Goal: Task Accomplishment & Management: Manage account settings

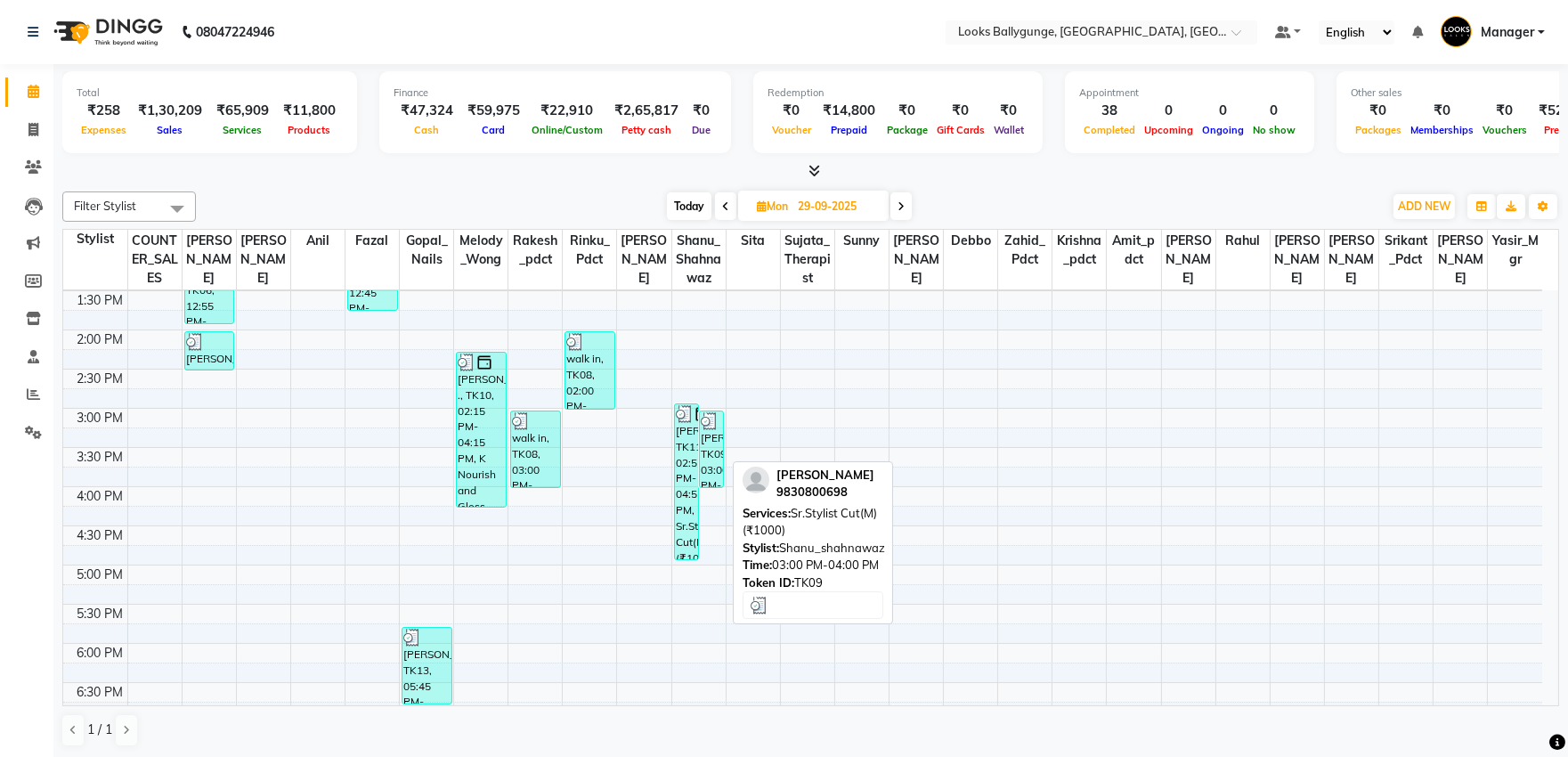
scroll to position [396, 0]
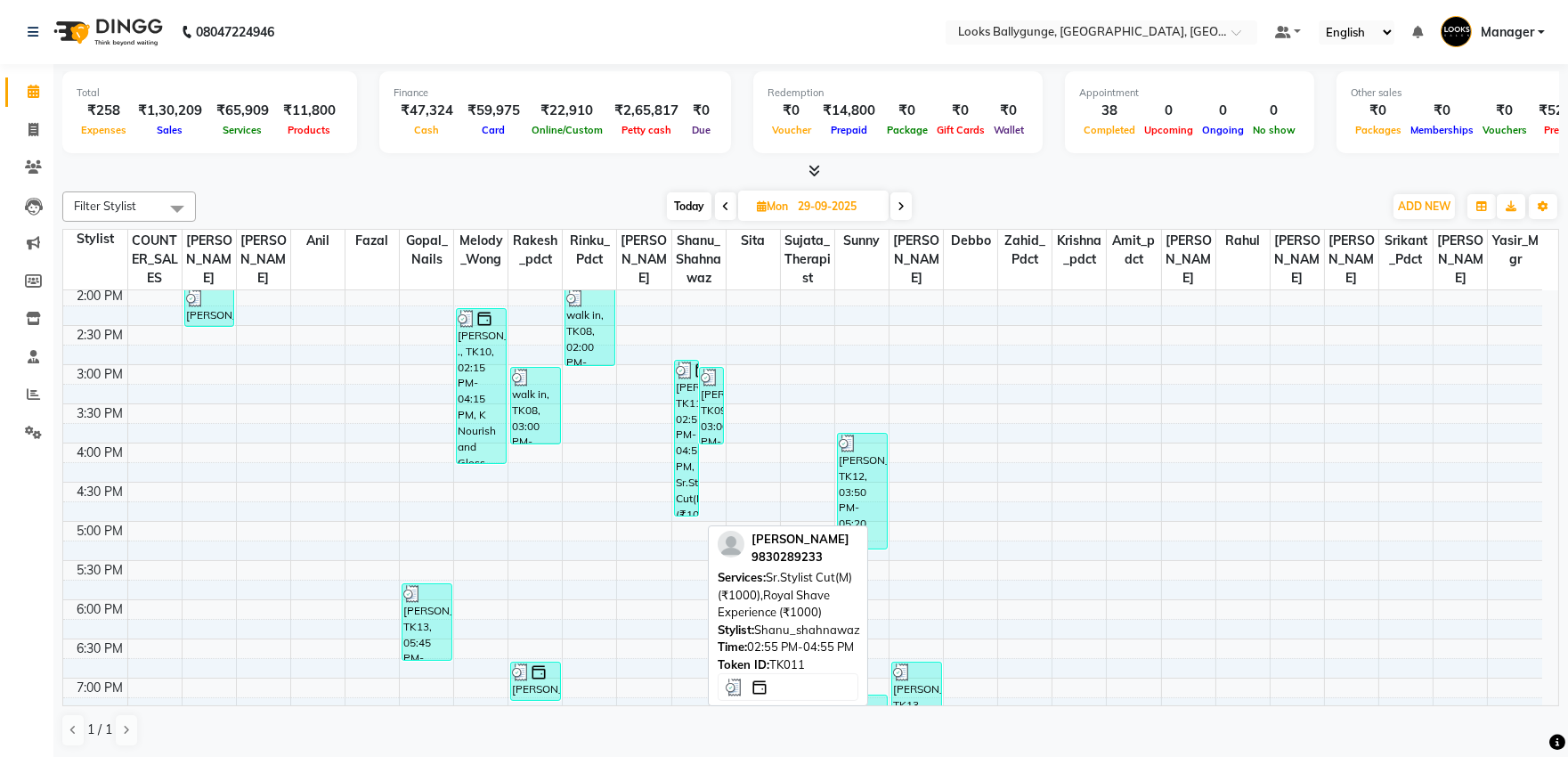
click at [691, 425] on div "[PERSON_NAME], TK11, 02:55 PM-04:55 PM, Sr.Stylist Cut(M) (₹1000),Royal Shave E…" at bounding box center [686, 437] width 23 height 155
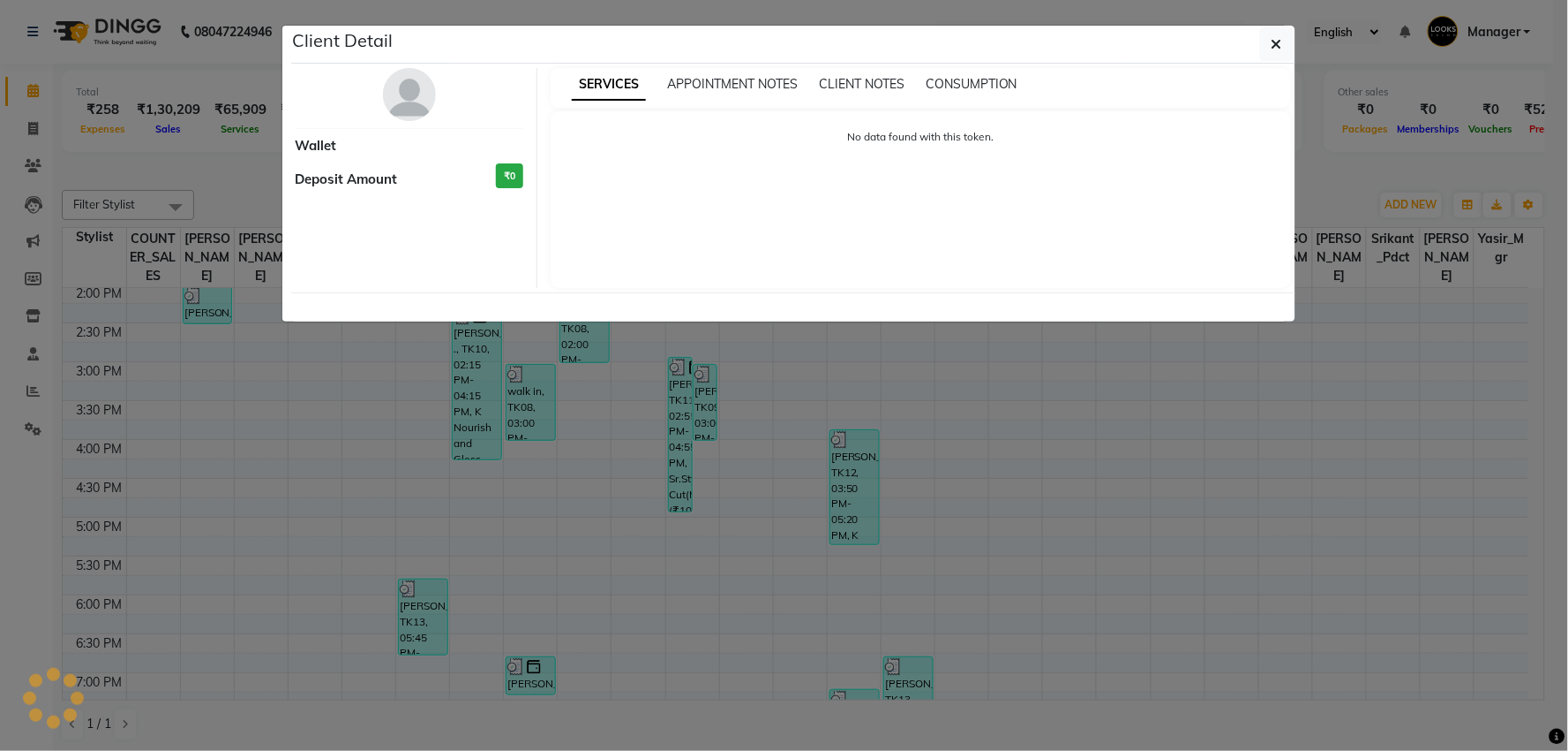
select select "3"
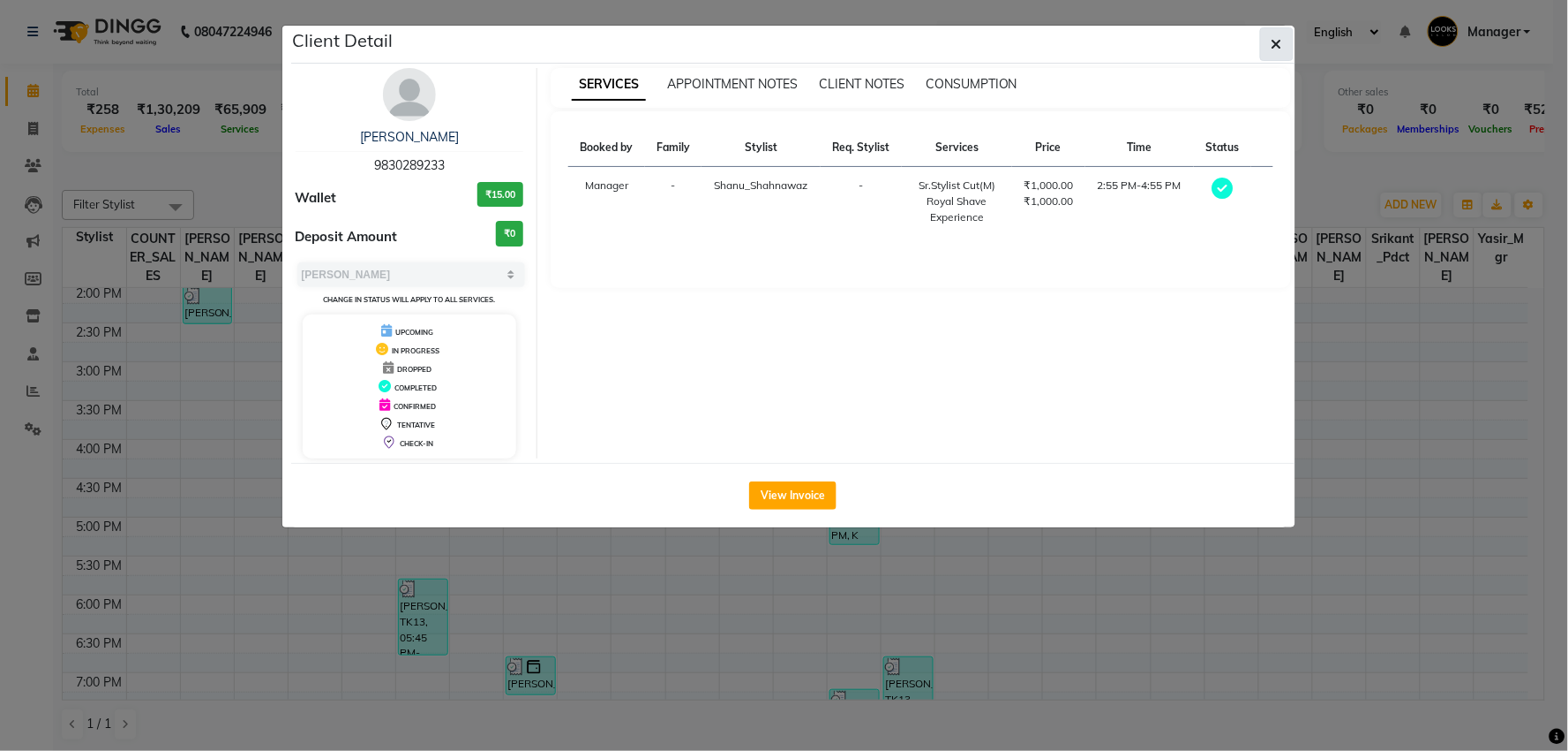
click at [1291, 46] on button "button" at bounding box center [1277, 44] width 34 height 34
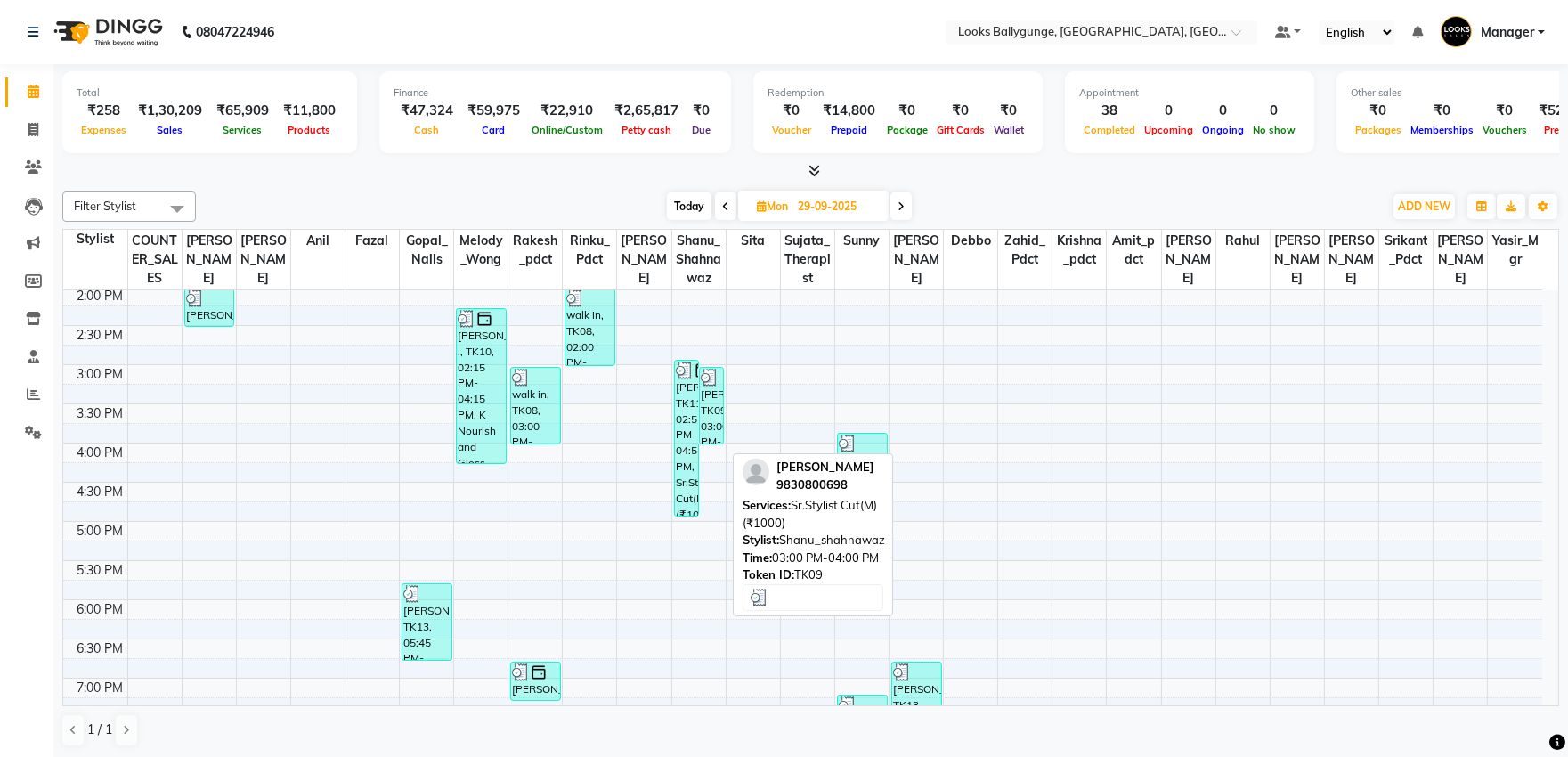
click at [714, 434] on div "[PERSON_NAME], TK09, 03:00 PM-04:00 PM, Sr.Stylist Cut(M) (₹1000)" at bounding box center [711, 406] width 23 height 76
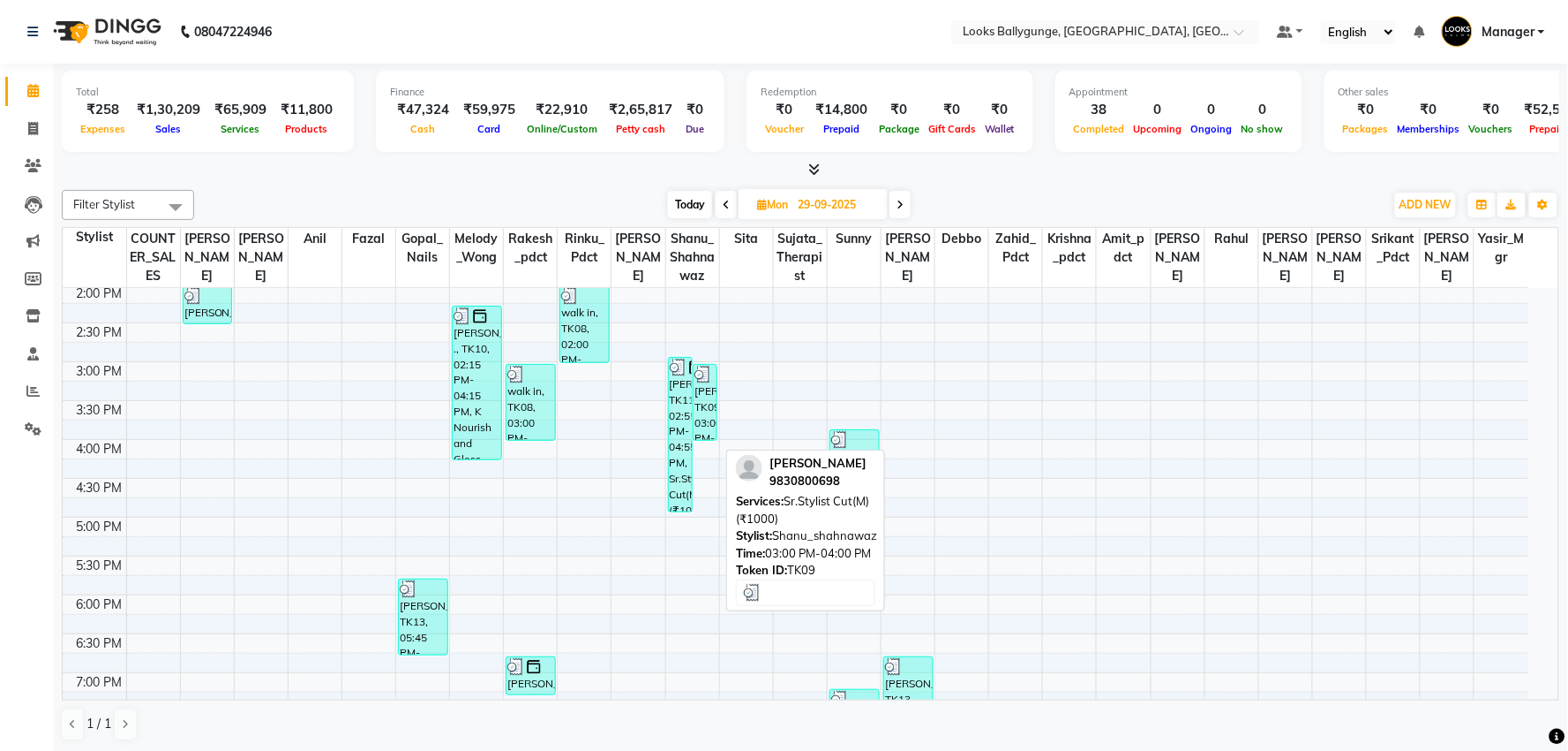
select select "3"
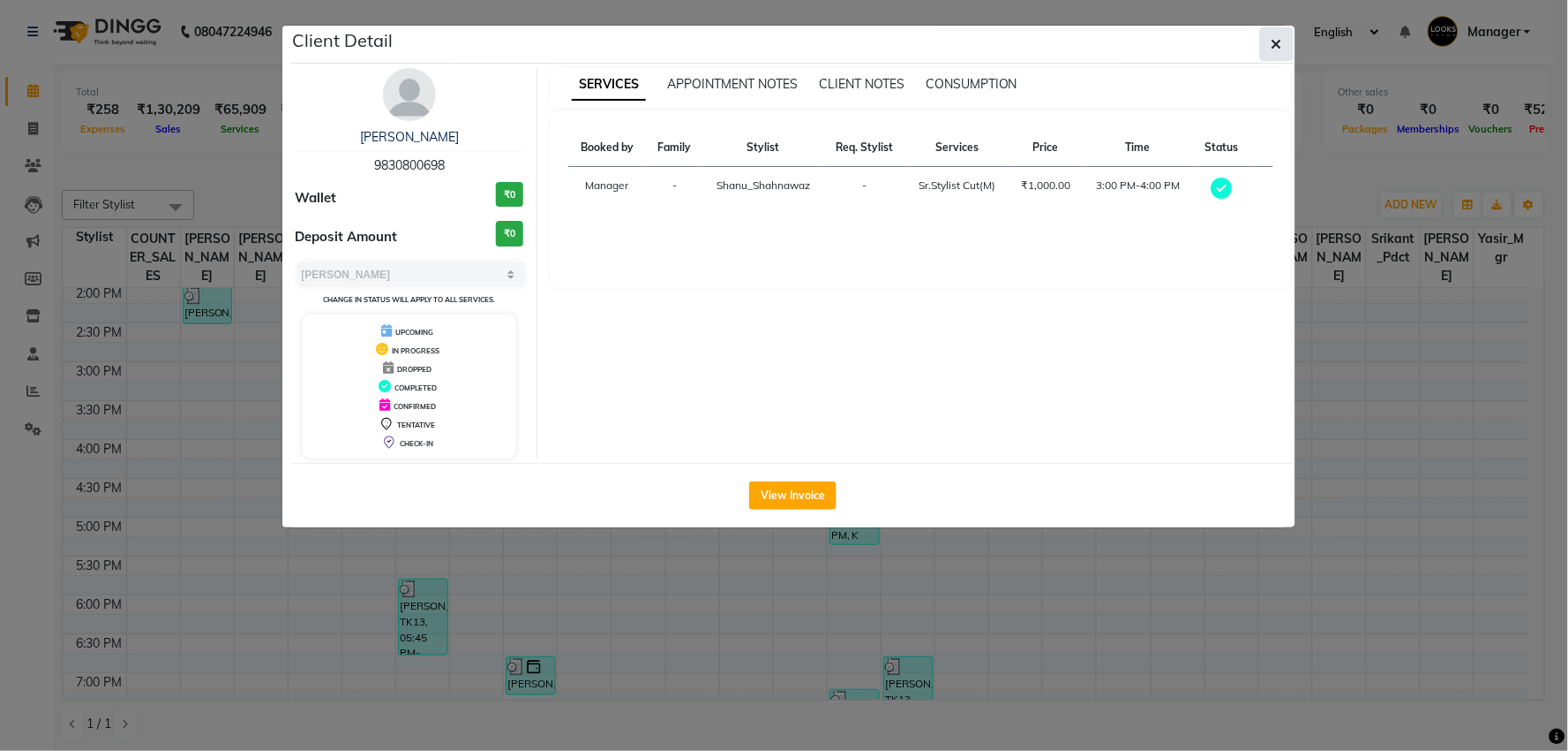
click at [1282, 30] on button "button" at bounding box center [1277, 44] width 34 height 34
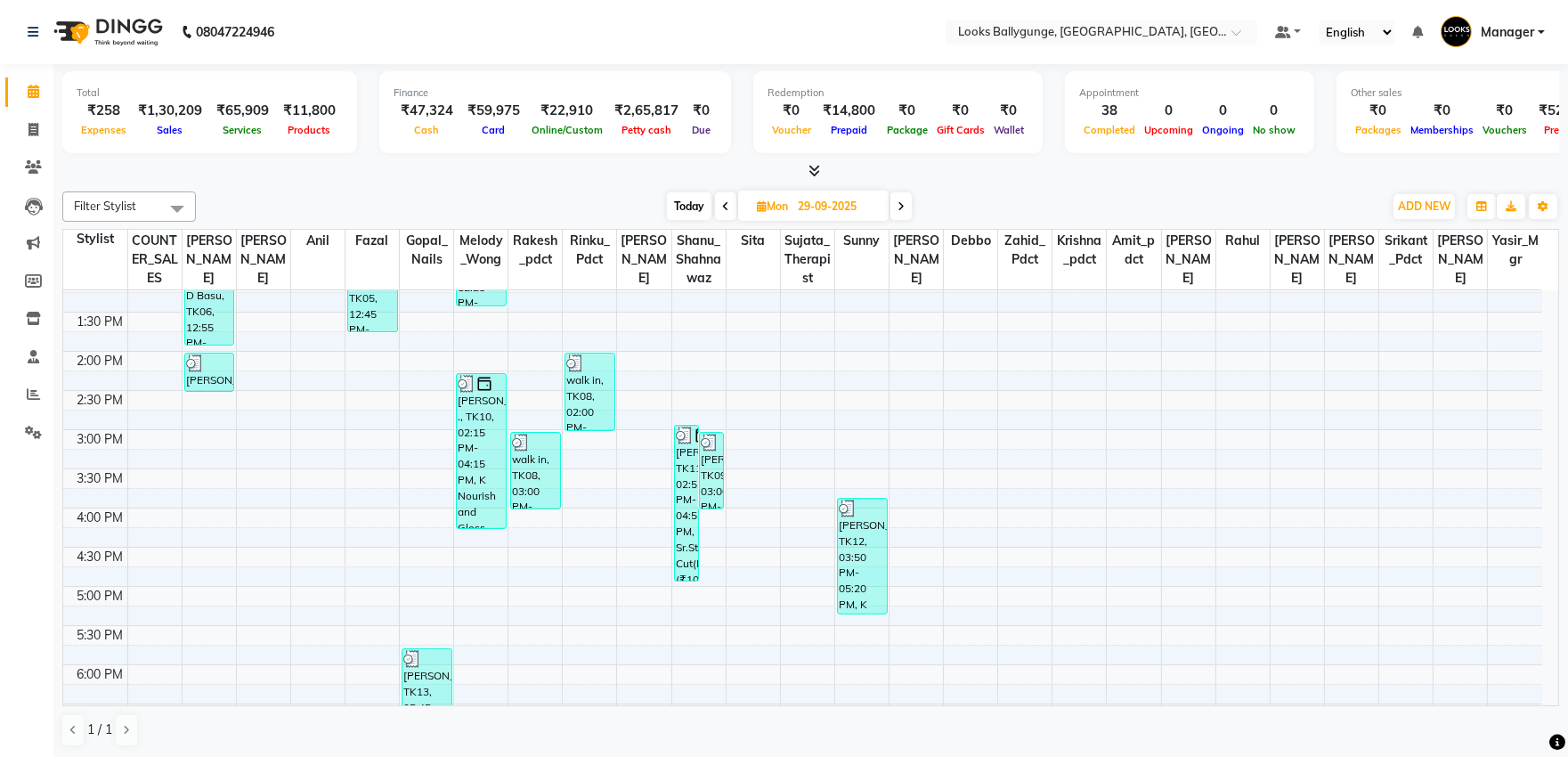
scroll to position [329, 0]
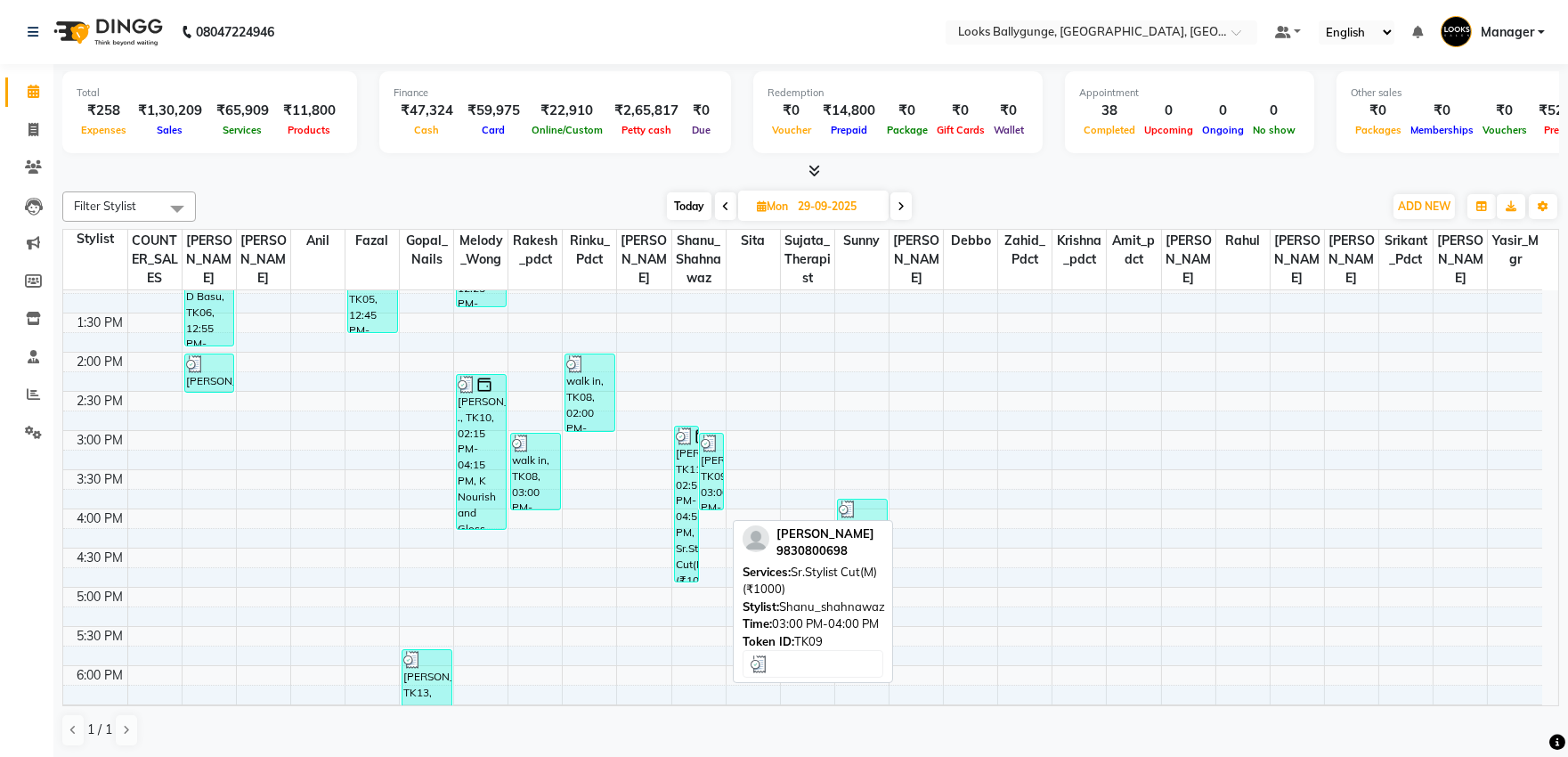
click at [700, 479] on div "[PERSON_NAME], TK09, 03:00 PM-04:00 PM, Sr.Stylist Cut(M) (₹1000)" at bounding box center [711, 471] width 23 height 76
select select "3"
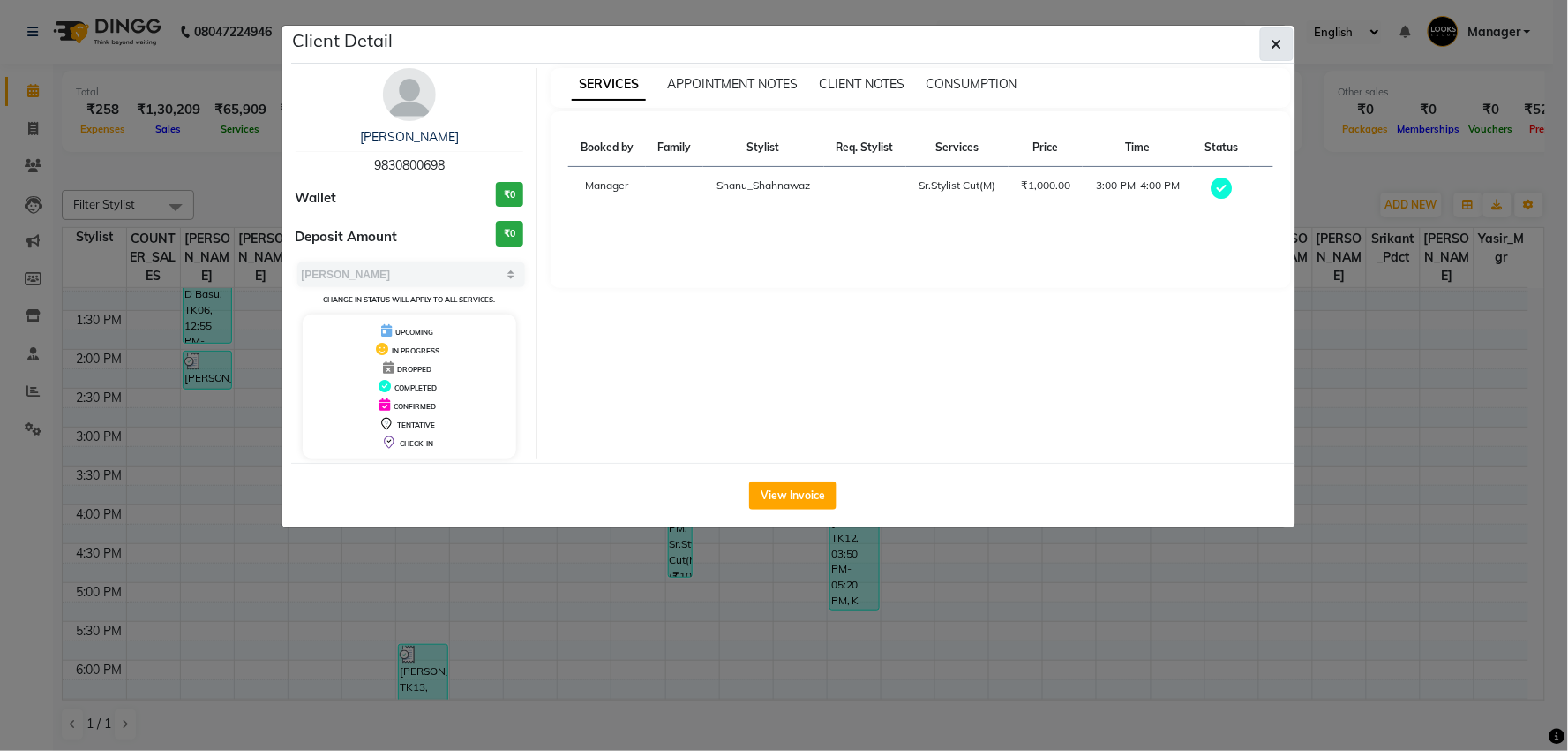
click at [1279, 45] on icon "button" at bounding box center [1276, 43] width 10 height 14
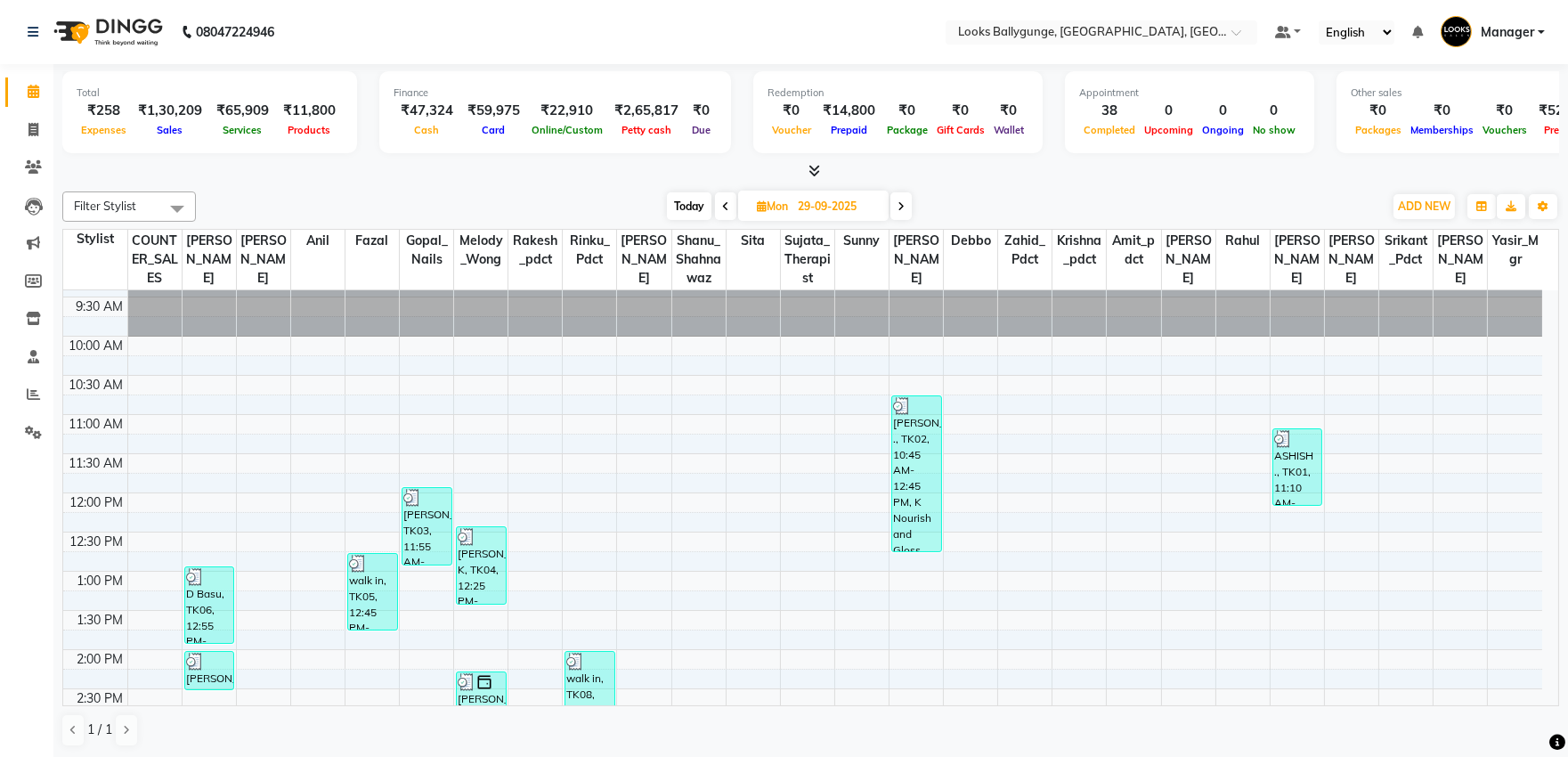
scroll to position [0, 0]
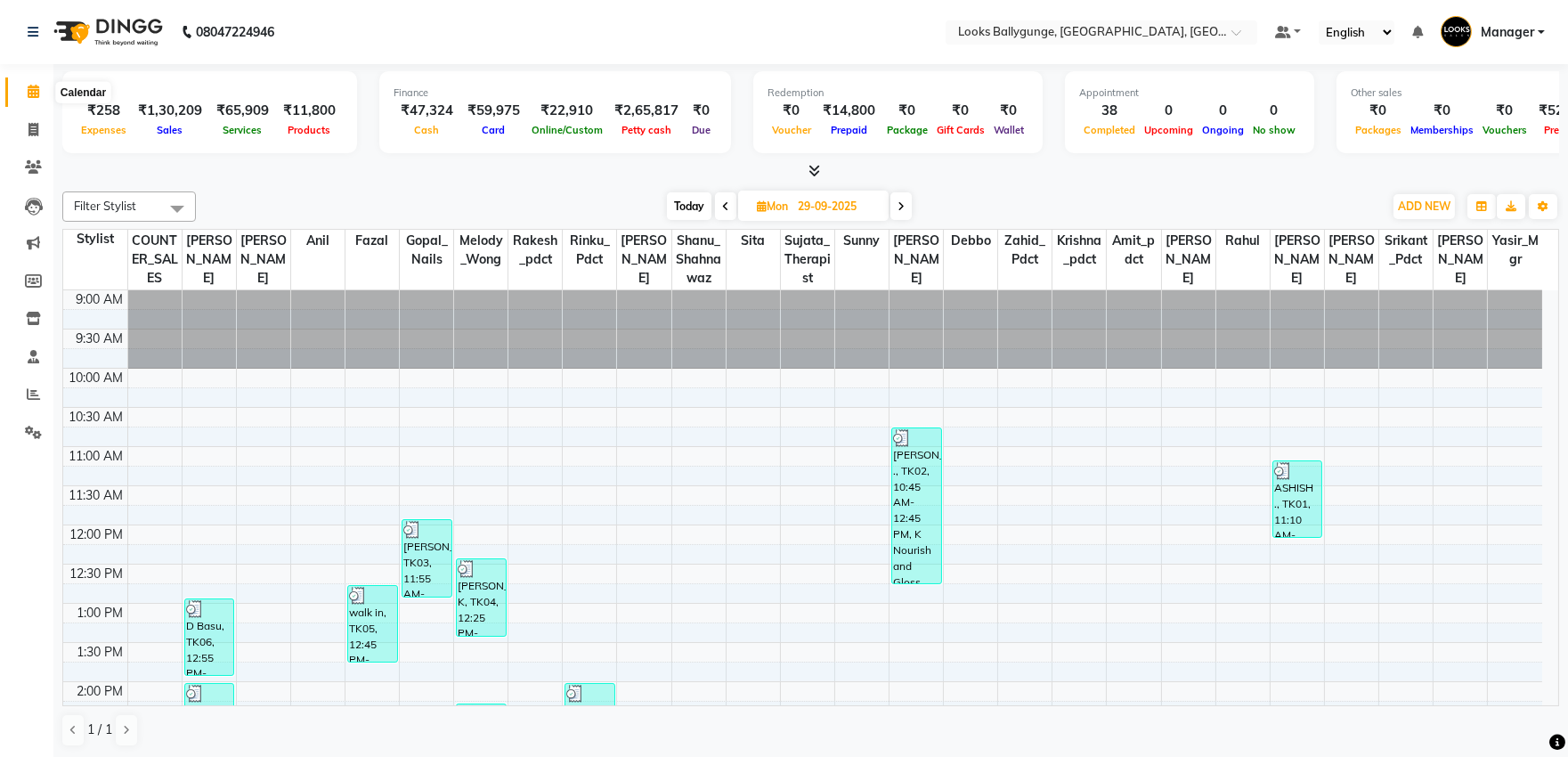
click at [25, 91] on span at bounding box center [33, 92] width 31 height 21
click at [692, 203] on span "Today" at bounding box center [689, 206] width 45 height 28
type input "01-10-2025"
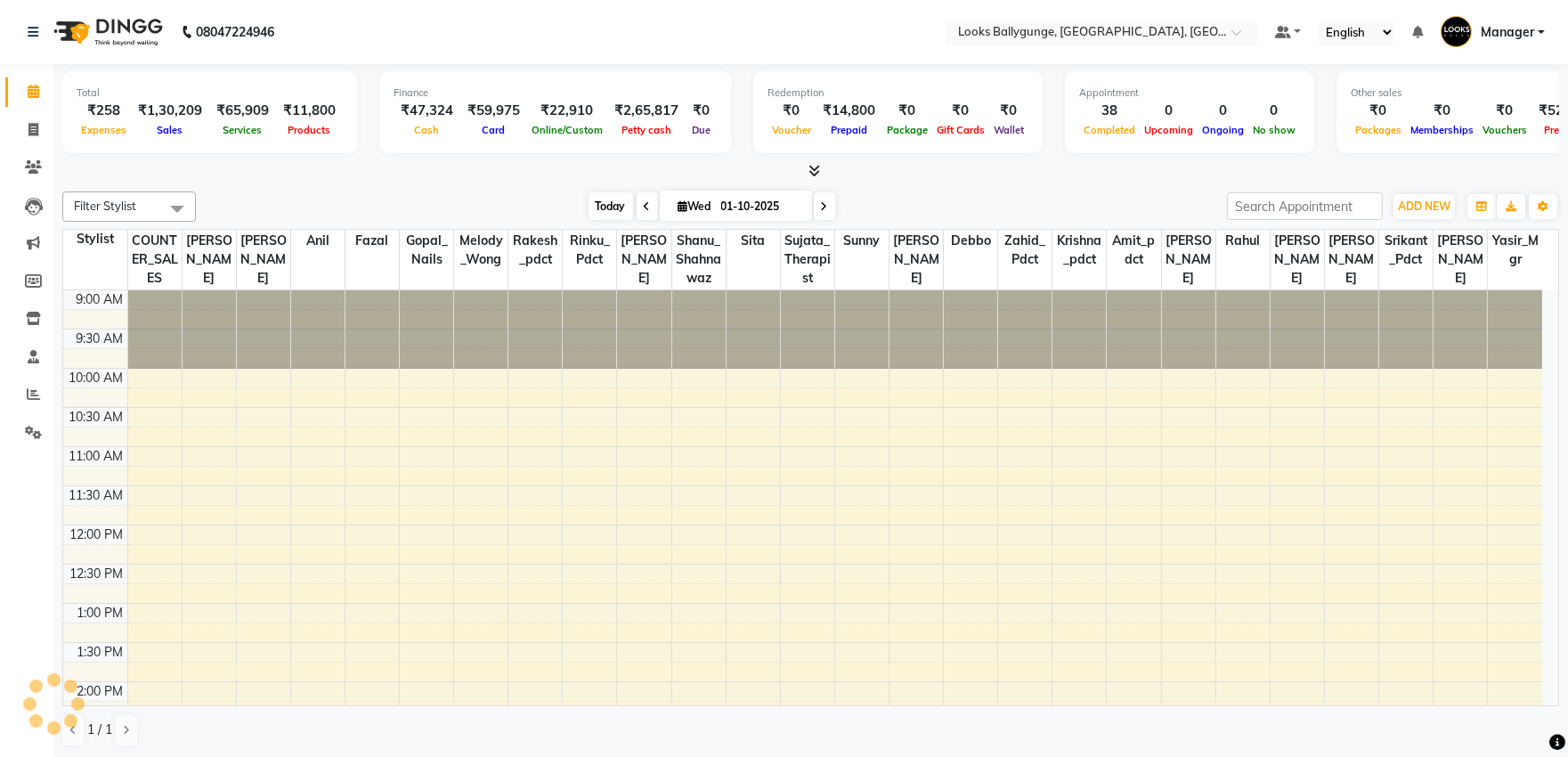
scroll to position [626, 0]
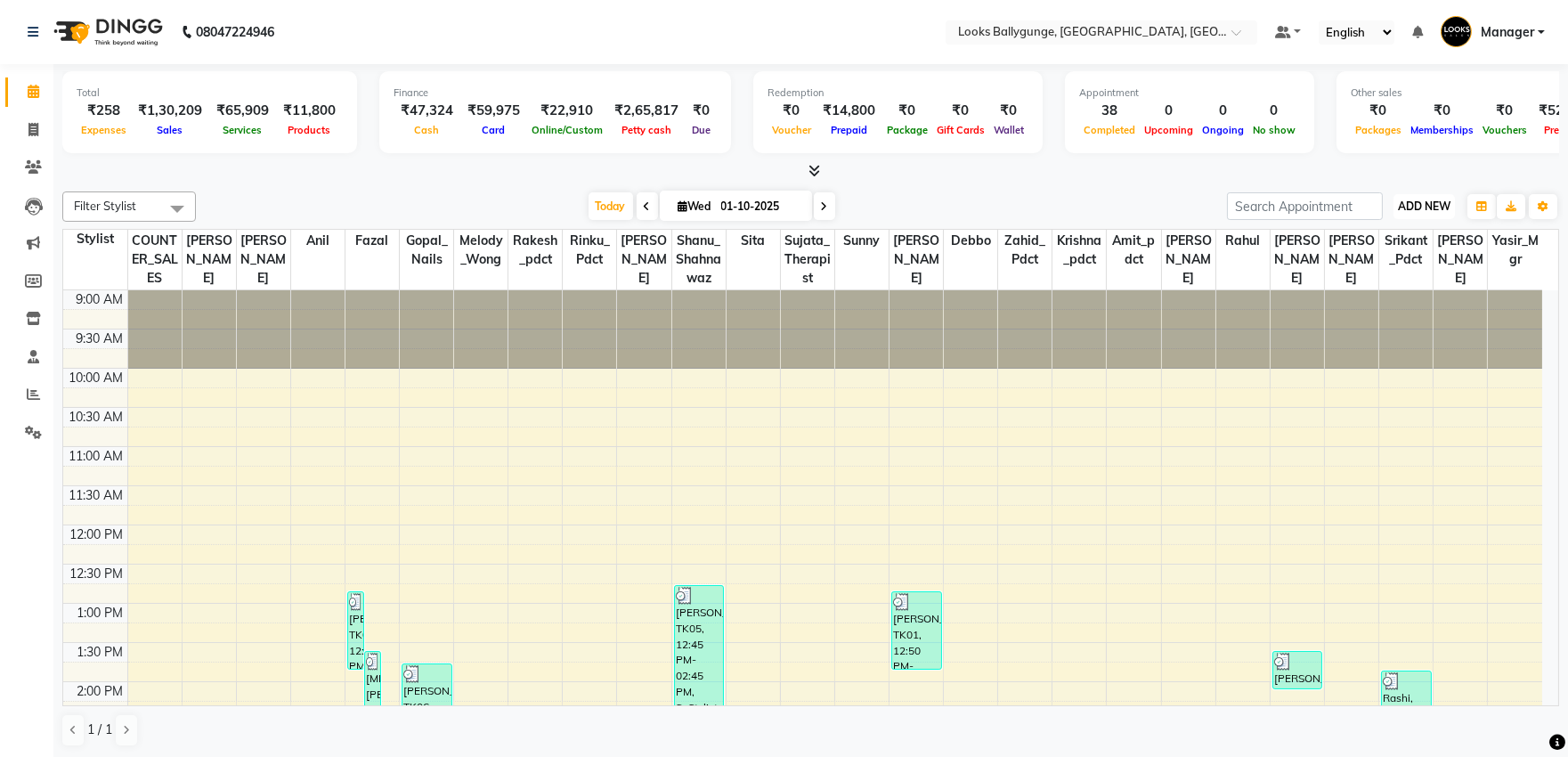
click at [1427, 202] on span "ADD NEW" at bounding box center [1424, 206] width 52 height 13
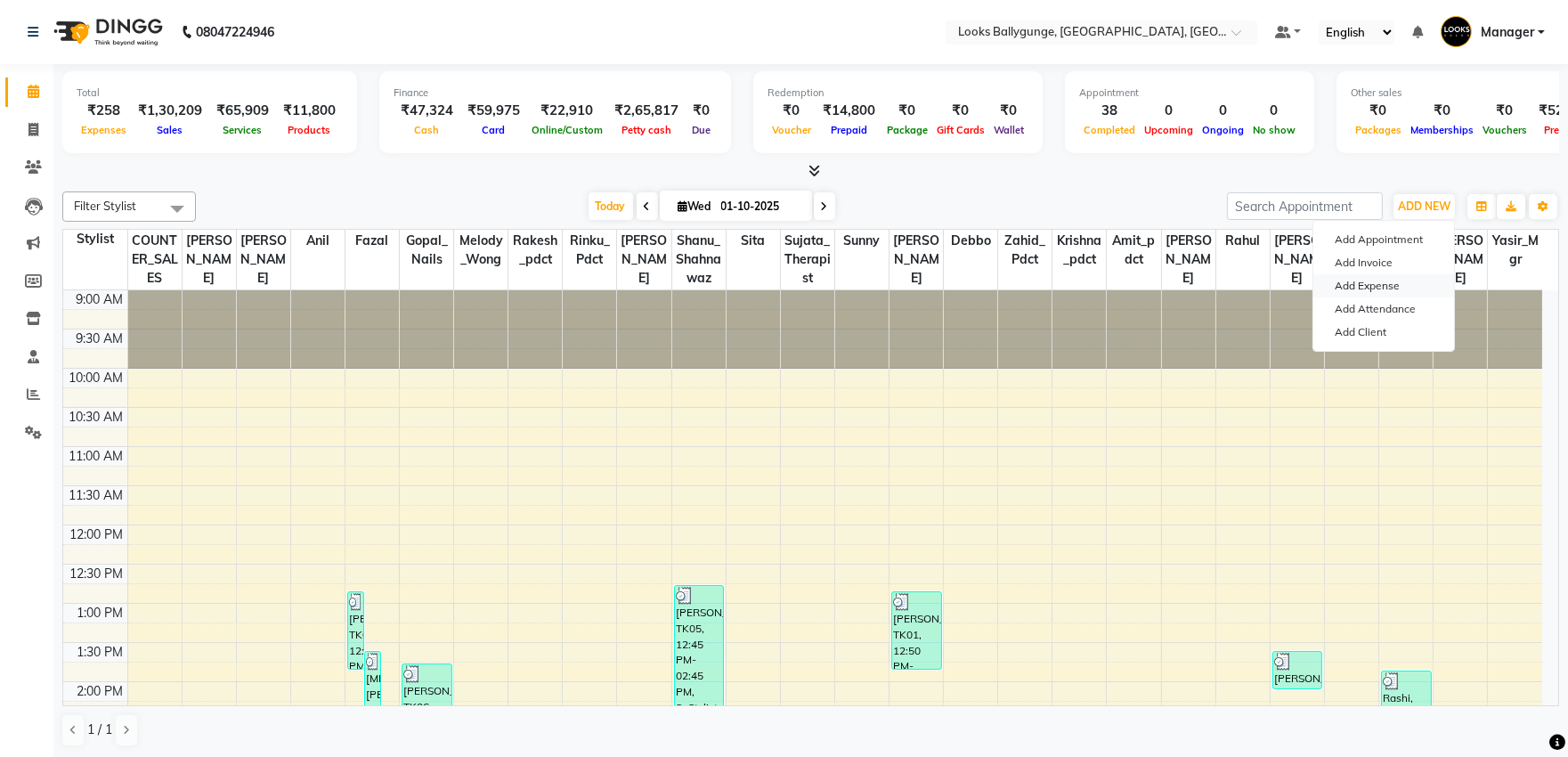
click at [1390, 286] on link "Add Expense" at bounding box center [1384, 286] width 140 height 23
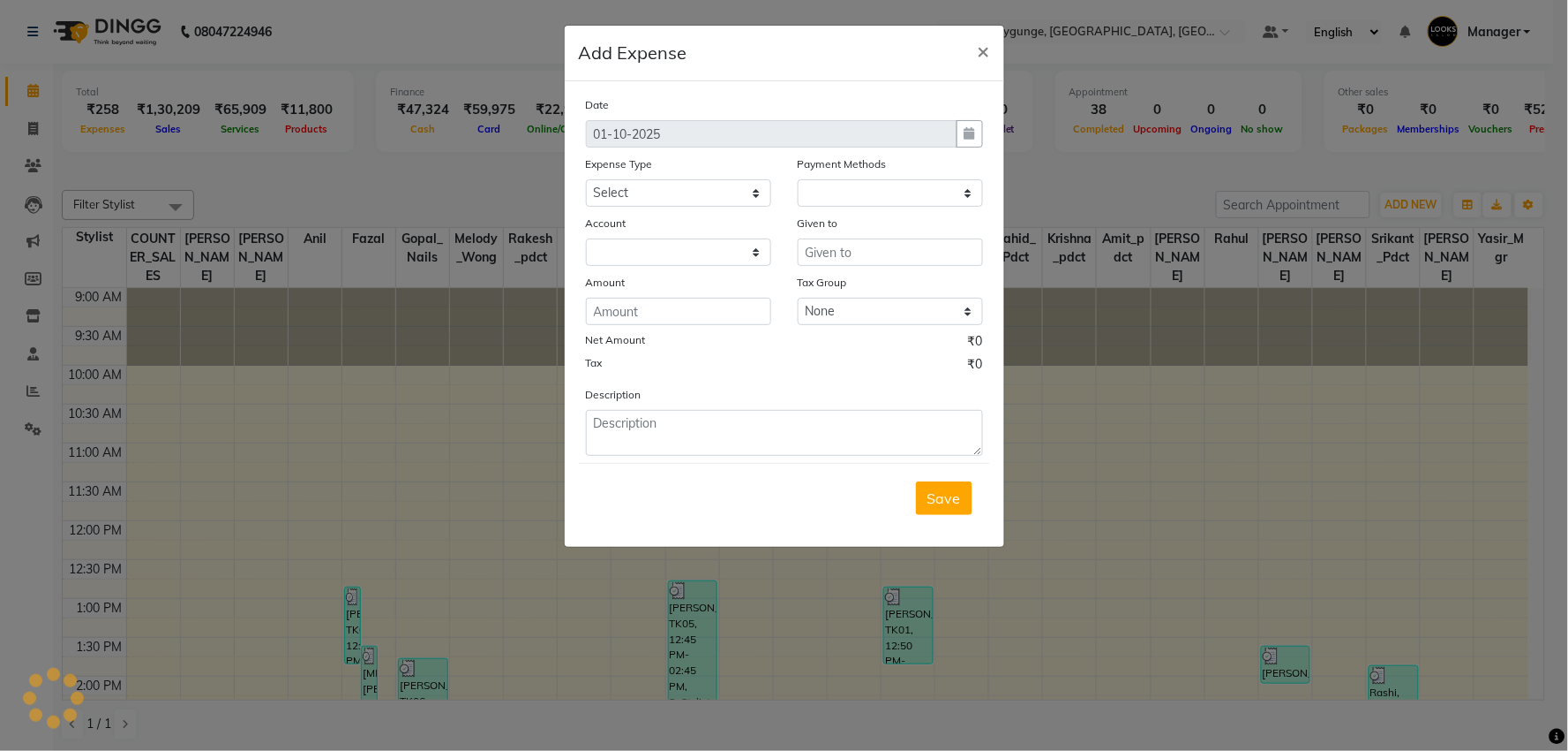
select select "1"
select select "5499"
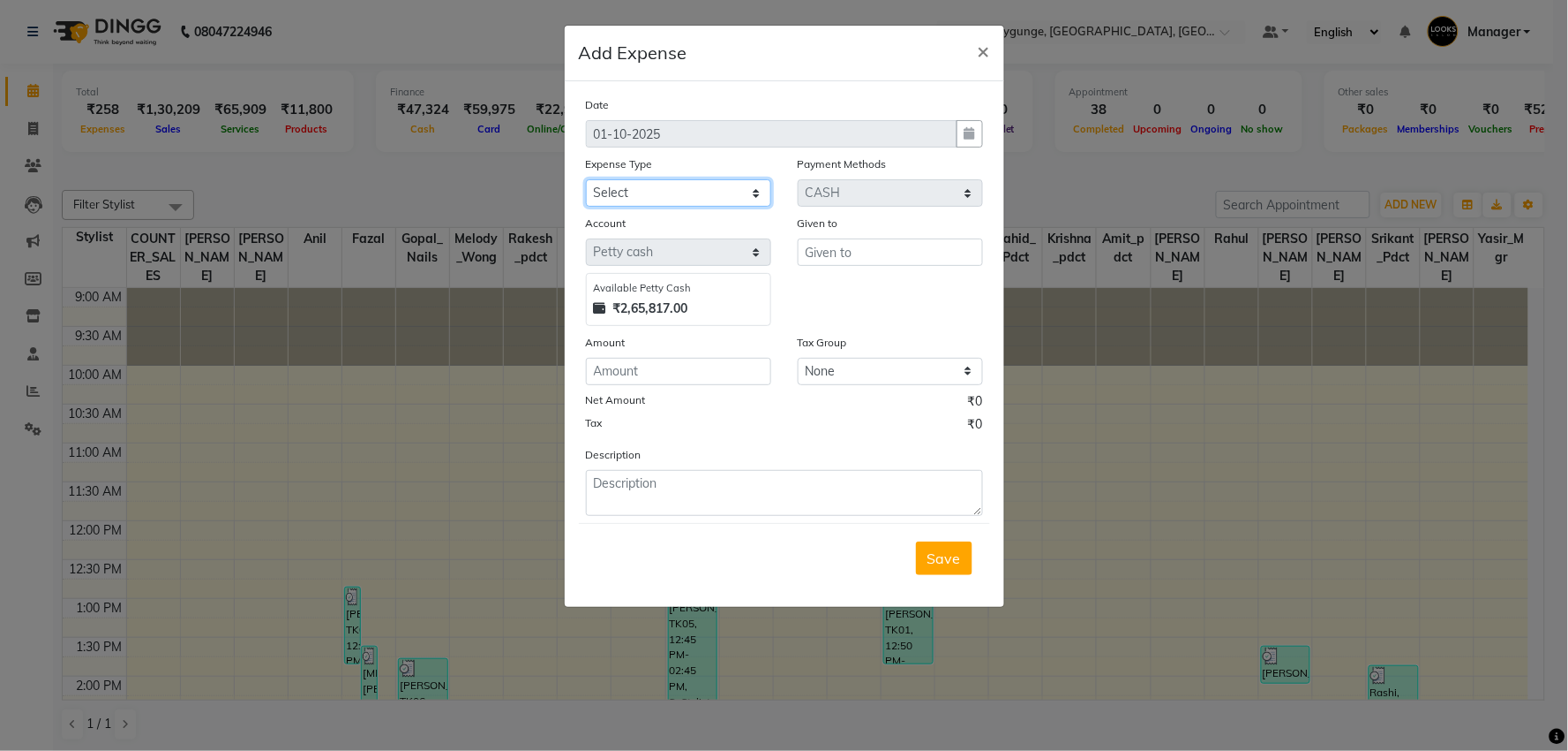
click at [665, 198] on select "Select Accommodation Aesthetics Bank Deposit BLINKIT Cash Handover Client Refun…" at bounding box center [678, 192] width 185 height 27
select select "24170"
click at [586, 179] on select "Select Accommodation Aesthetics Bank Deposit BLINKIT Cash Handover Client Refun…" at bounding box center [678, 192] width 185 height 27
type input "Shanu_Shahnawaz"
type input "50"
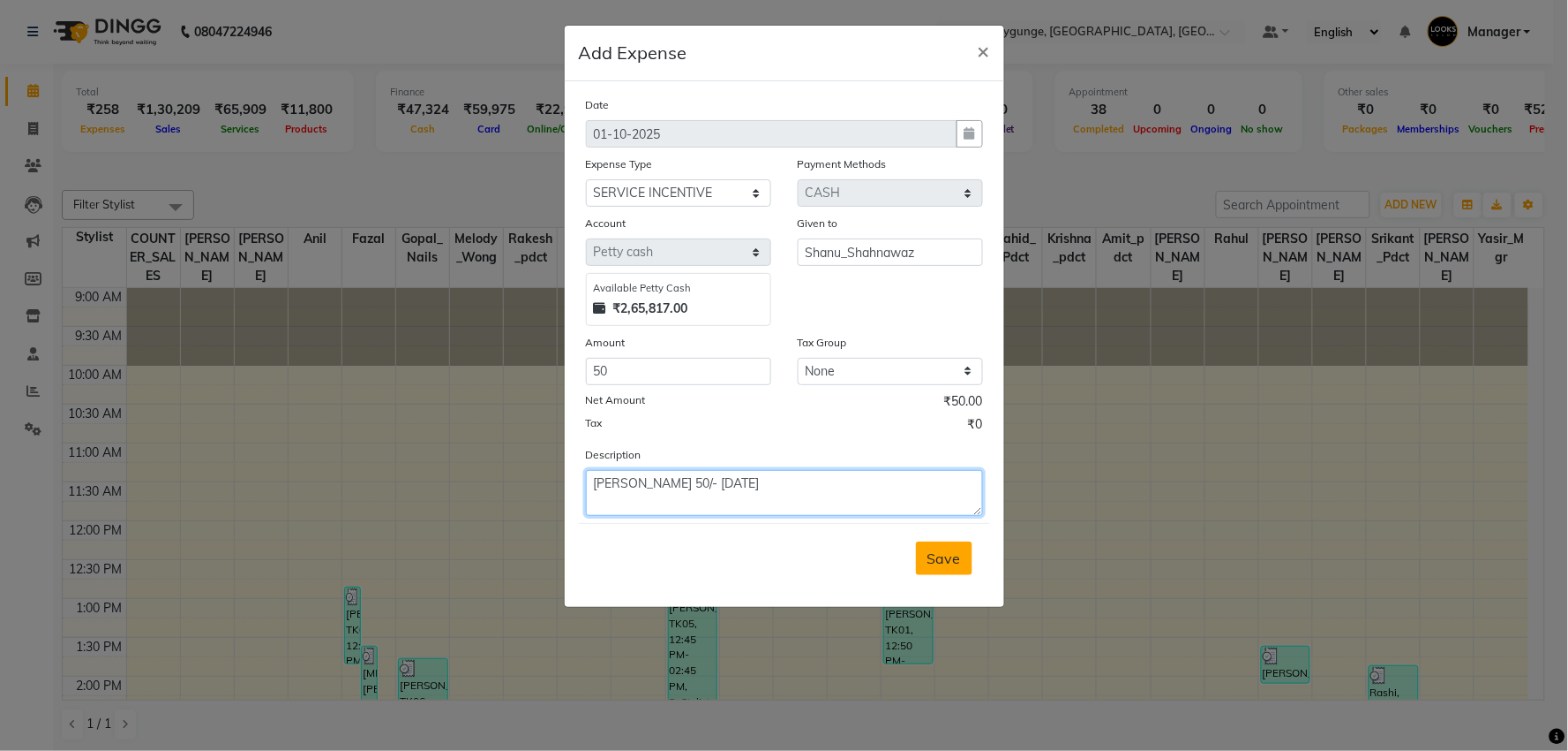
type textarea "[PERSON_NAME] 50/- [DATE]"
click at [965, 561] on button "Save" at bounding box center [944, 558] width 56 height 34
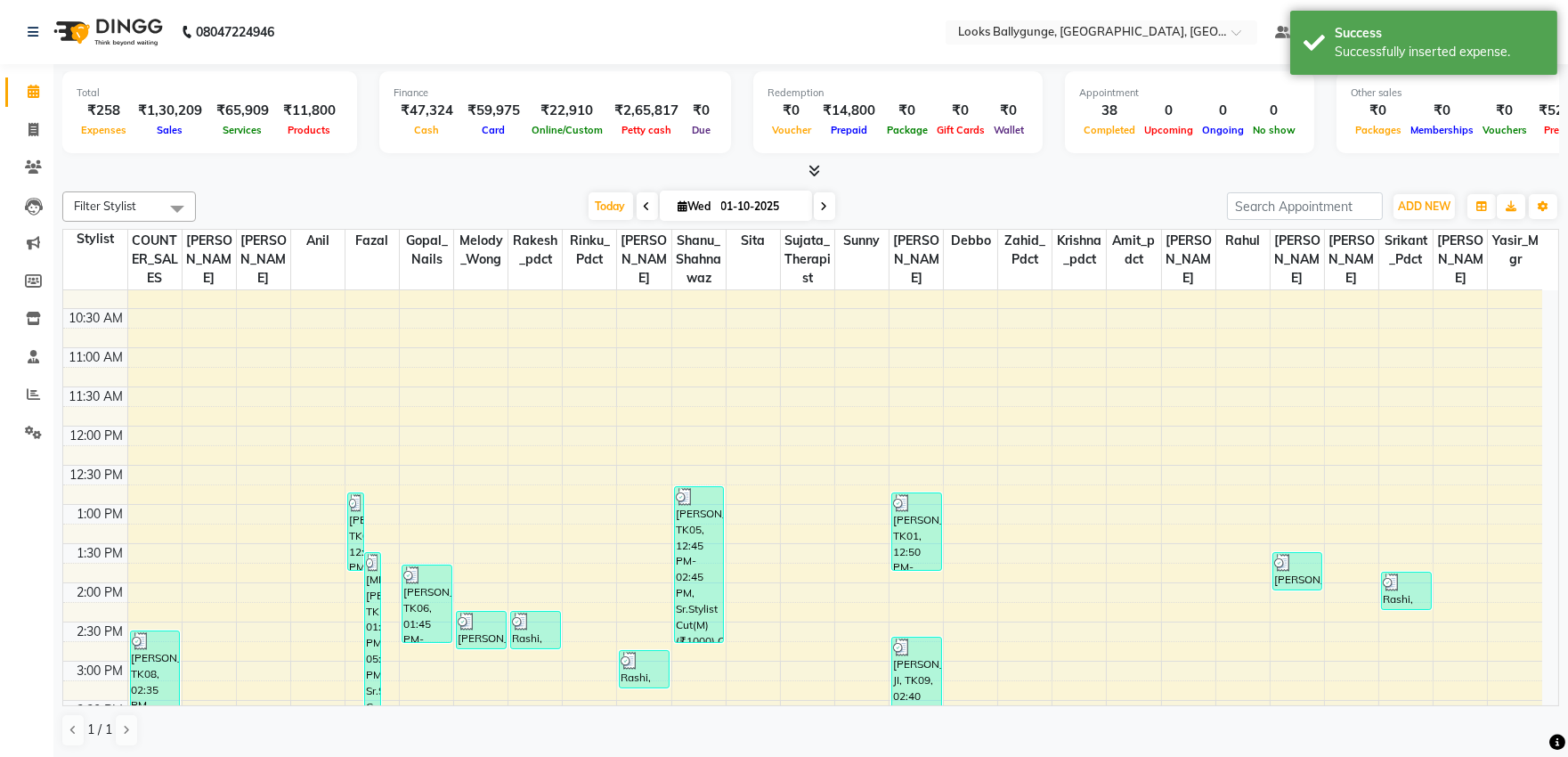
scroll to position [396, 0]
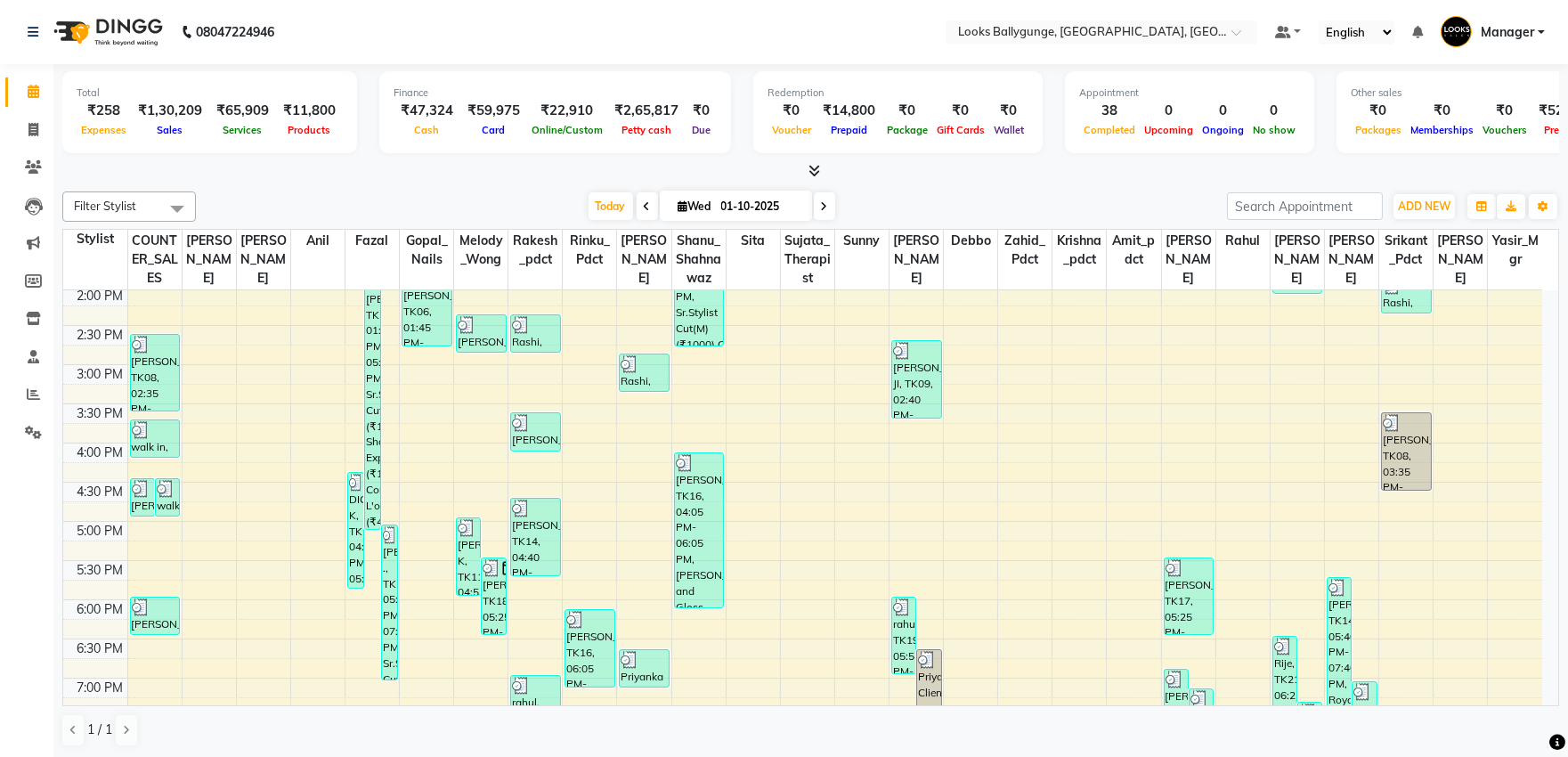
click at [644, 206] on icon at bounding box center [647, 206] width 8 height 10
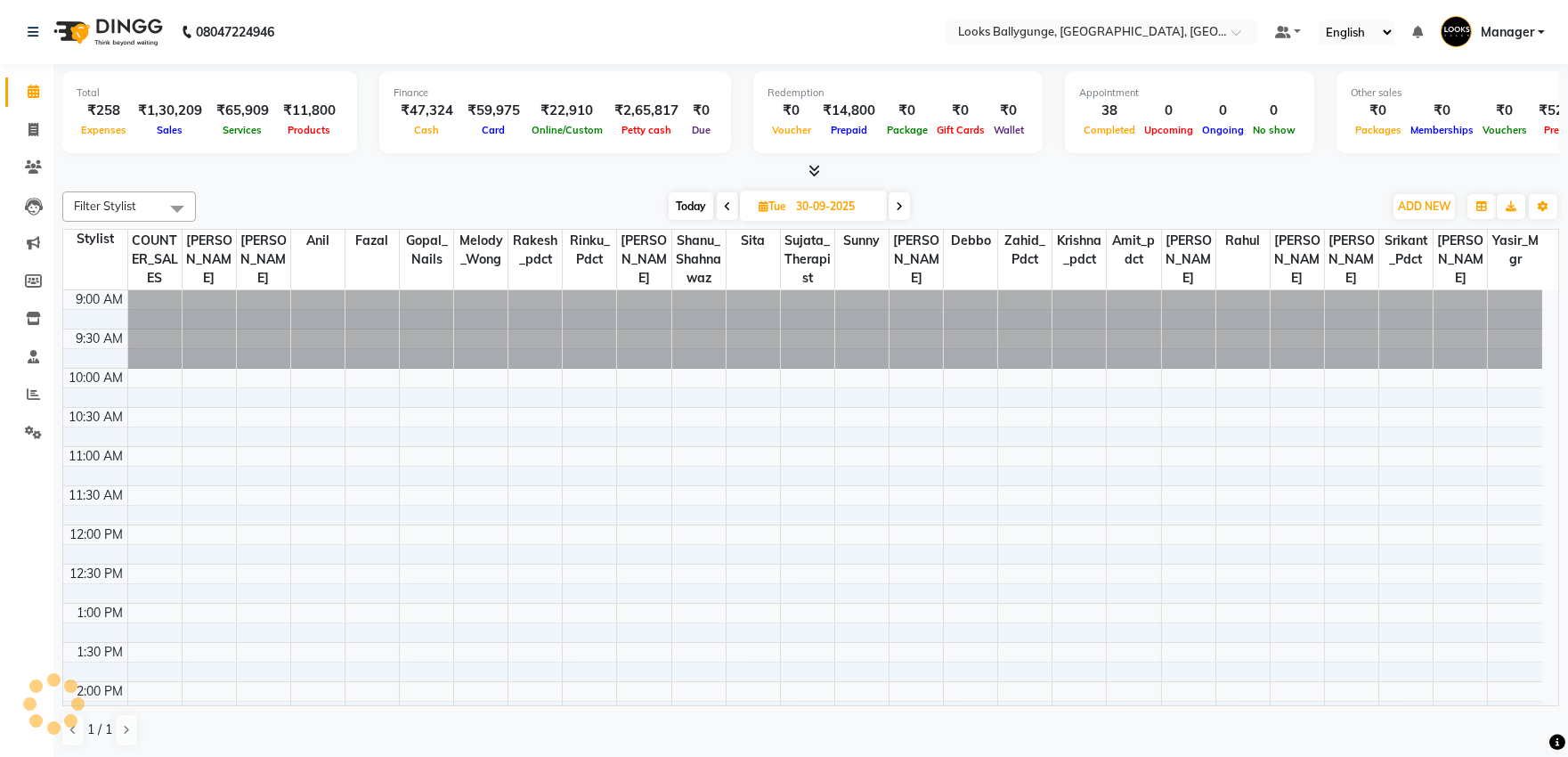
scroll to position [626, 0]
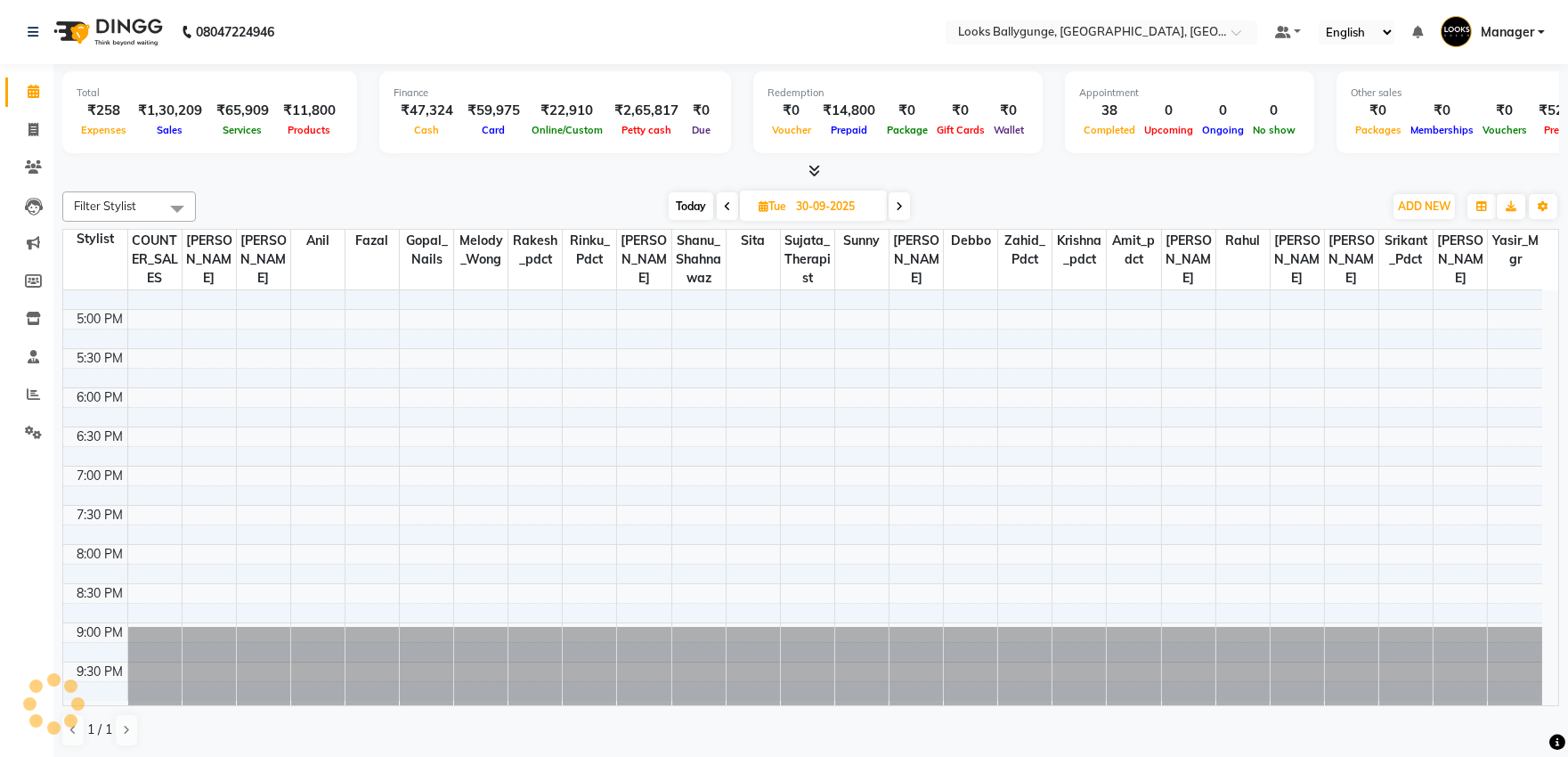
click at [727, 208] on icon at bounding box center [728, 206] width 8 height 10
type input "29-09-2025"
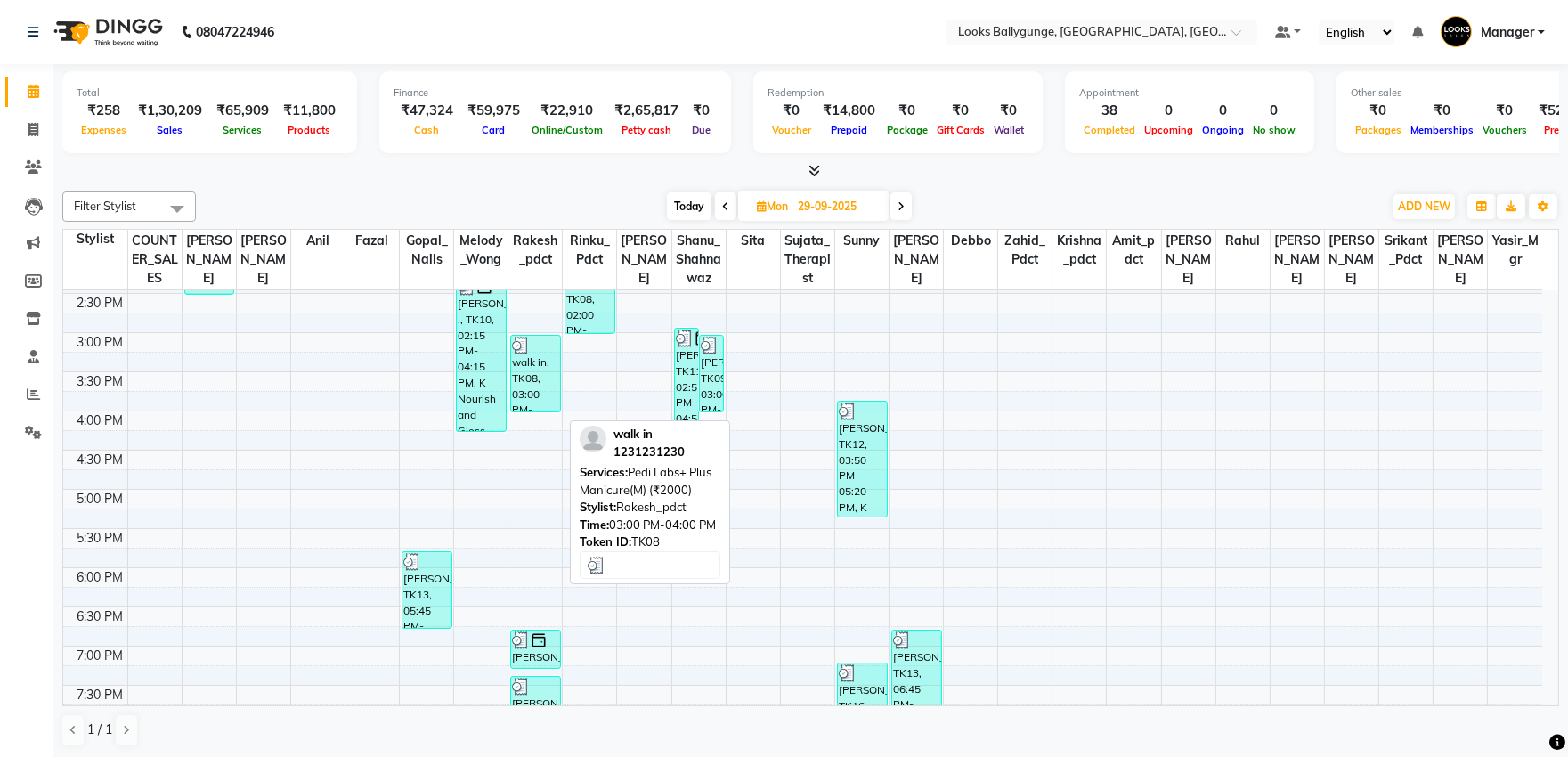
scroll to position [428, 0]
click at [537, 382] on div "walk in, TK08, 03:00 PM-04:00 PM, Pedi Labs+ Plus Manicure(M) (₹2000)" at bounding box center [536, 373] width 49 height 76
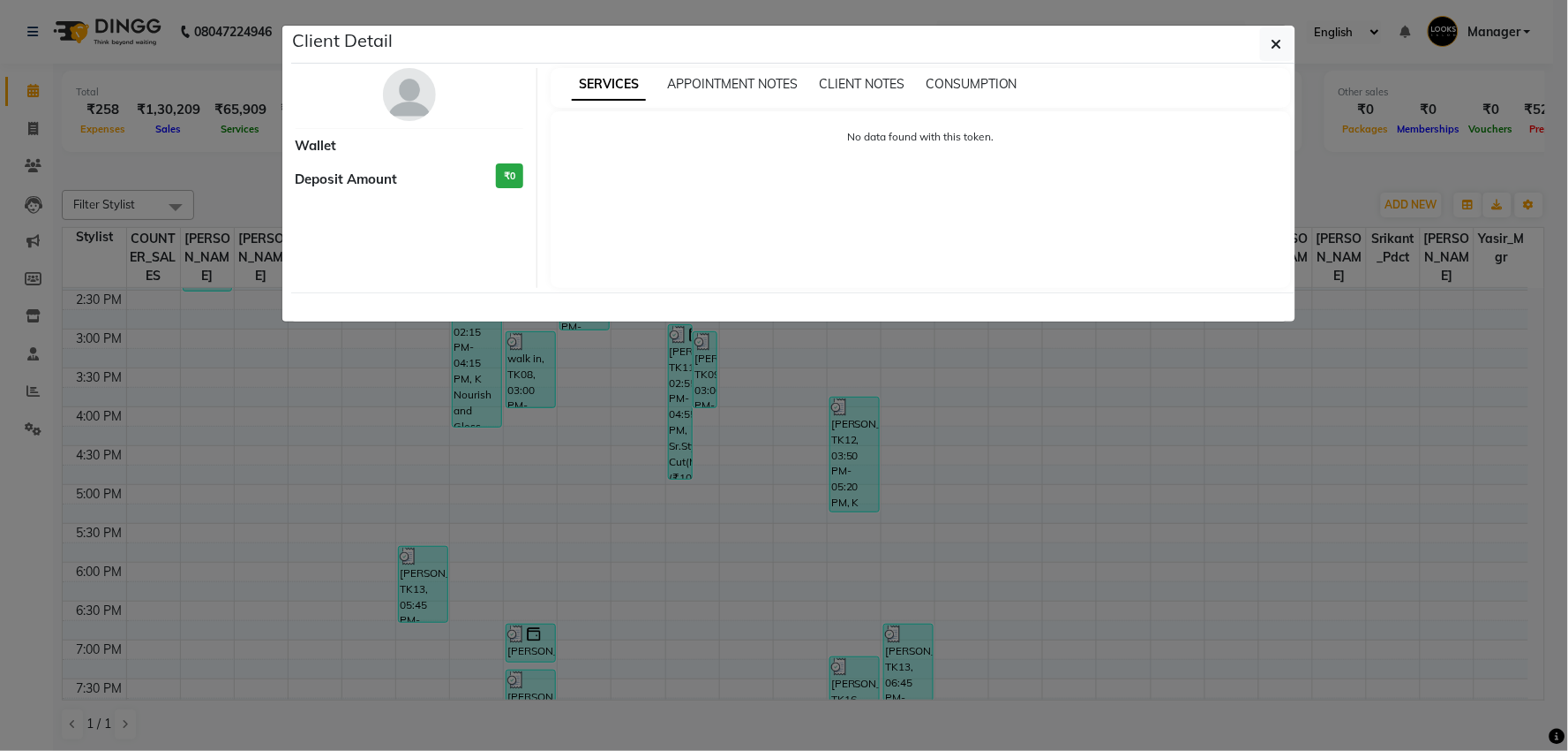
select select "3"
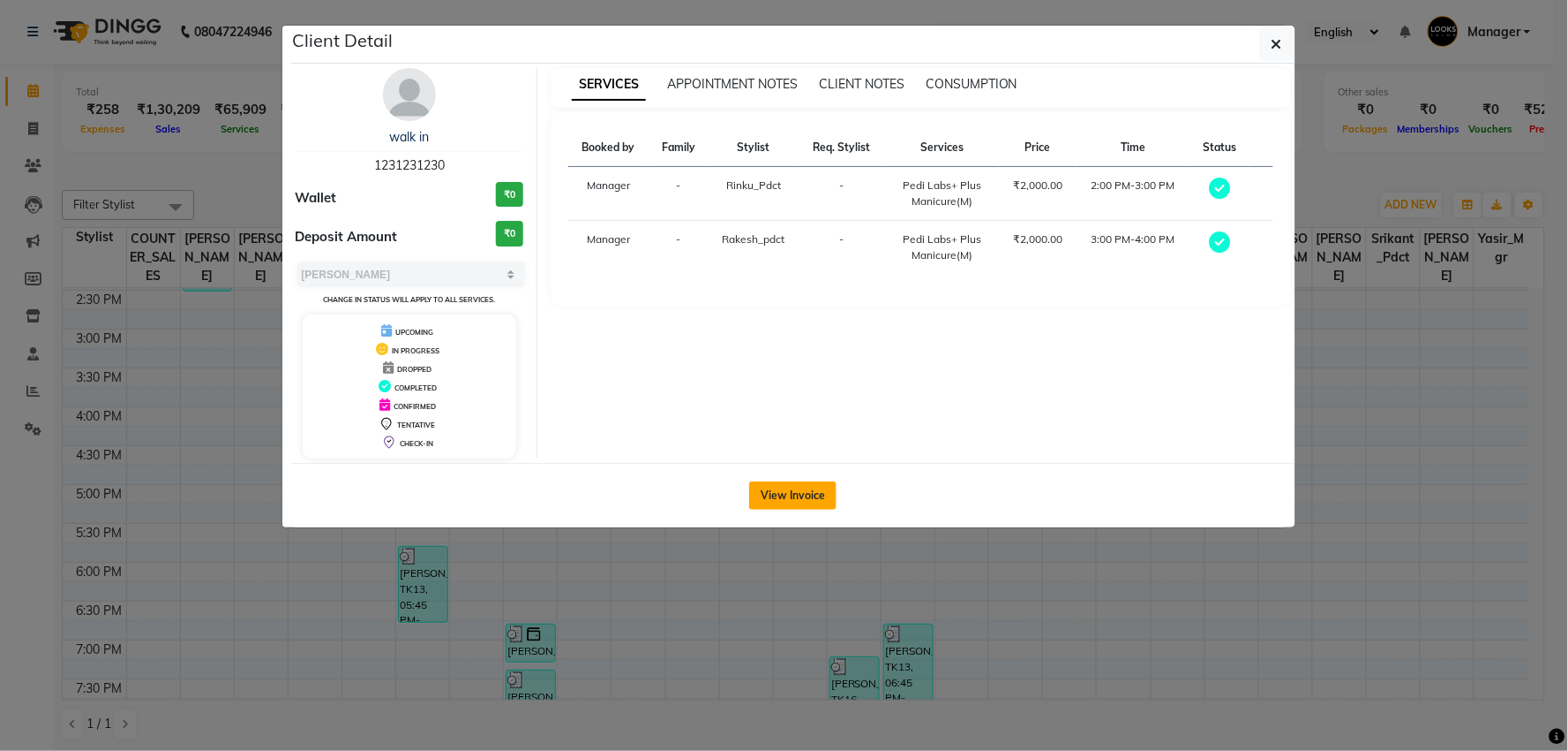
click at [799, 492] on button "View Invoice" at bounding box center [793, 495] width 87 height 28
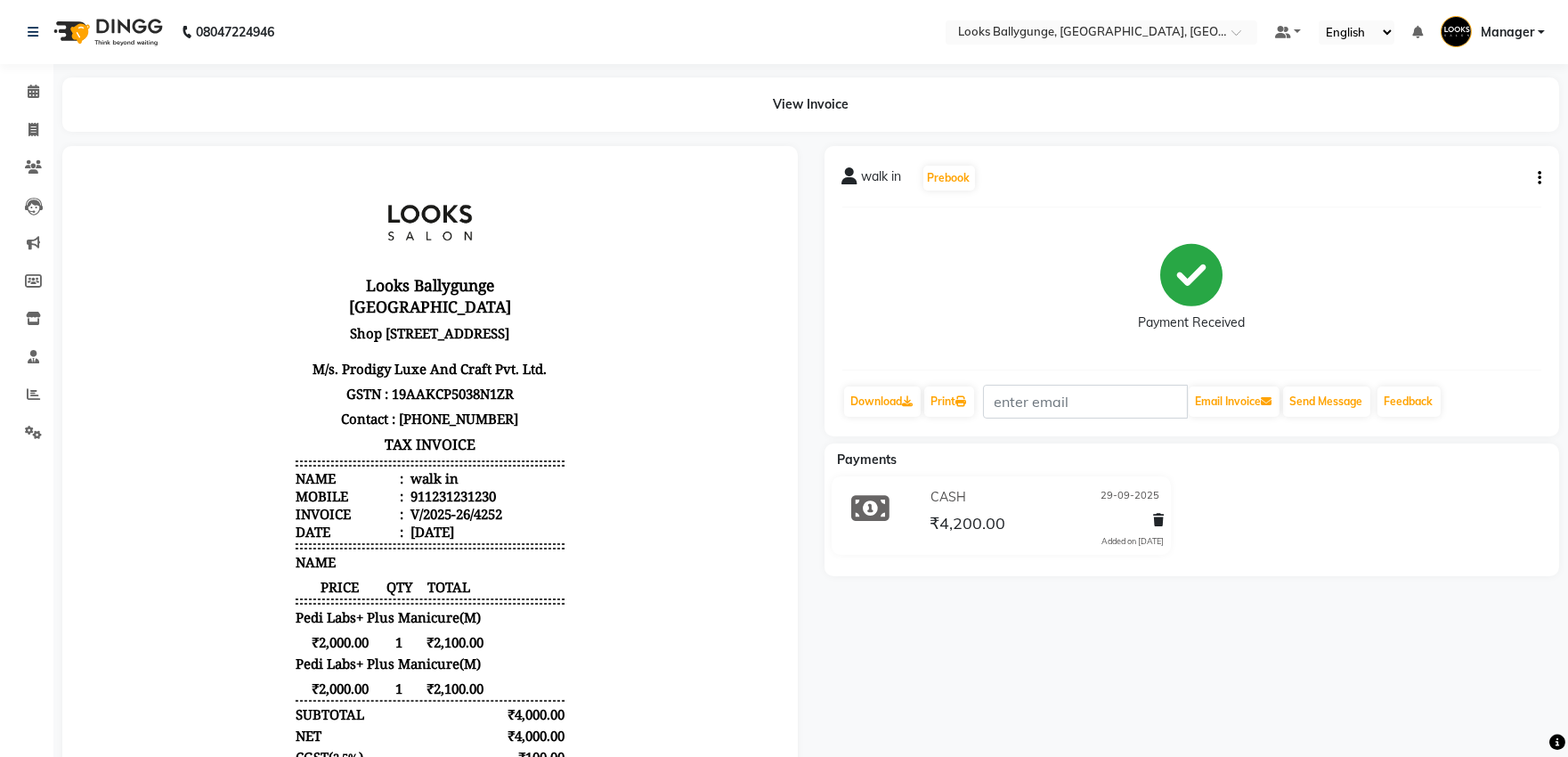
click at [1534, 173] on button "button" at bounding box center [1536, 178] width 10 height 19
click at [1454, 182] on div "Edit Item Staff" at bounding box center [1451, 189] width 122 height 22
select select
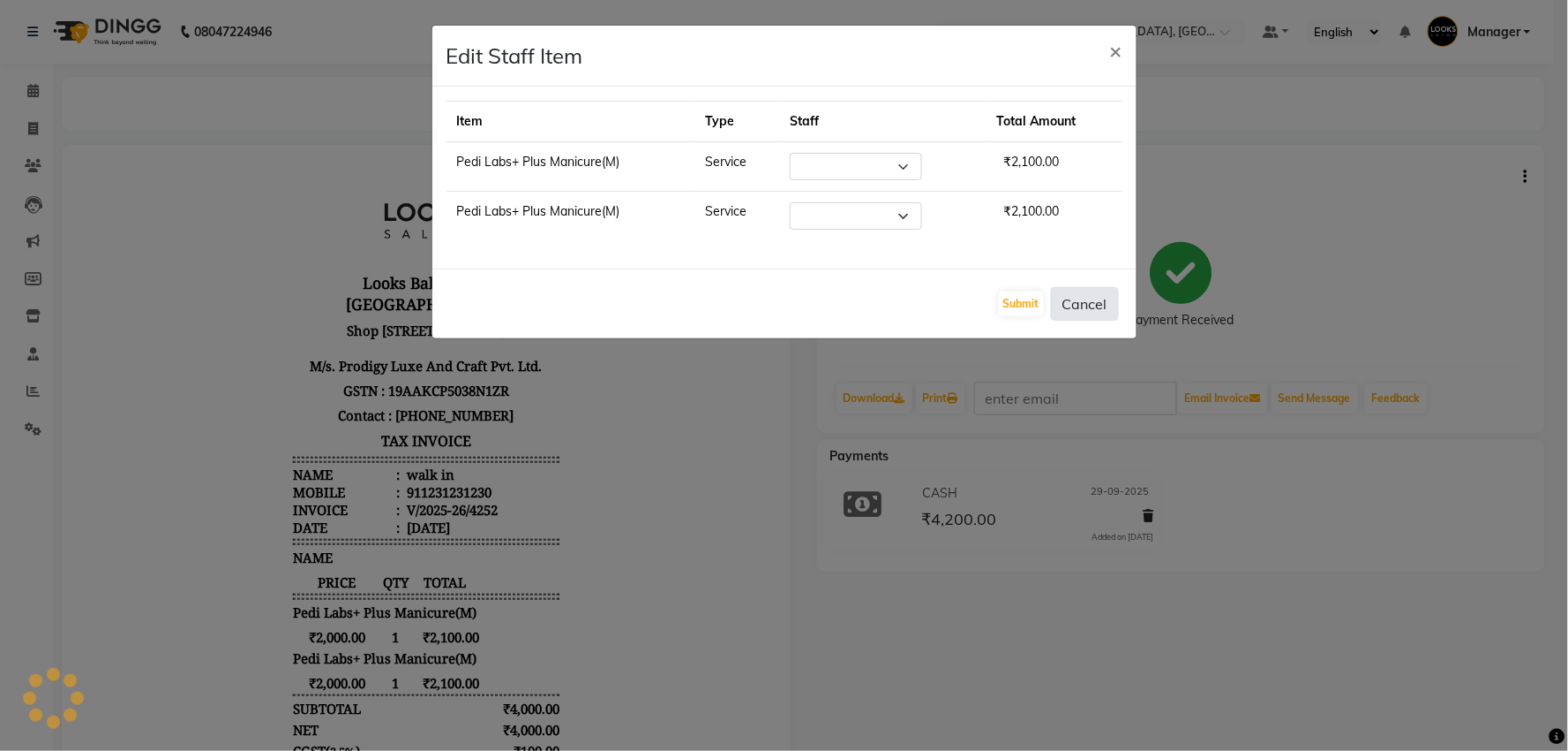
select select "61707"
select select "50049"
click at [1097, 306] on button "Cancel" at bounding box center [1085, 304] width 68 height 34
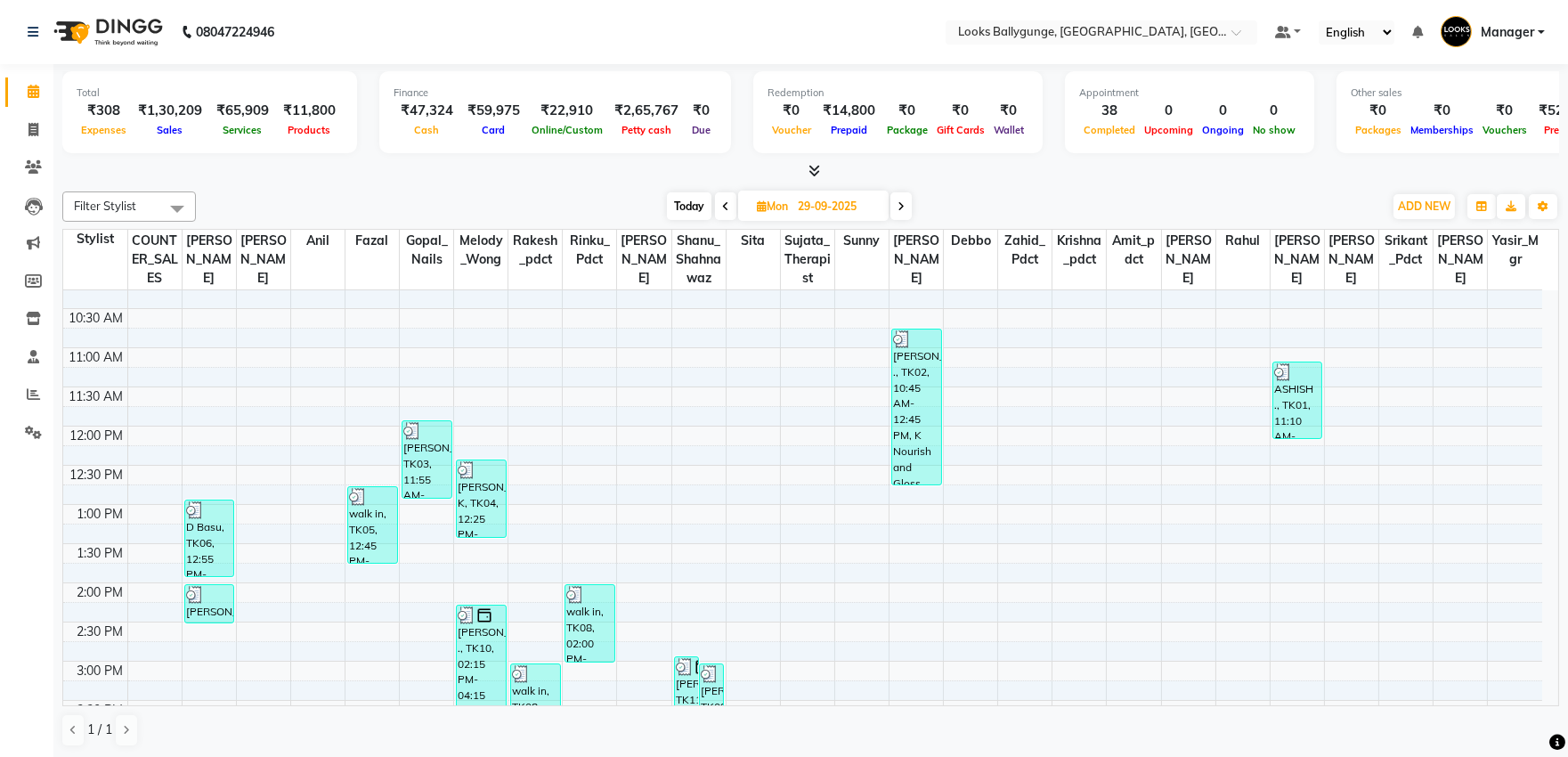
scroll to position [197, 0]
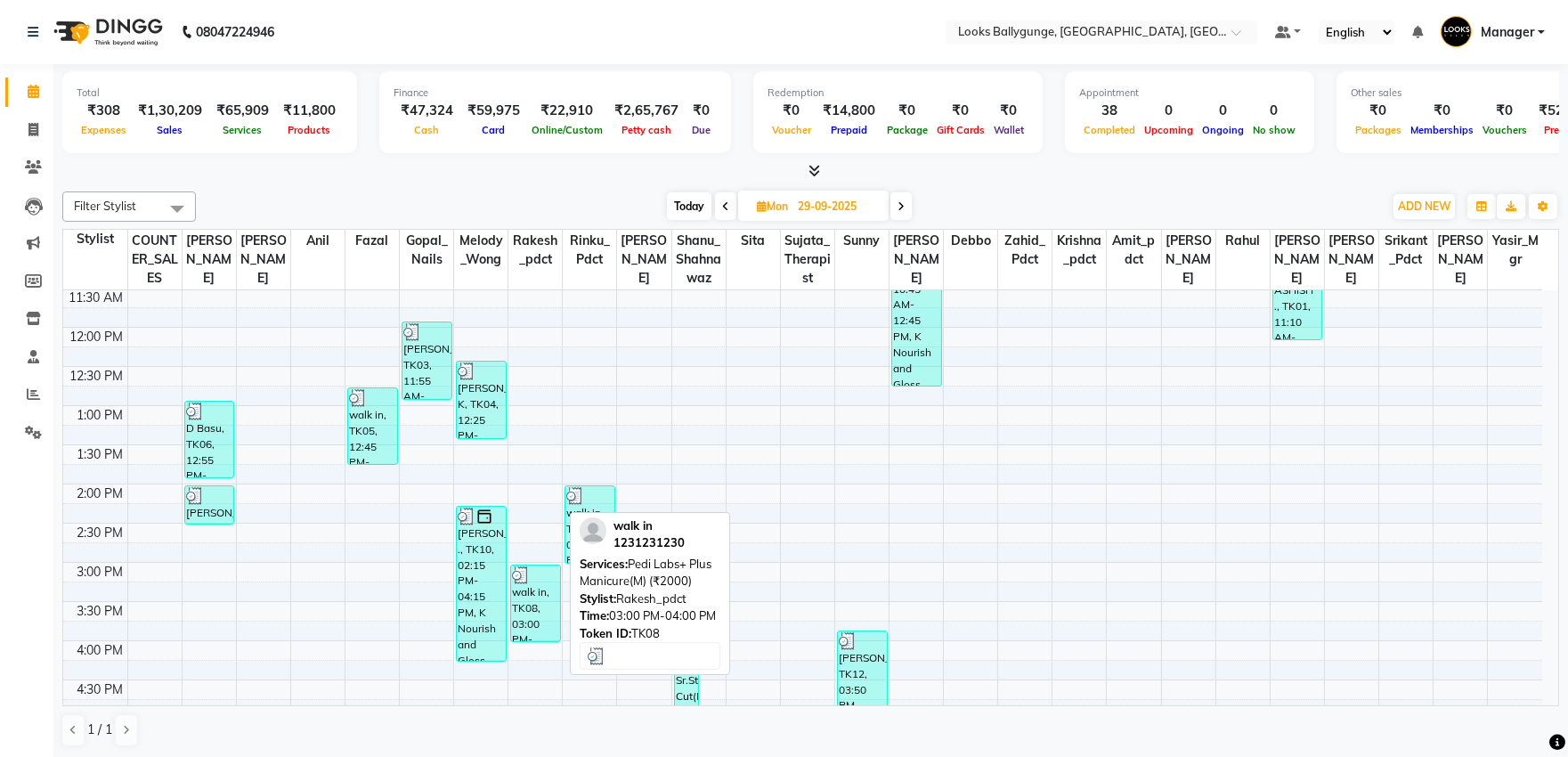
click at [537, 584] on div at bounding box center [536, 575] width 47 height 18
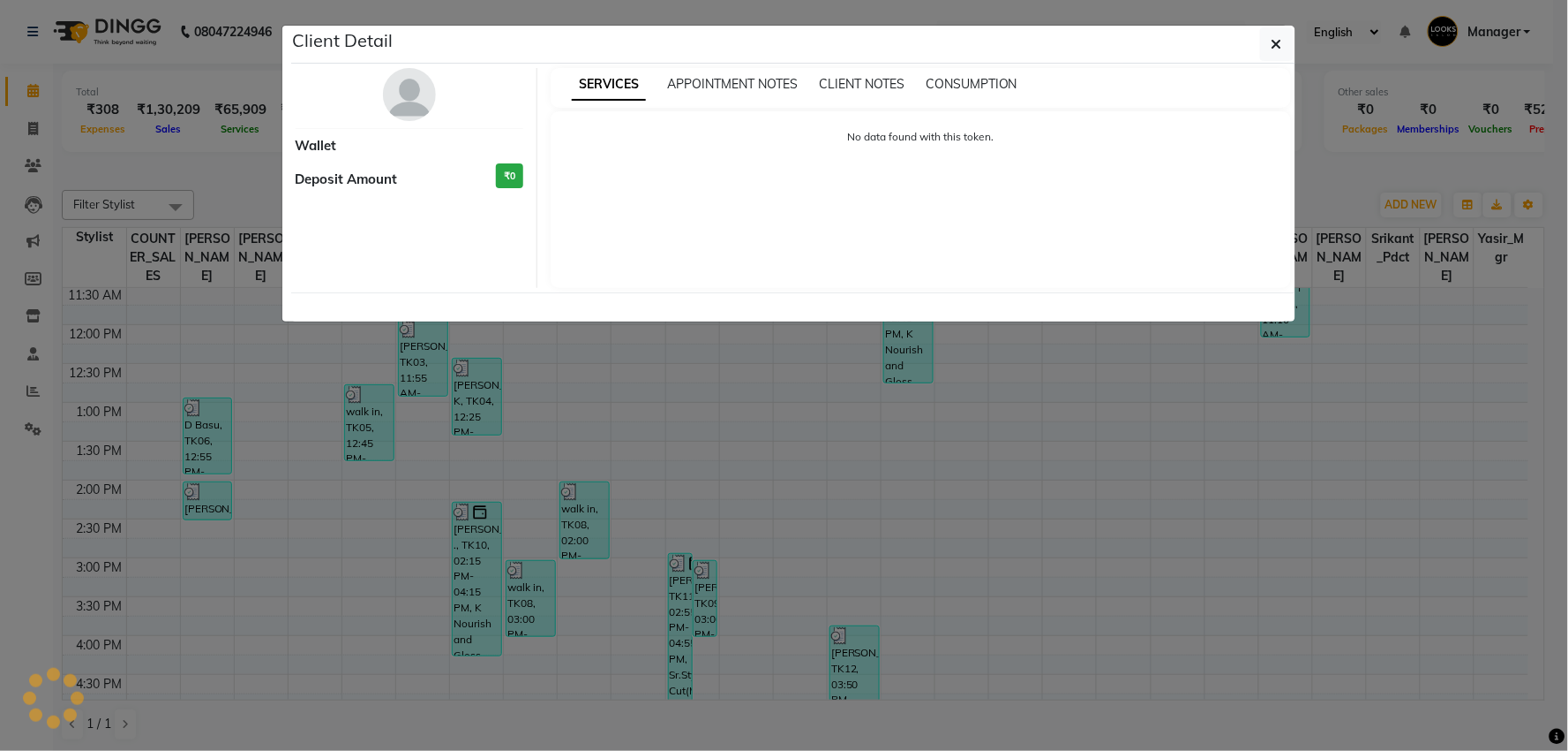
select select "3"
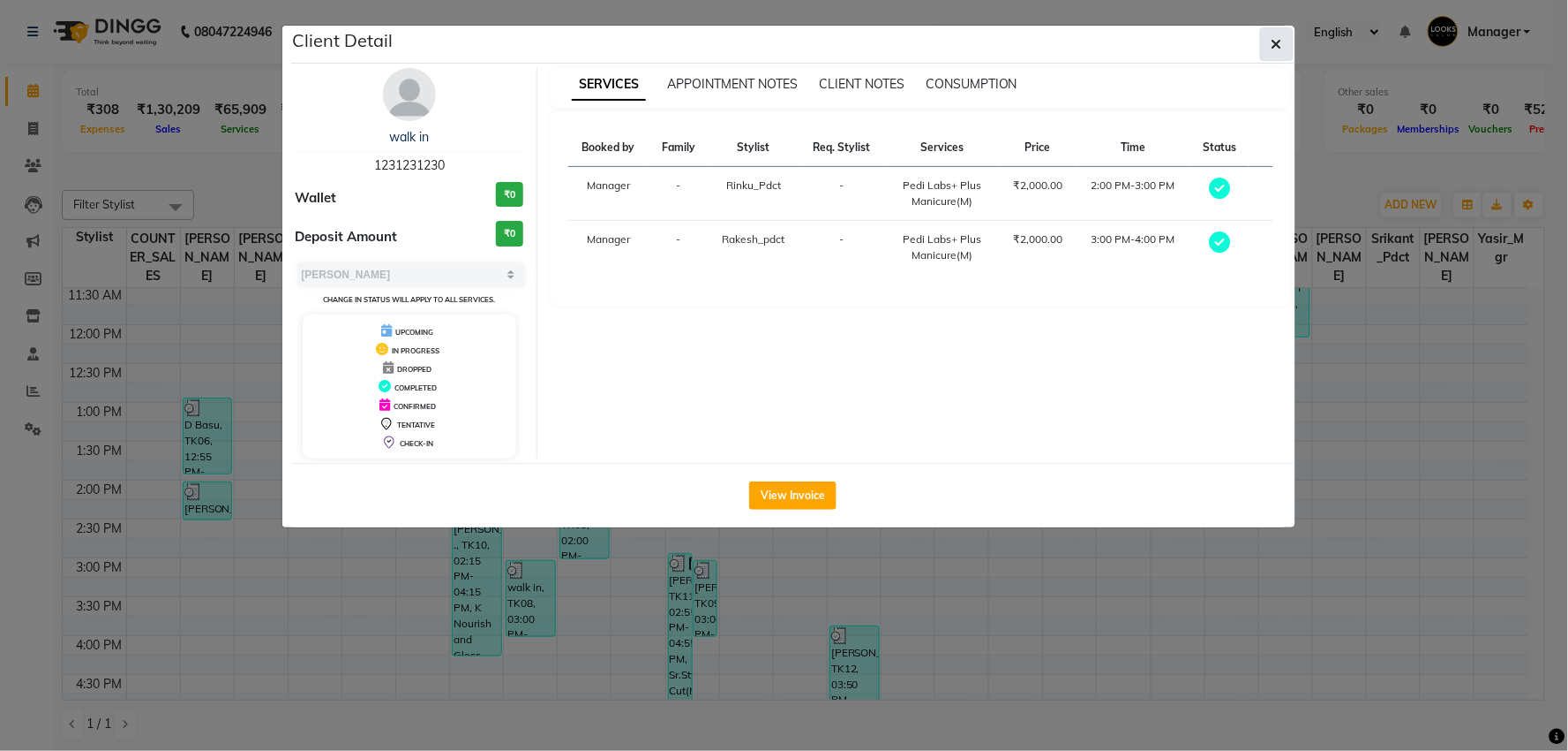
click at [1273, 37] on icon "button" at bounding box center [1276, 43] width 10 height 14
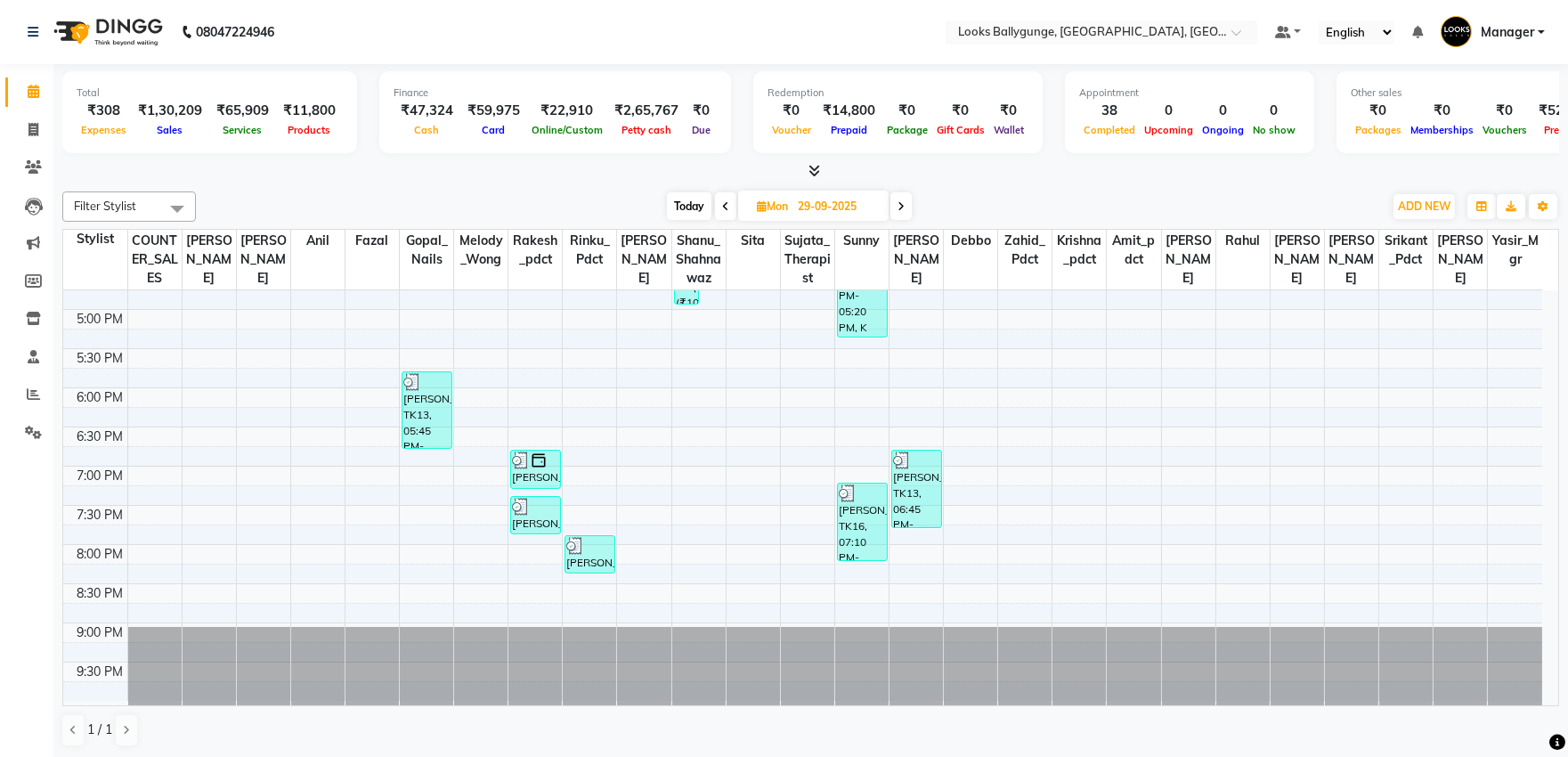
scroll to position [626, 0]
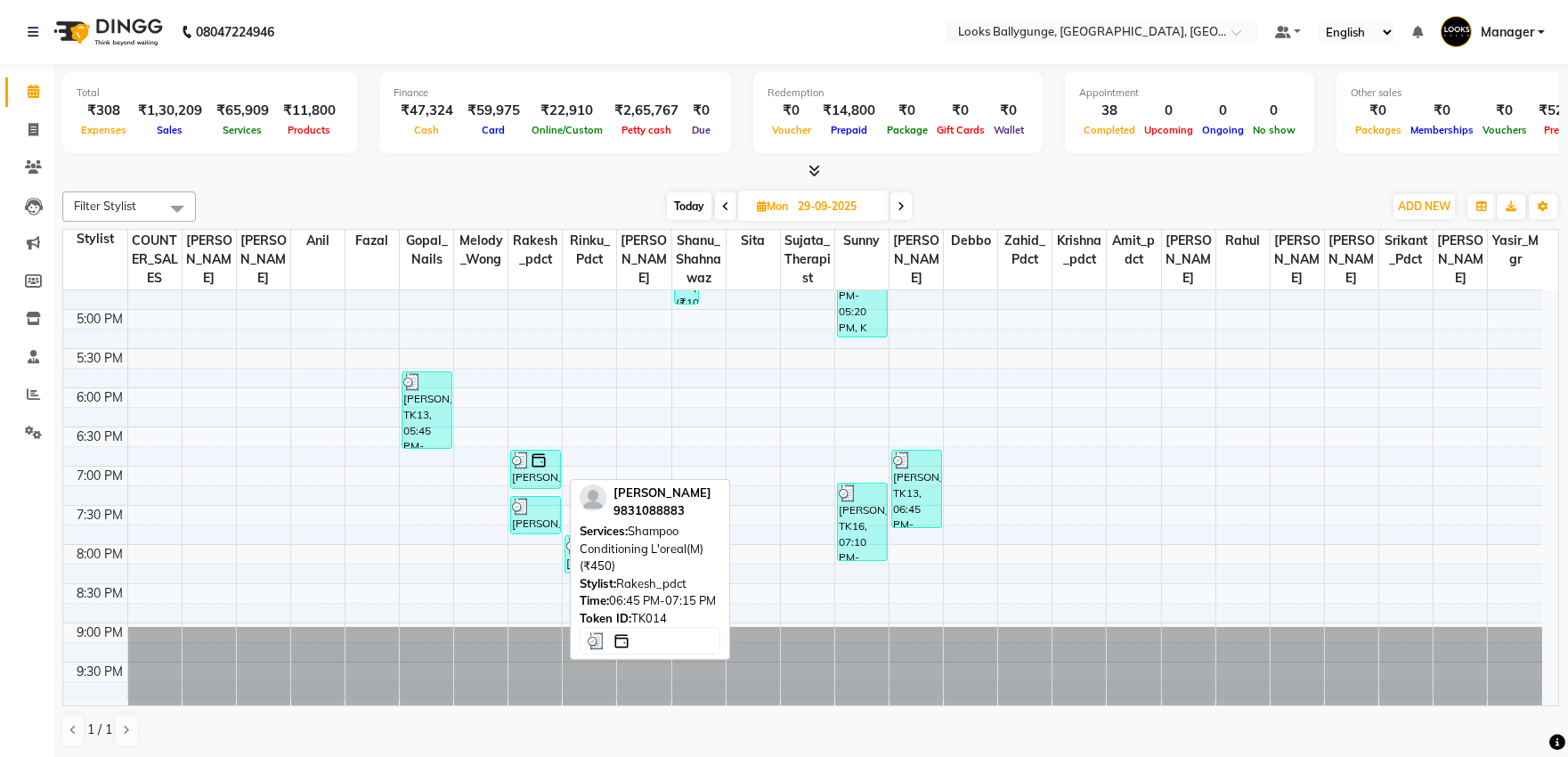
click at [531, 454] on img at bounding box center [538, 460] width 18 height 18
select select "3"
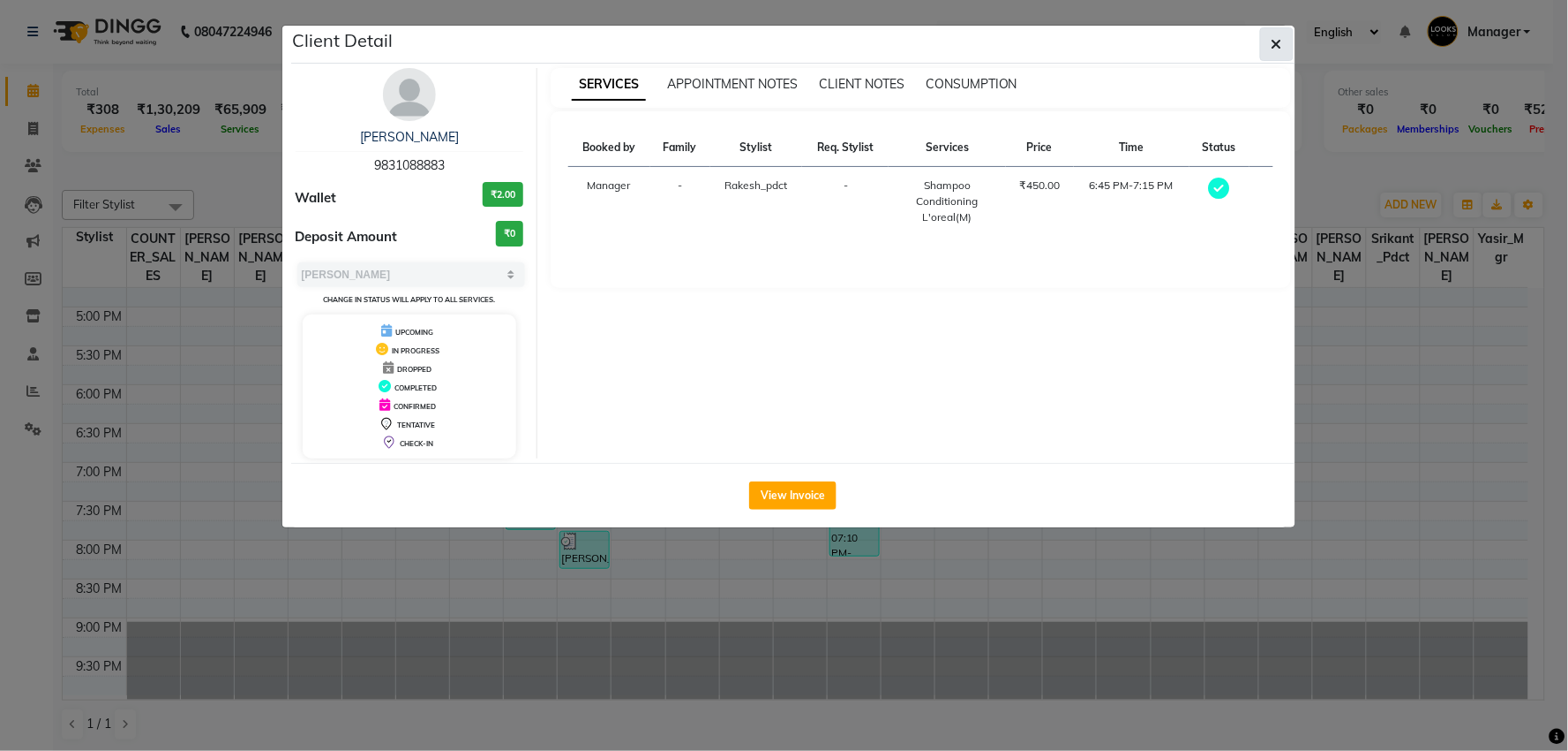
click at [1276, 46] on icon "button" at bounding box center [1276, 43] width 10 height 14
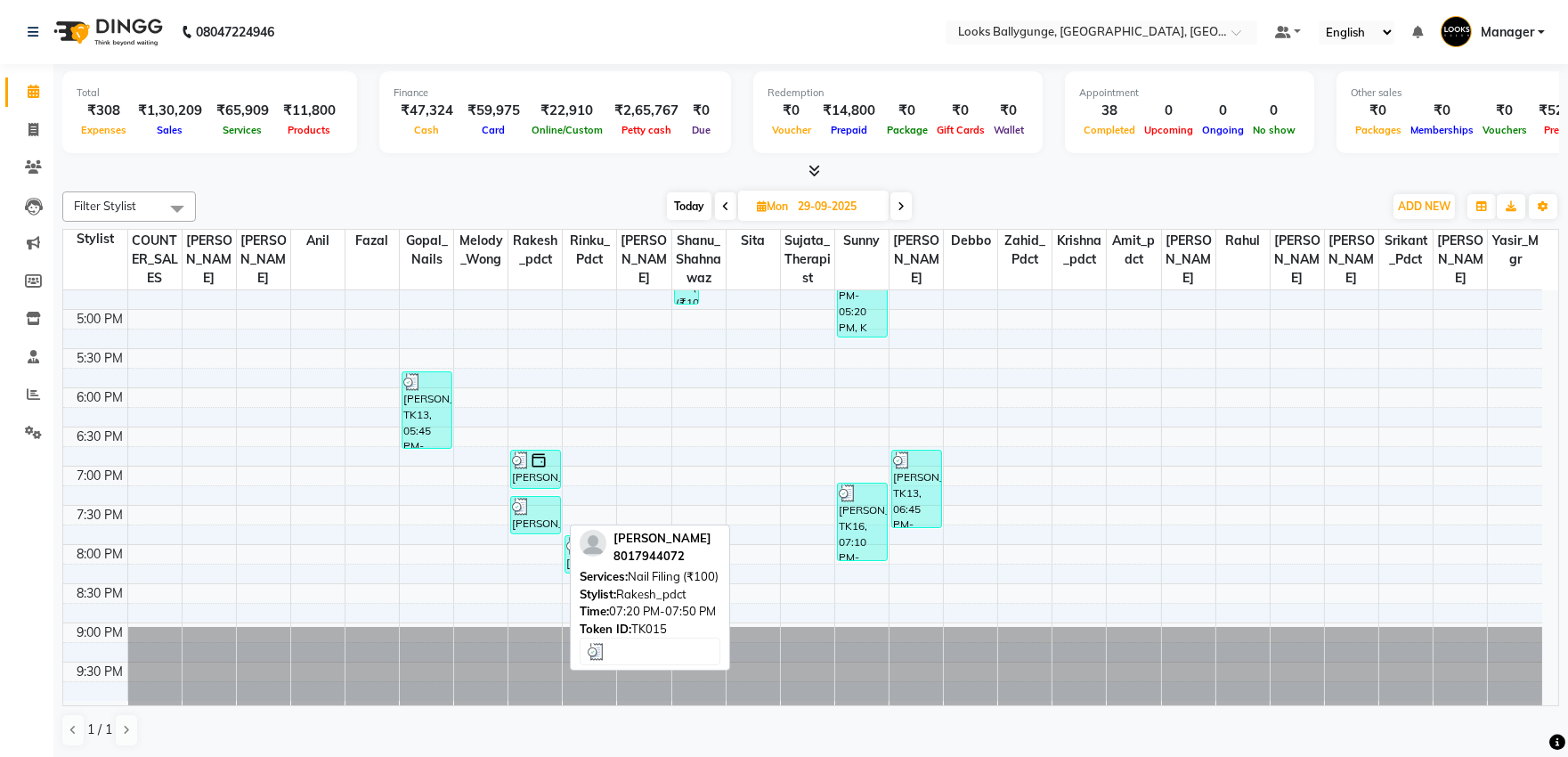
click at [536, 512] on div at bounding box center [536, 506] width 47 height 18
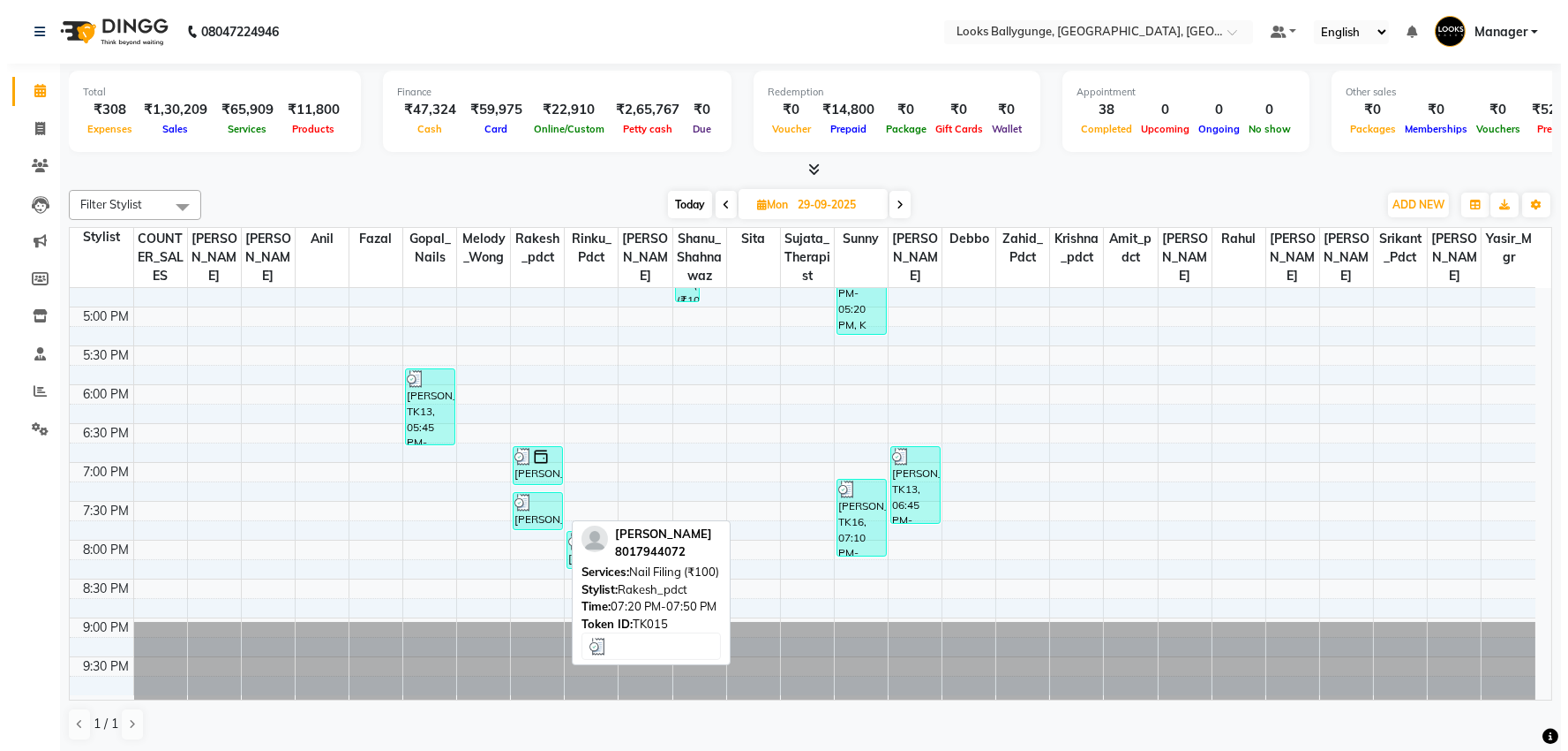
select select "3"
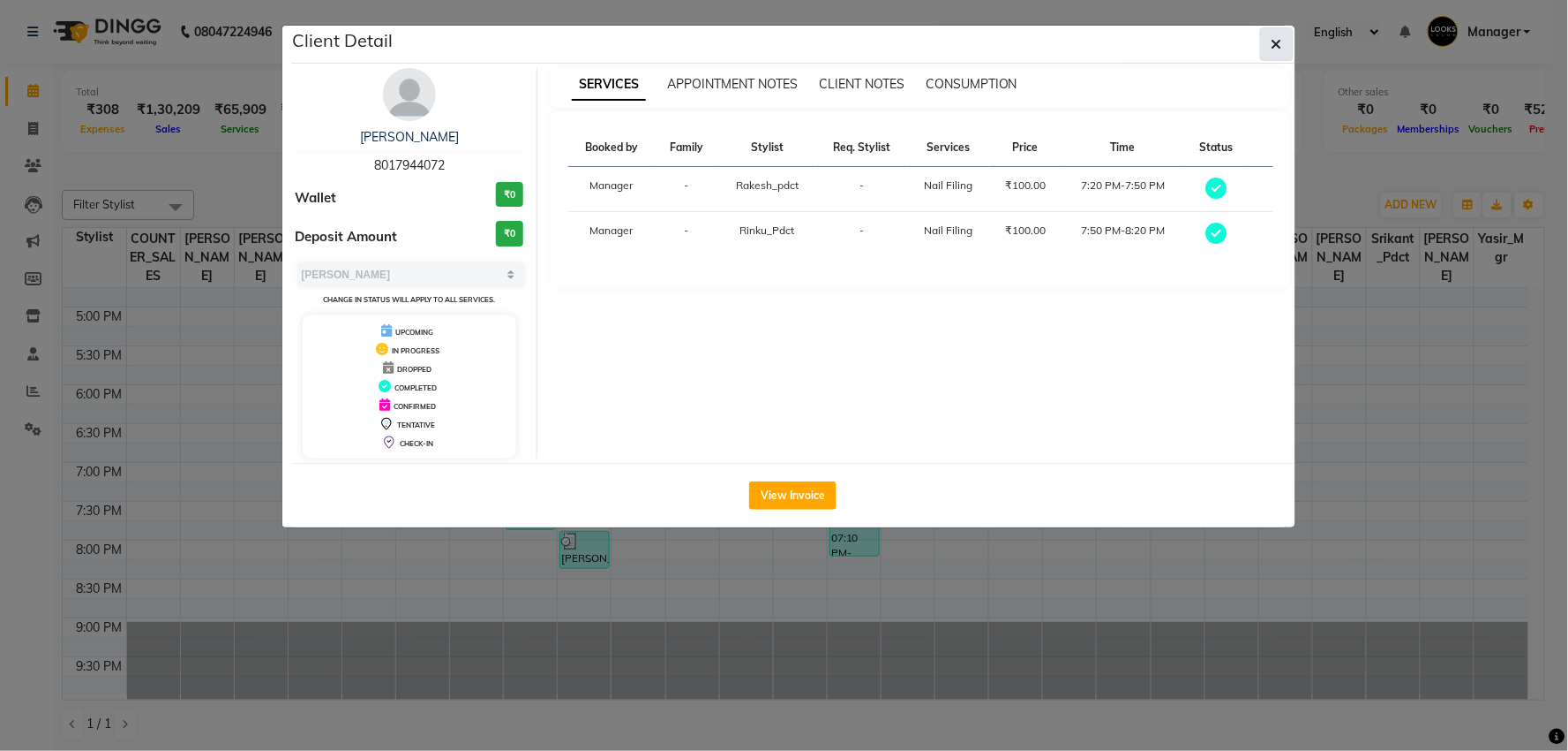
click at [1260, 49] on button "button" at bounding box center [1277, 44] width 34 height 34
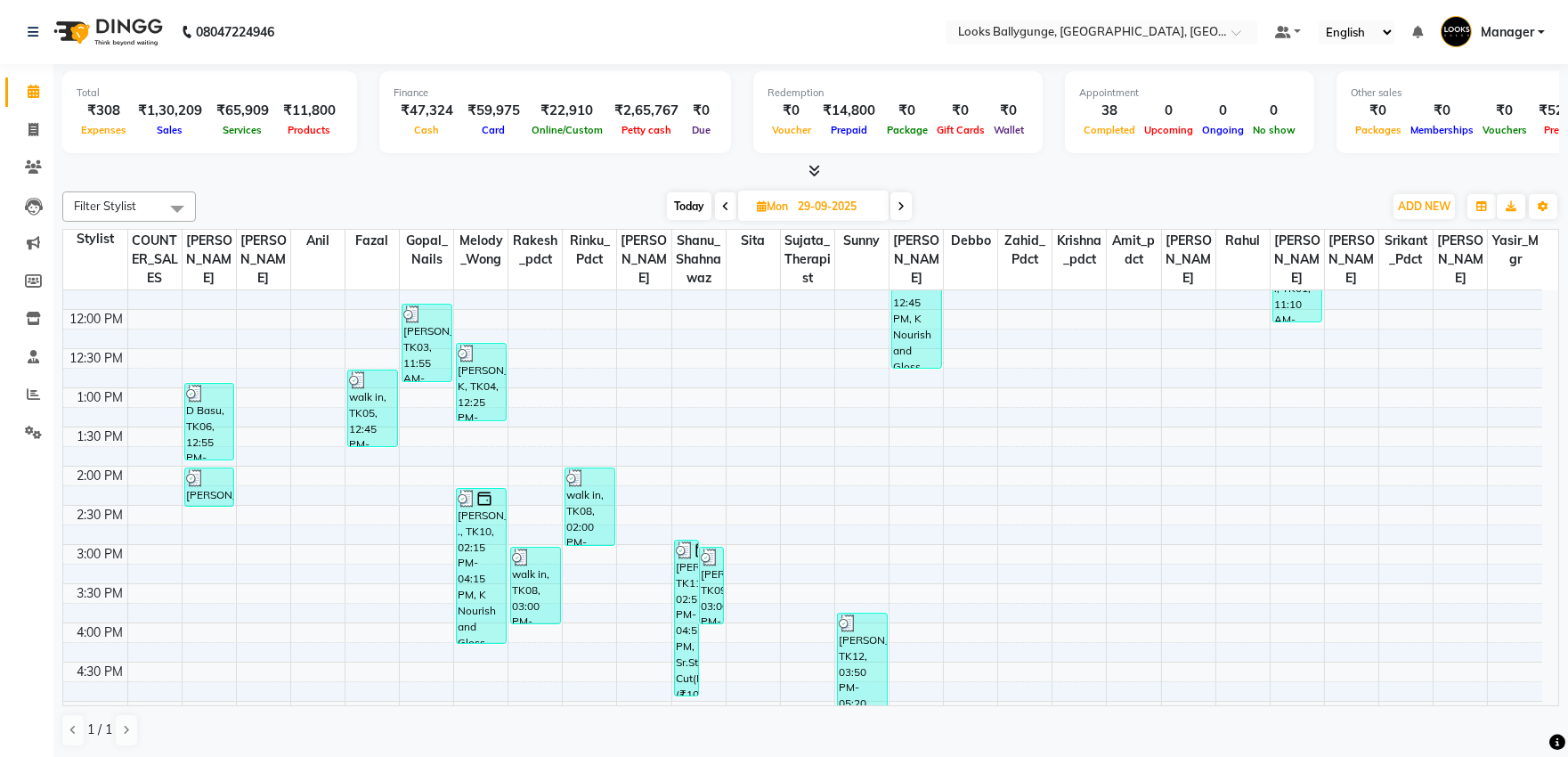
scroll to position [0, 0]
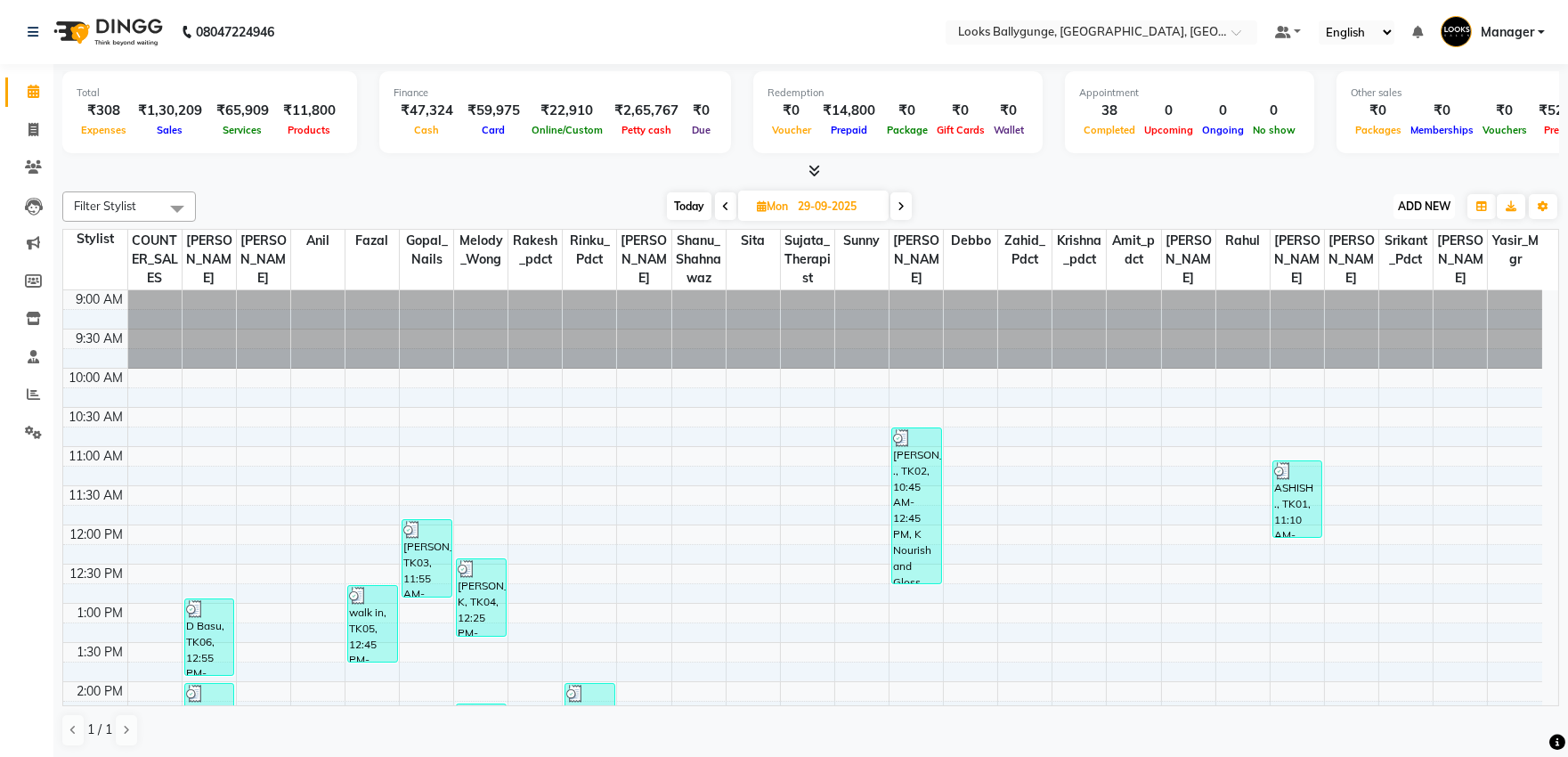
click at [1435, 200] on span "ADD NEW" at bounding box center [1424, 206] width 52 height 13
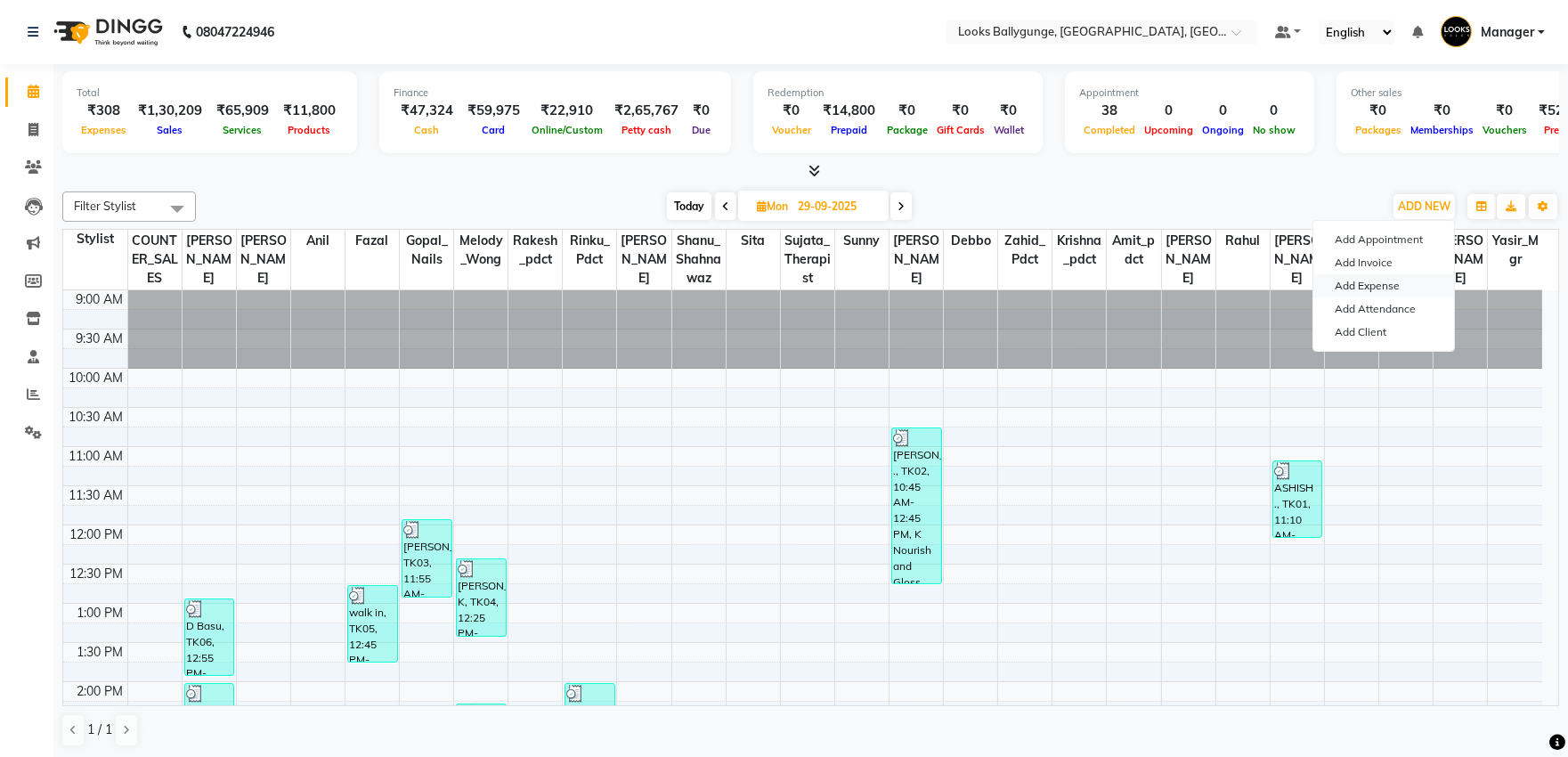
click at [1370, 282] on link "Add Expense" at bounding box center [1384, 286] width 140 height 23
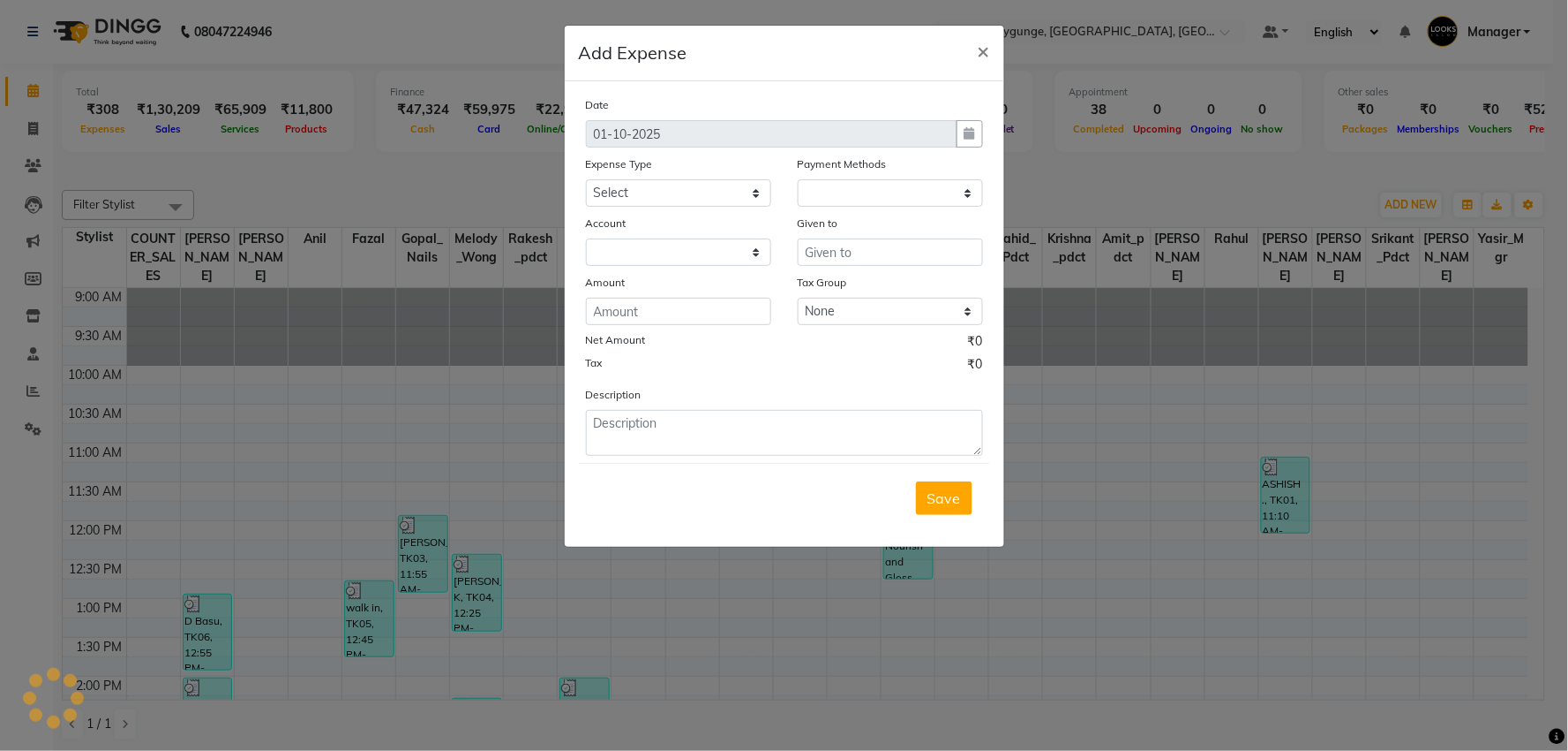
select select "1"
select select "5499"
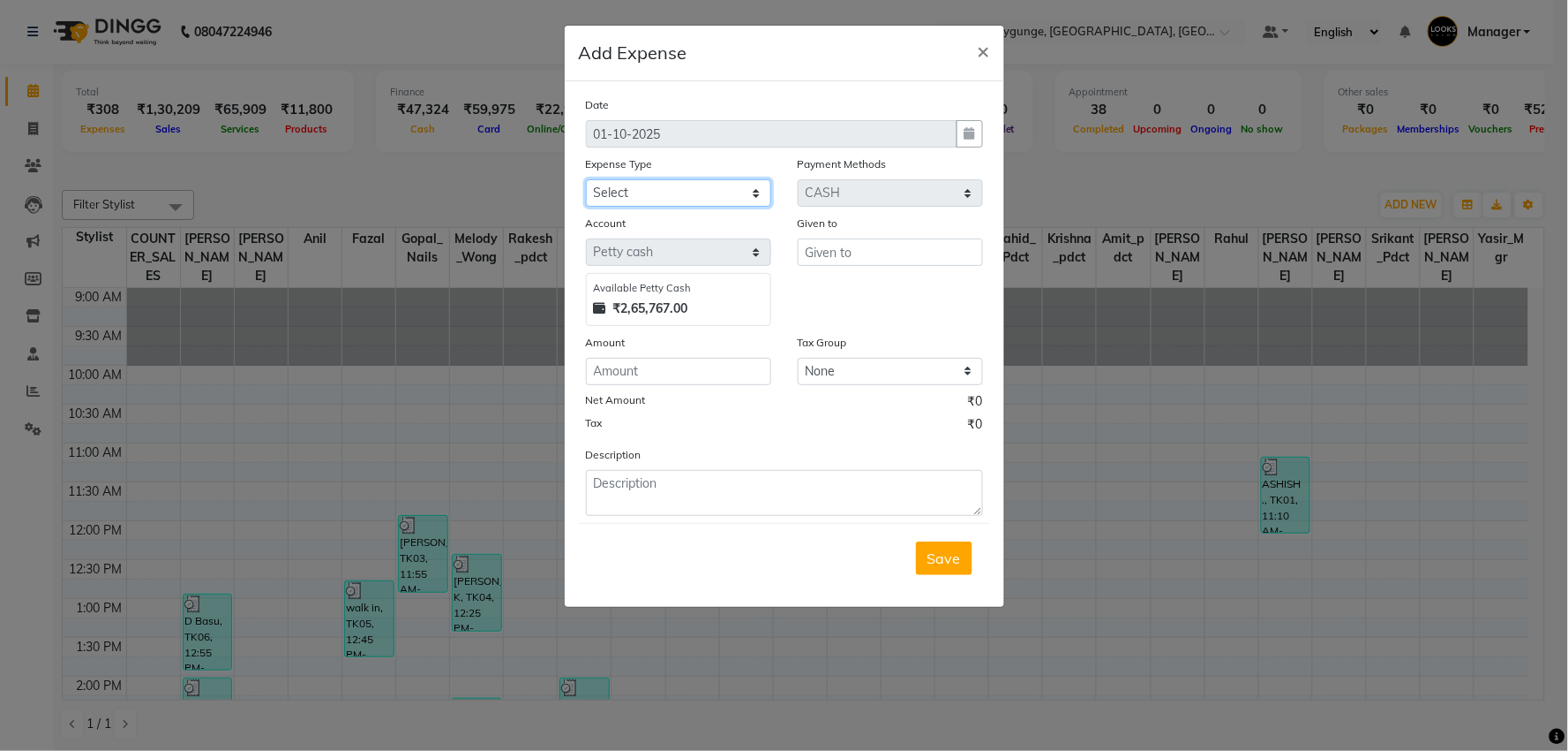
click at [752, 196] on select "Select Accommodation Aesthetics Bank Deposit BLINKIT Cash Handover Client Refun…" at bounding box center [678, 192] width 185 height 27
click at [586, 179] on select "Select Accommodation Aesthetics Bank Deposit BLINKIT Cash Handover Client Refun…" at bounding box center [678, 192] width 185 height 27
select select "24170"
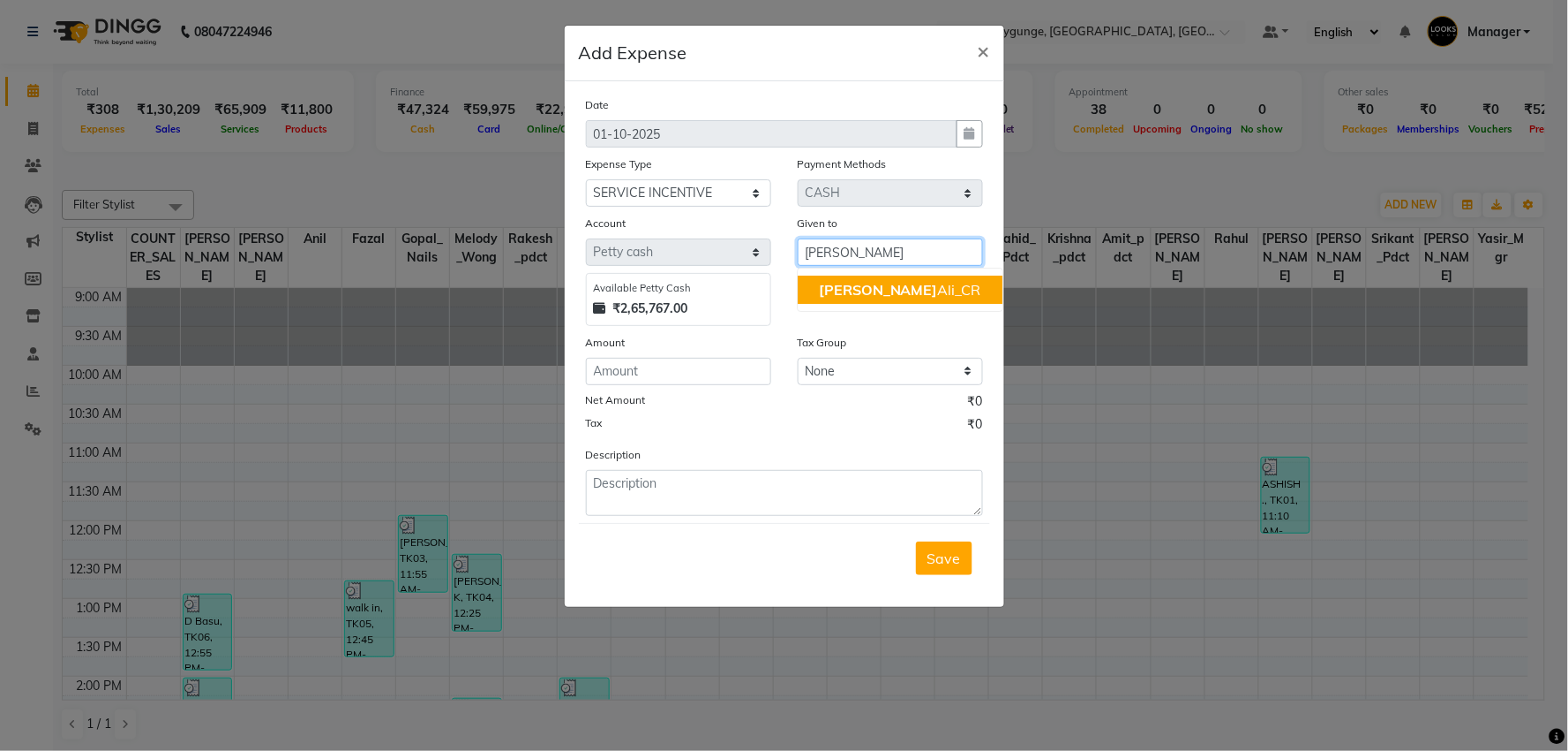
type input "[PERSON_NAME]"
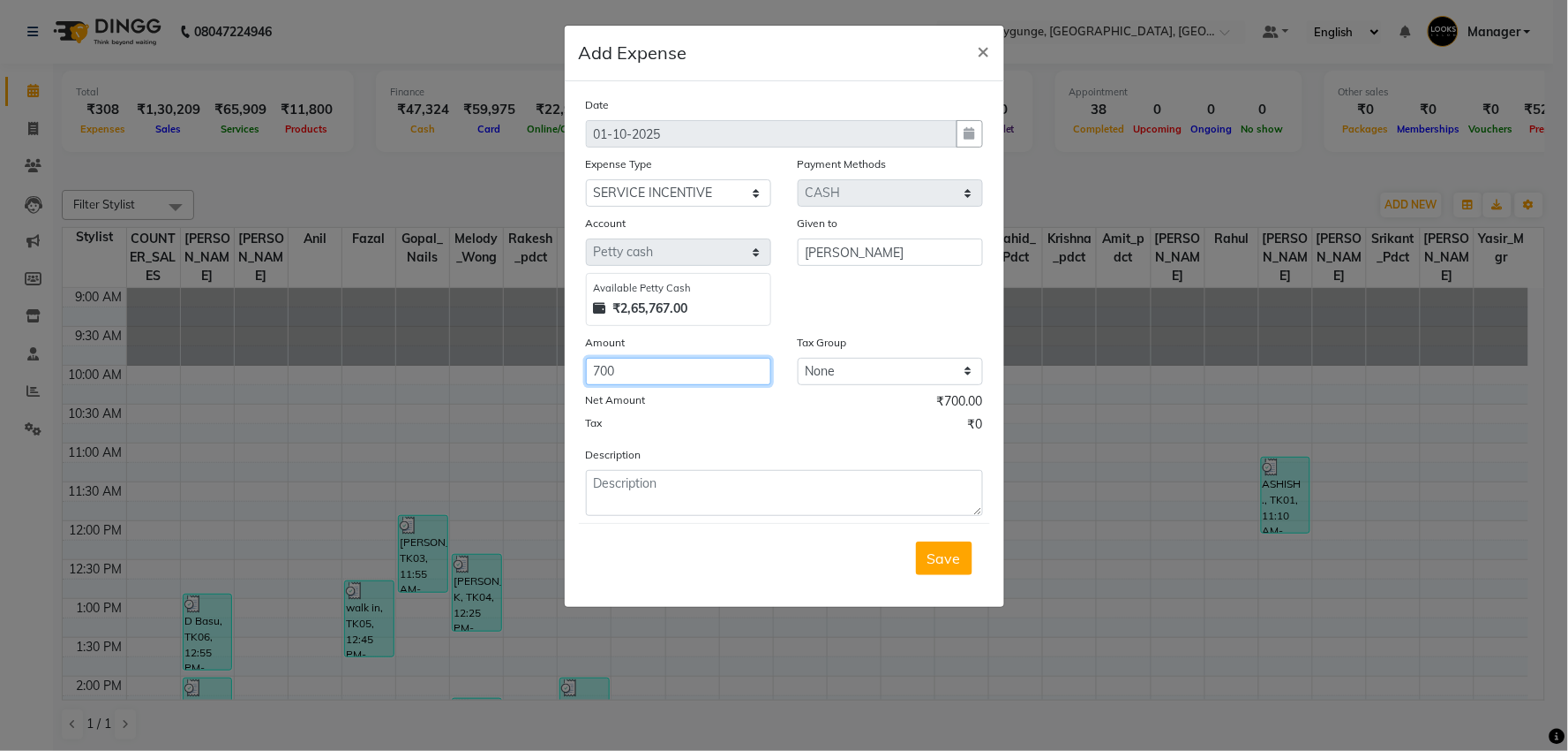
type input "700"
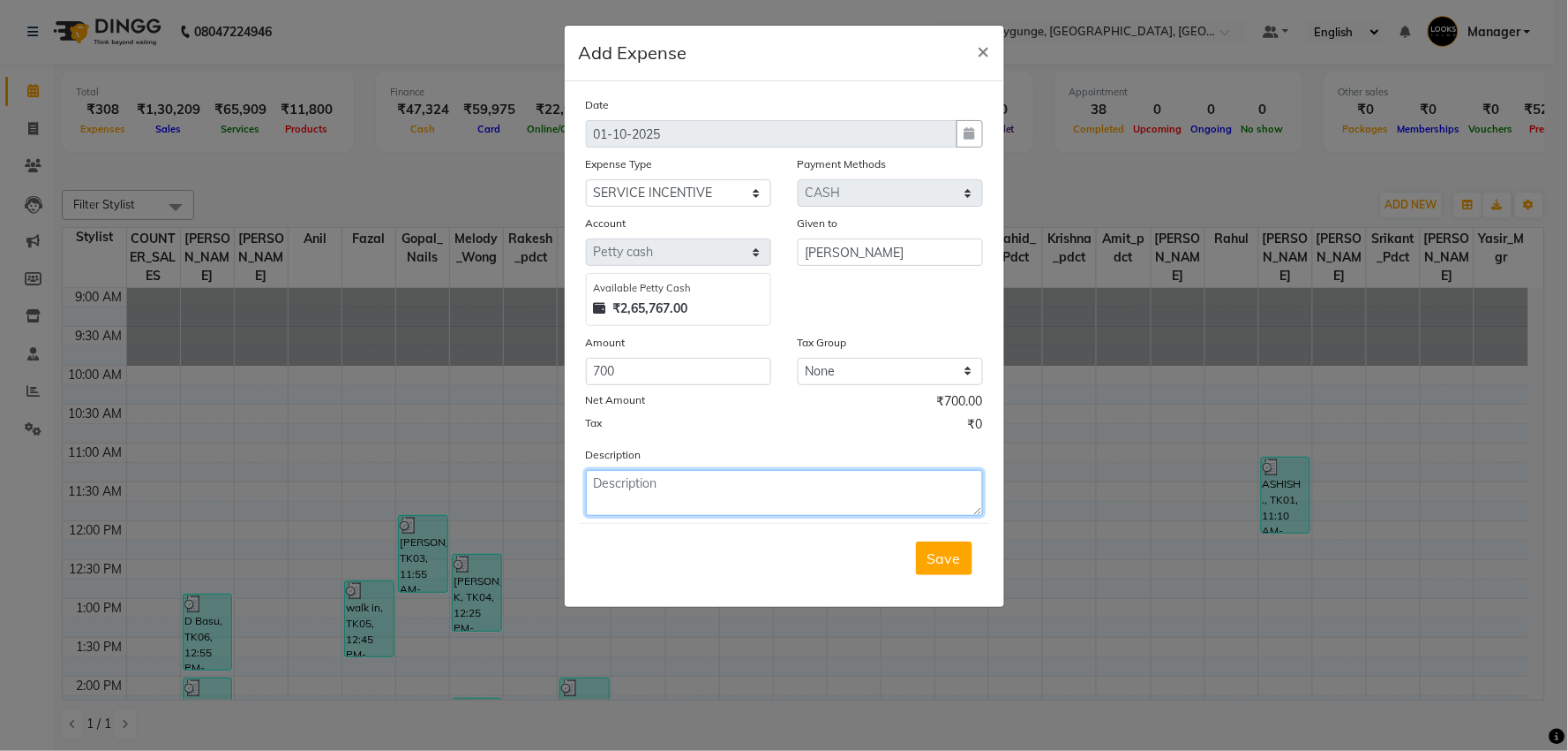
click at [687, 468] on div "Description" at bounding box center [784, 480] width 423 height 71
type textarea "Paid Saif 700/- [DATE]"
click at [962, 559] on button "Save" at bounding box center [944, 558] width 56 height 34
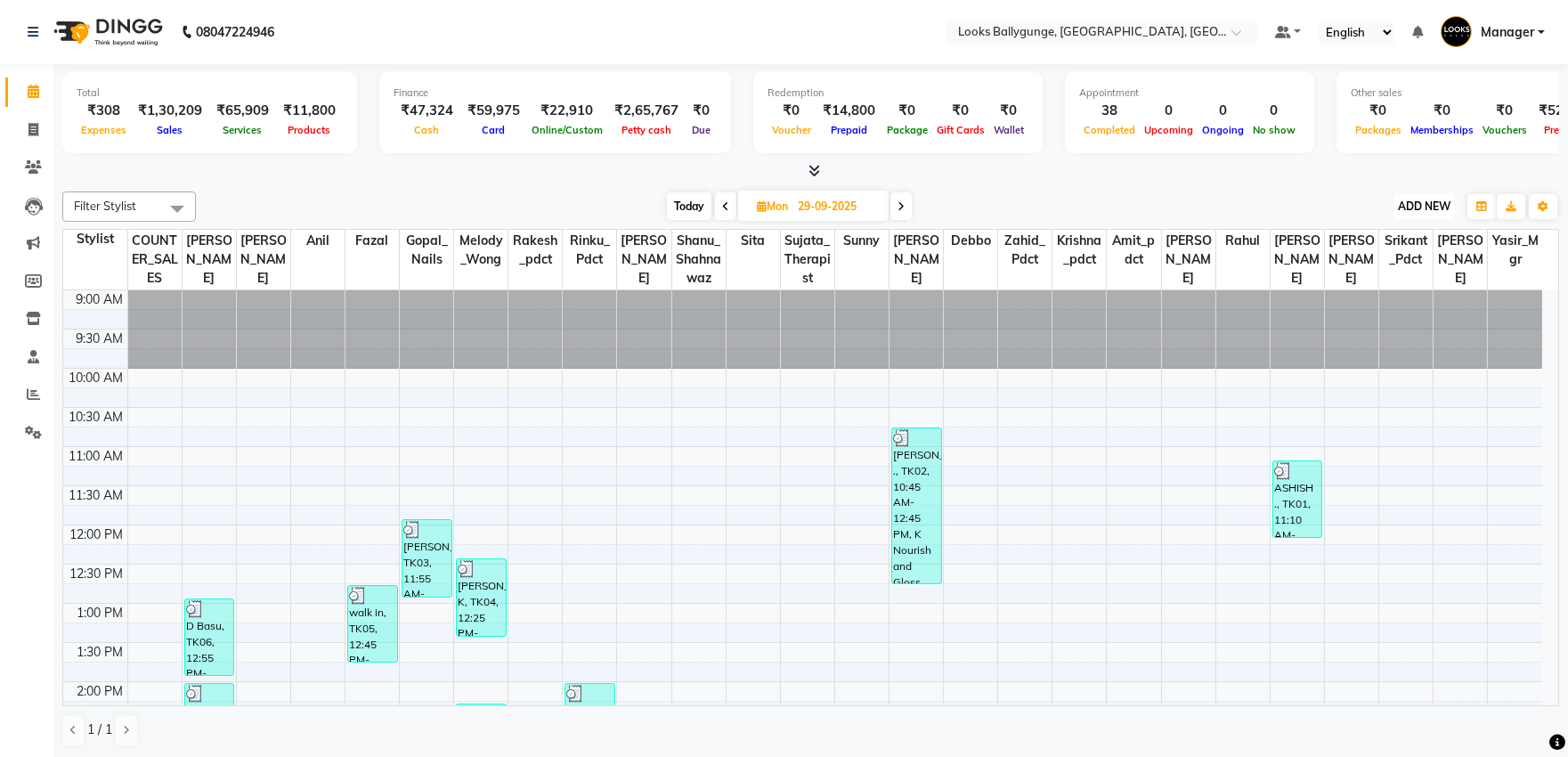
click at [1408, 202] on span "ADD NEW" at bounding box center [1424, 206] width 52 height 13
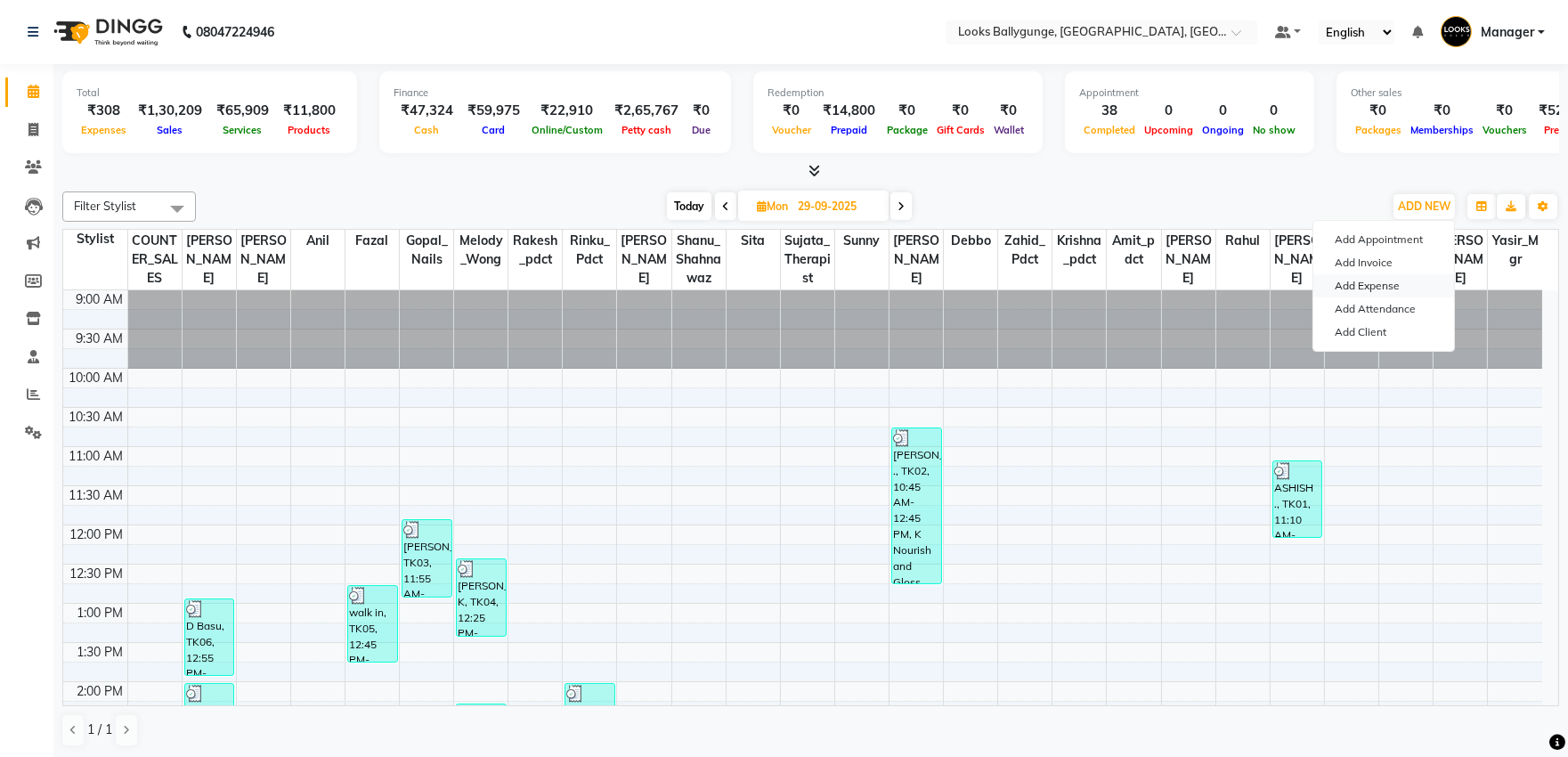
click at [1390, 281] on link "Add Expense" at bounding box center [1384, 286] width 140 height 23
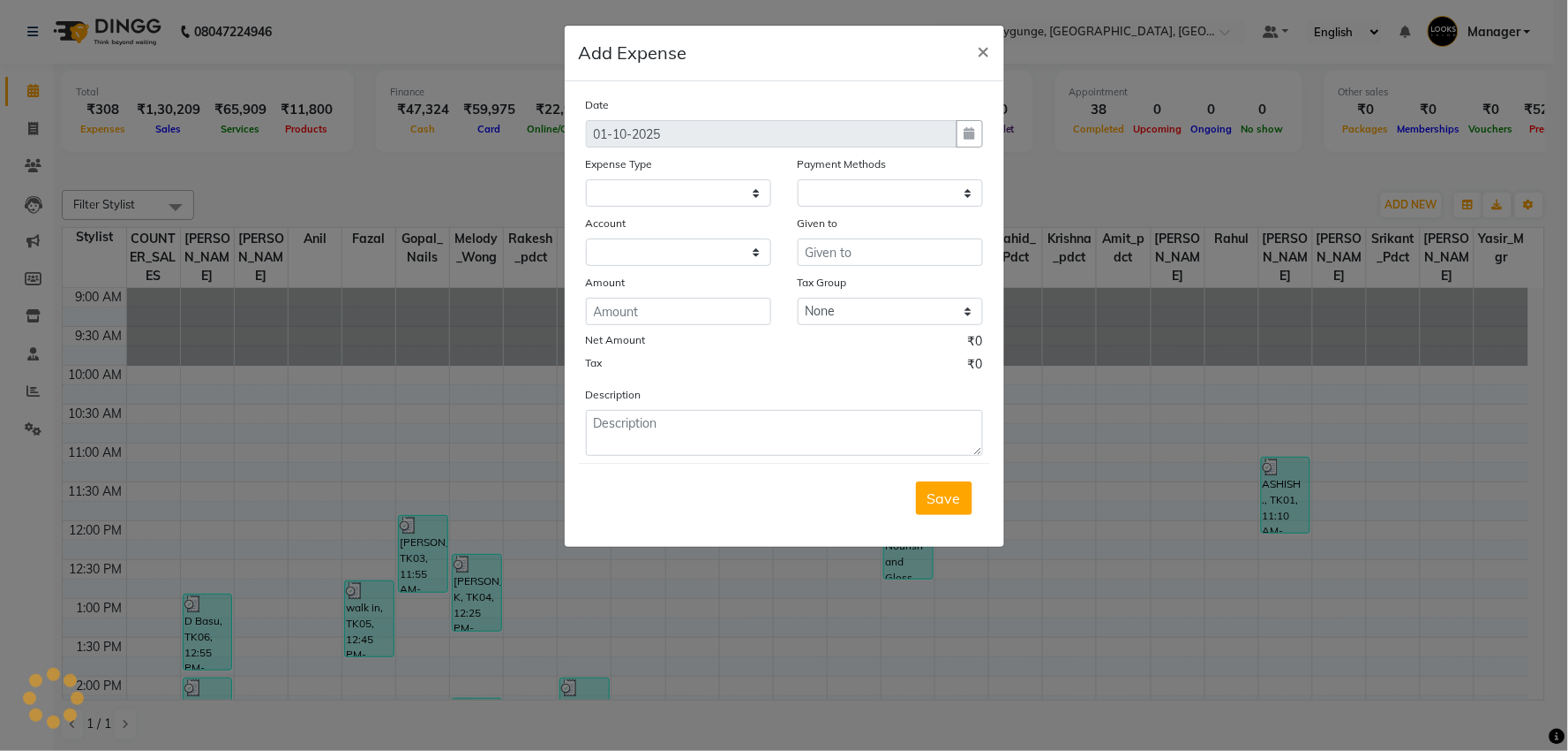
select select
select select "1"
select select "5499"
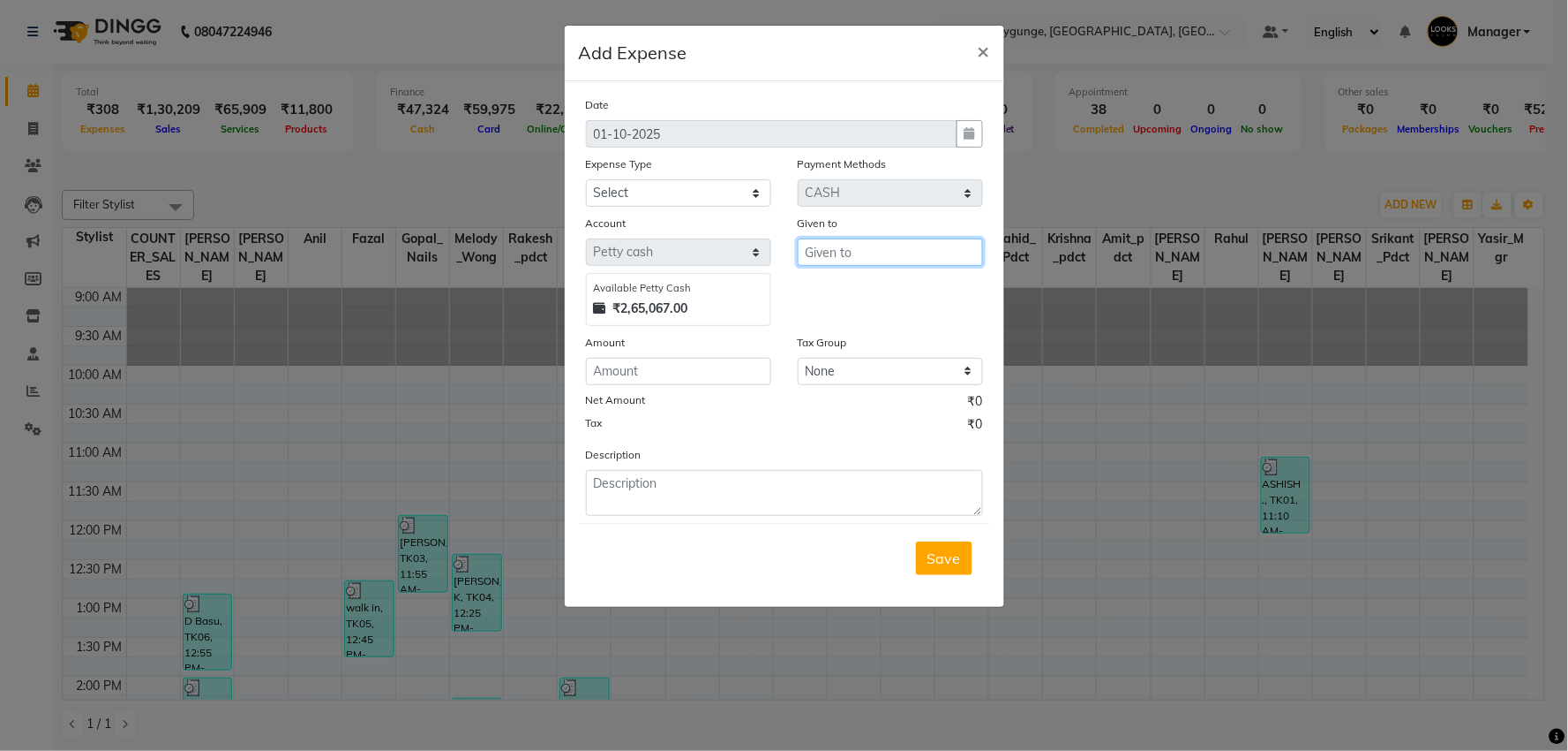
click at [852, 250] on input "text" at bounding box center [890, 251] width 185 height 27
type input "anil"
type input "5000"
click at [721, 196] on select "Select Accommodation Aesthetics Bank Deposit BLINKIT Cash Handover Client Refun…" at bounding box center [678, 192] width 185 height 27
select select "19731"
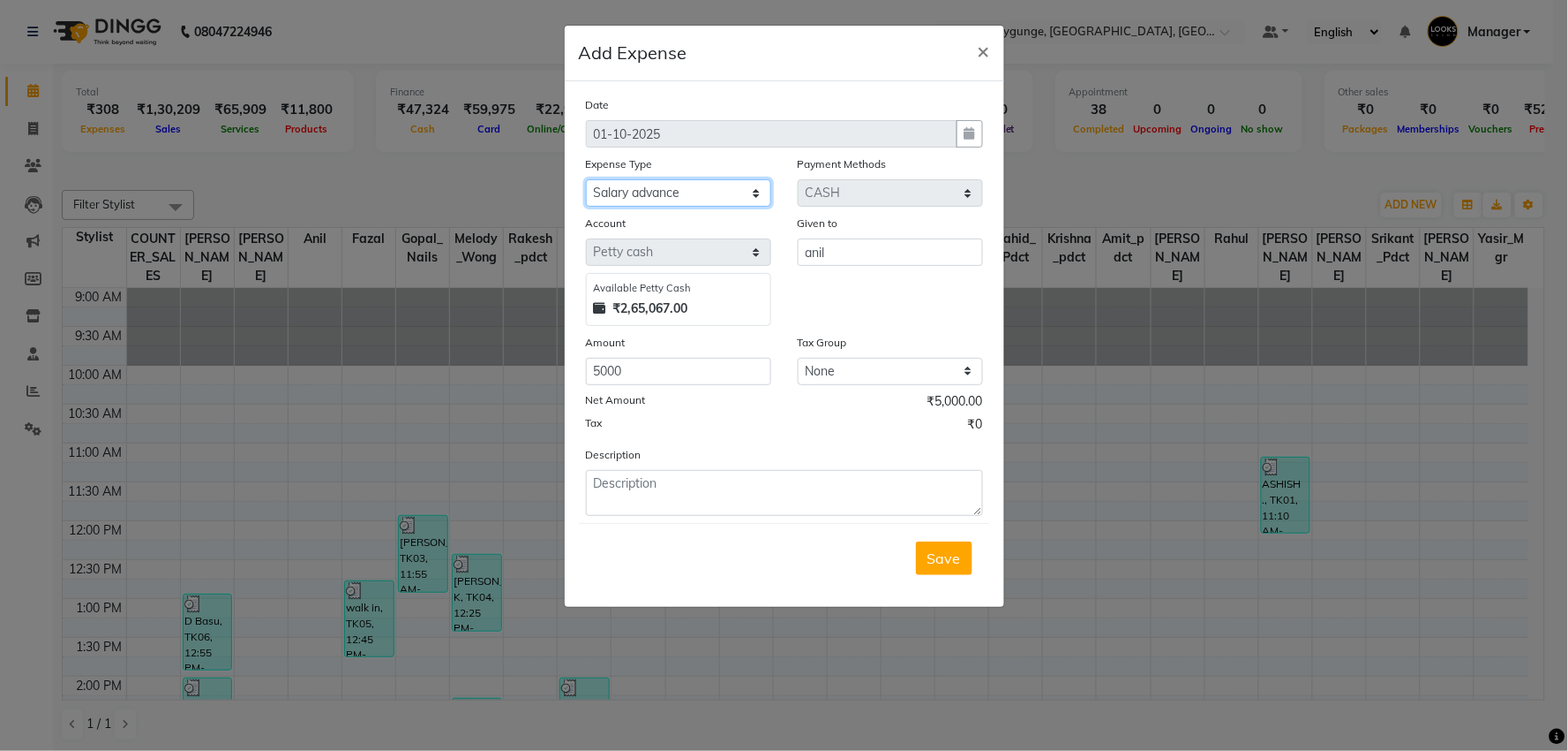
click at [586, 179] on select "Select Accommodation Aesthetics Bank Deposit BLINKIT Cash Handover Client Refun…" at bounding box center [678, 192] width 185 height 27
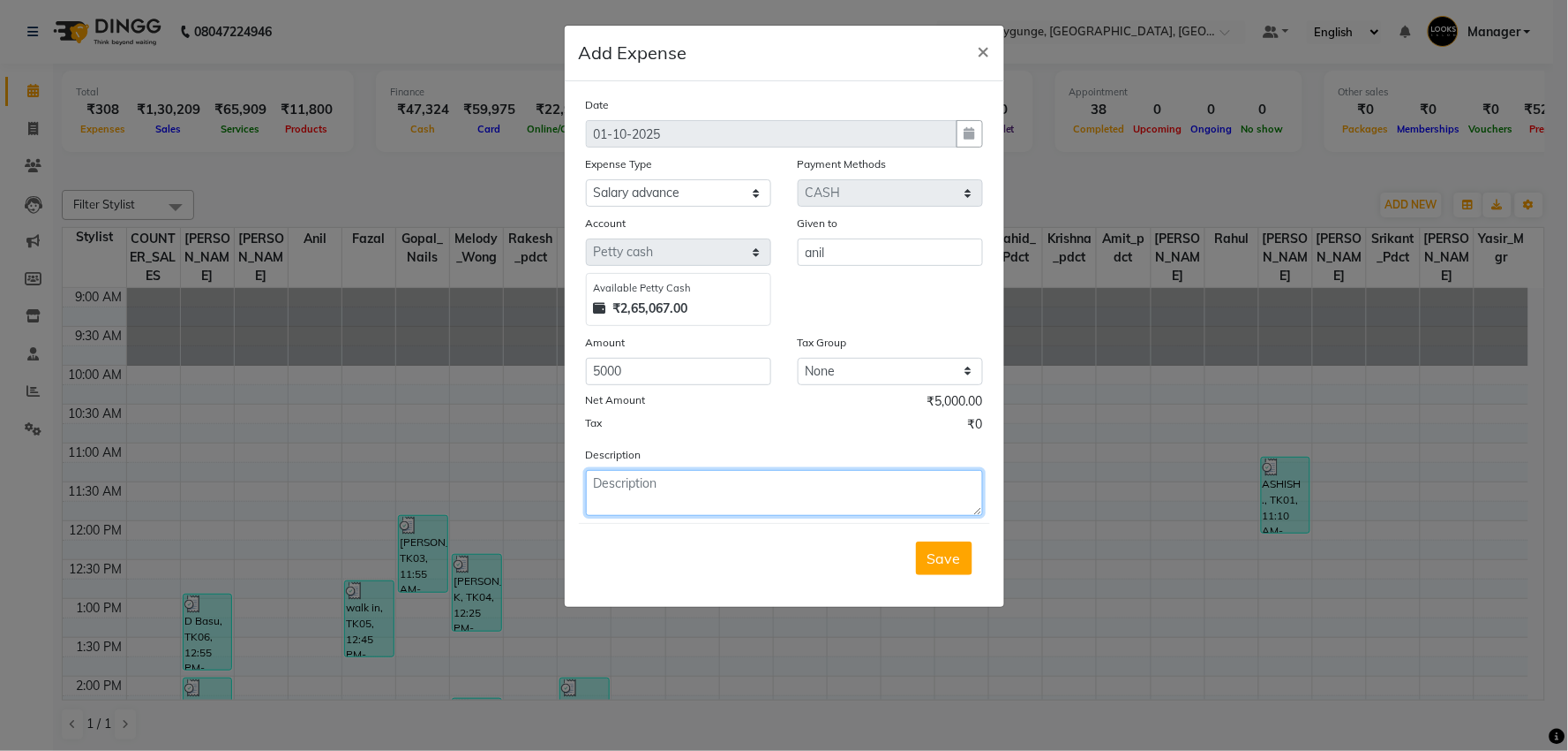
click at [701, 500] on textarea at bounding box center [784, 492] width 397 height 46
click at [620, 480] on textarea "Paid to Anil 5000/-" at bounding box center [784, 492] width 397 height 46
type textarea "Paid Salary advance to Anil 5000/-"
drag, startPoint x: 928, startPoint y: 562, endPoint x: 948, endPoint y: 550, distance: 23.3
click at [941, 554] on span "Save" at bounding box center [944, 558] width 34 height 18
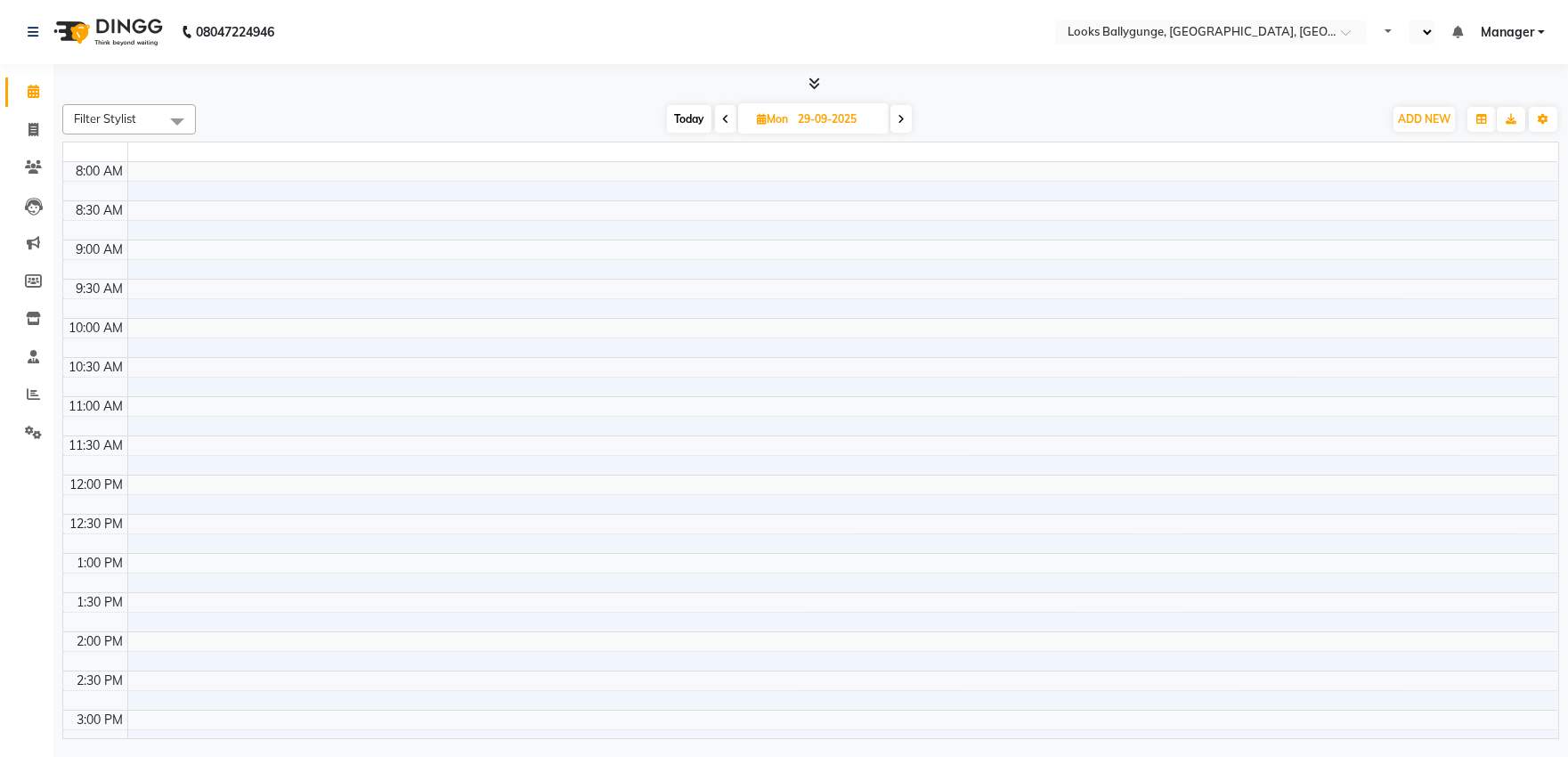
select select "en"
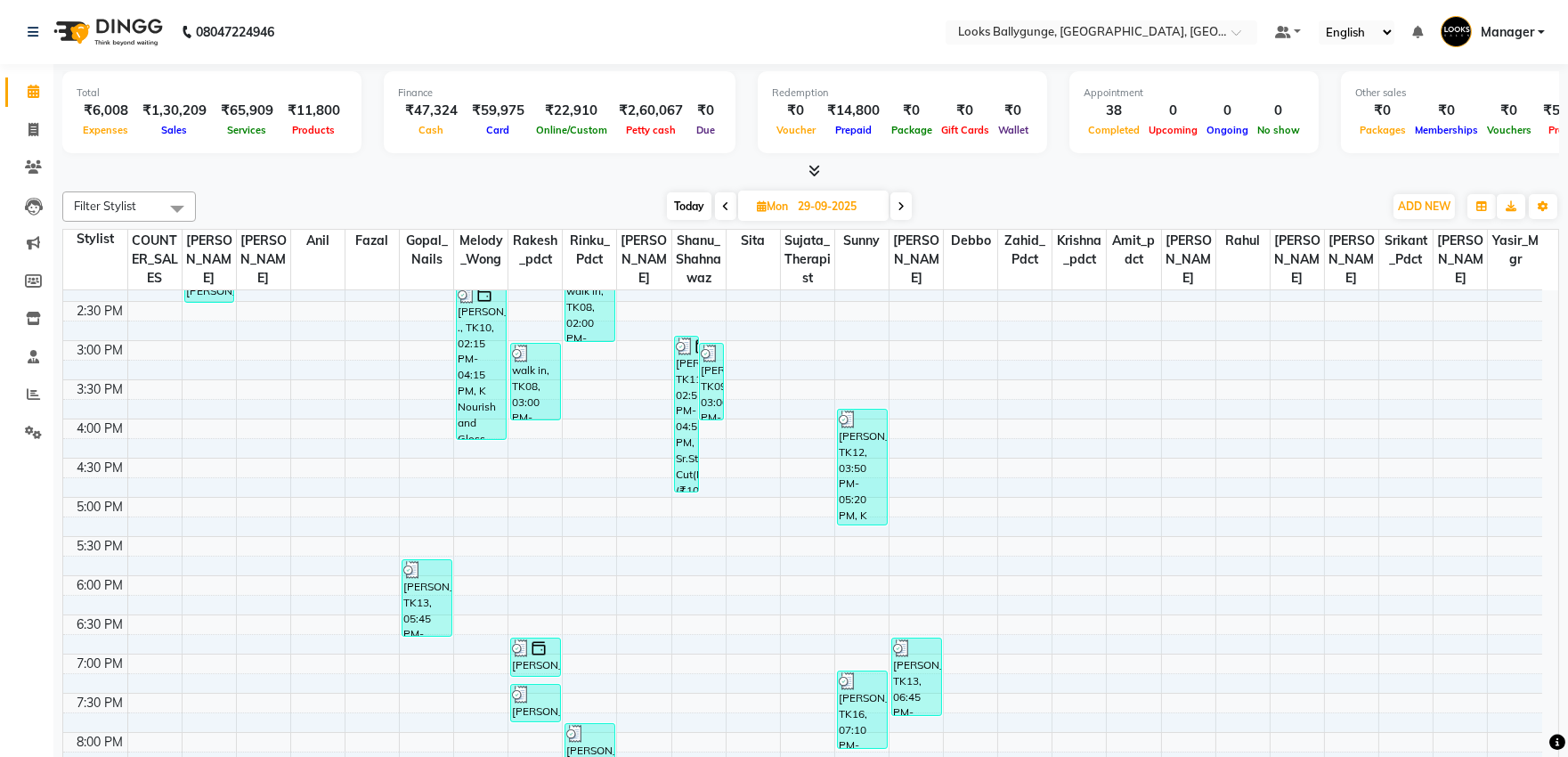
scroll to position [539, 0]
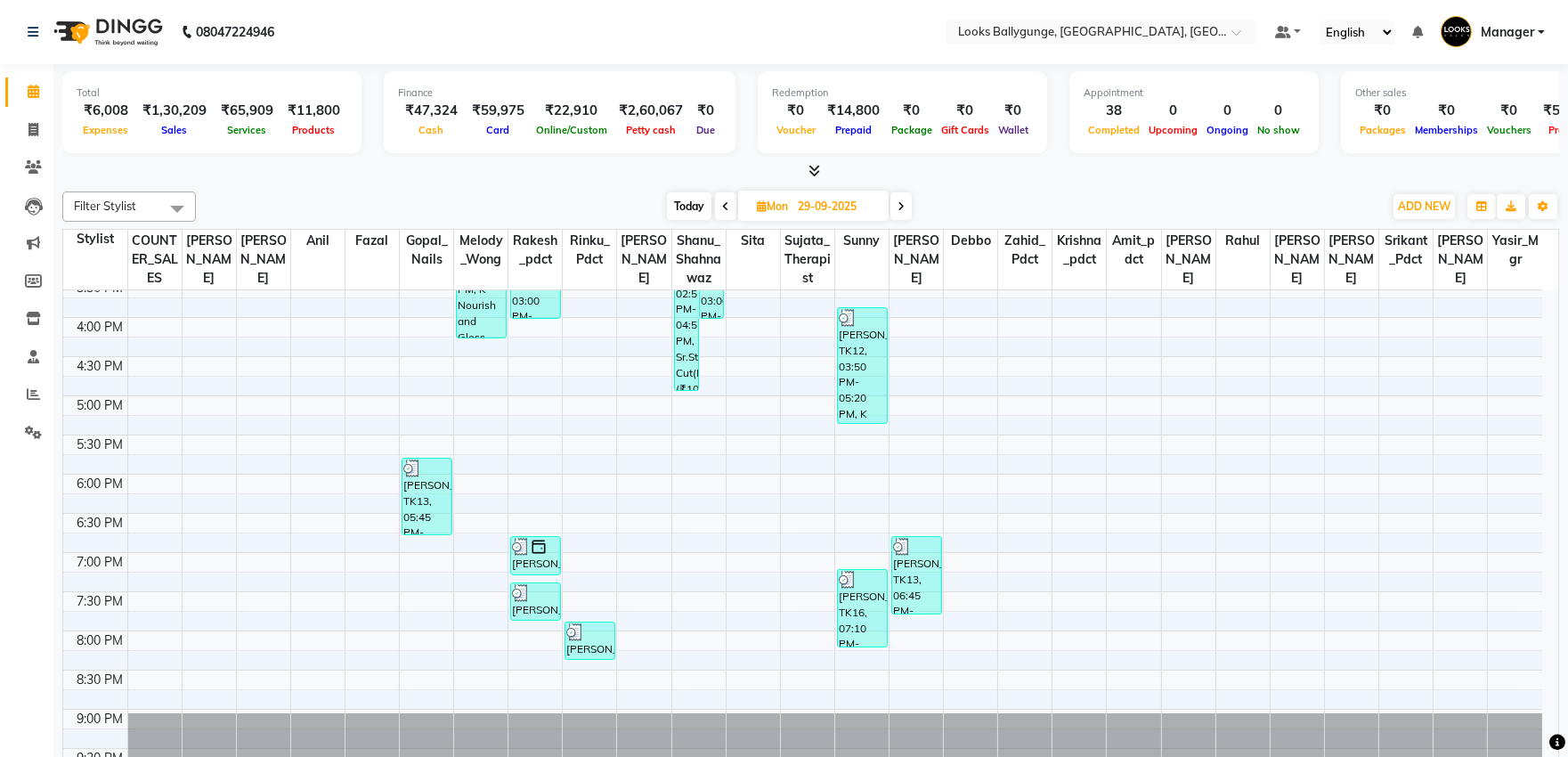
click at [695, 208] on span "Today" at bounding box center [689, 206] width 45 height 28
type input "01-10-2025"
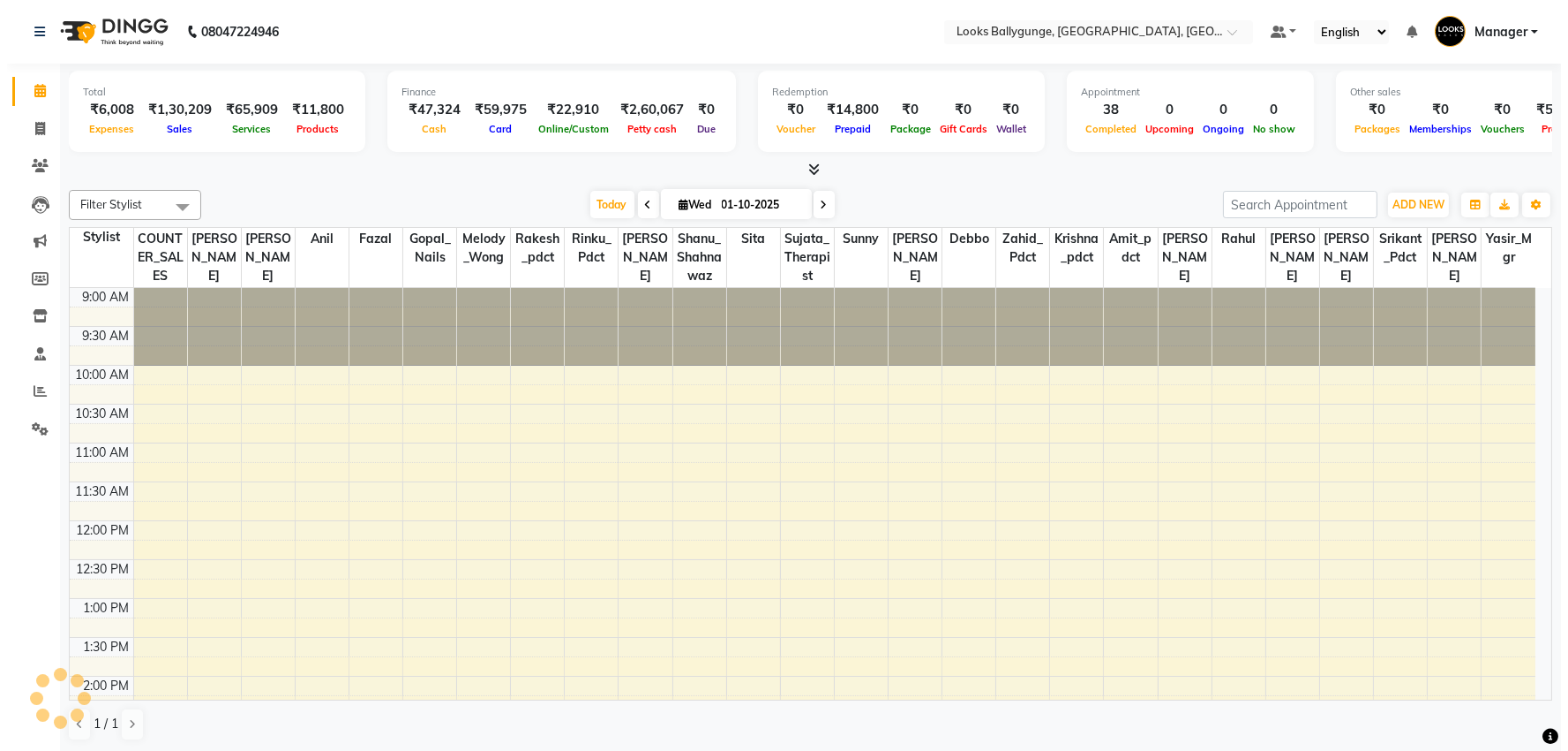
scroll to position [621, 0]
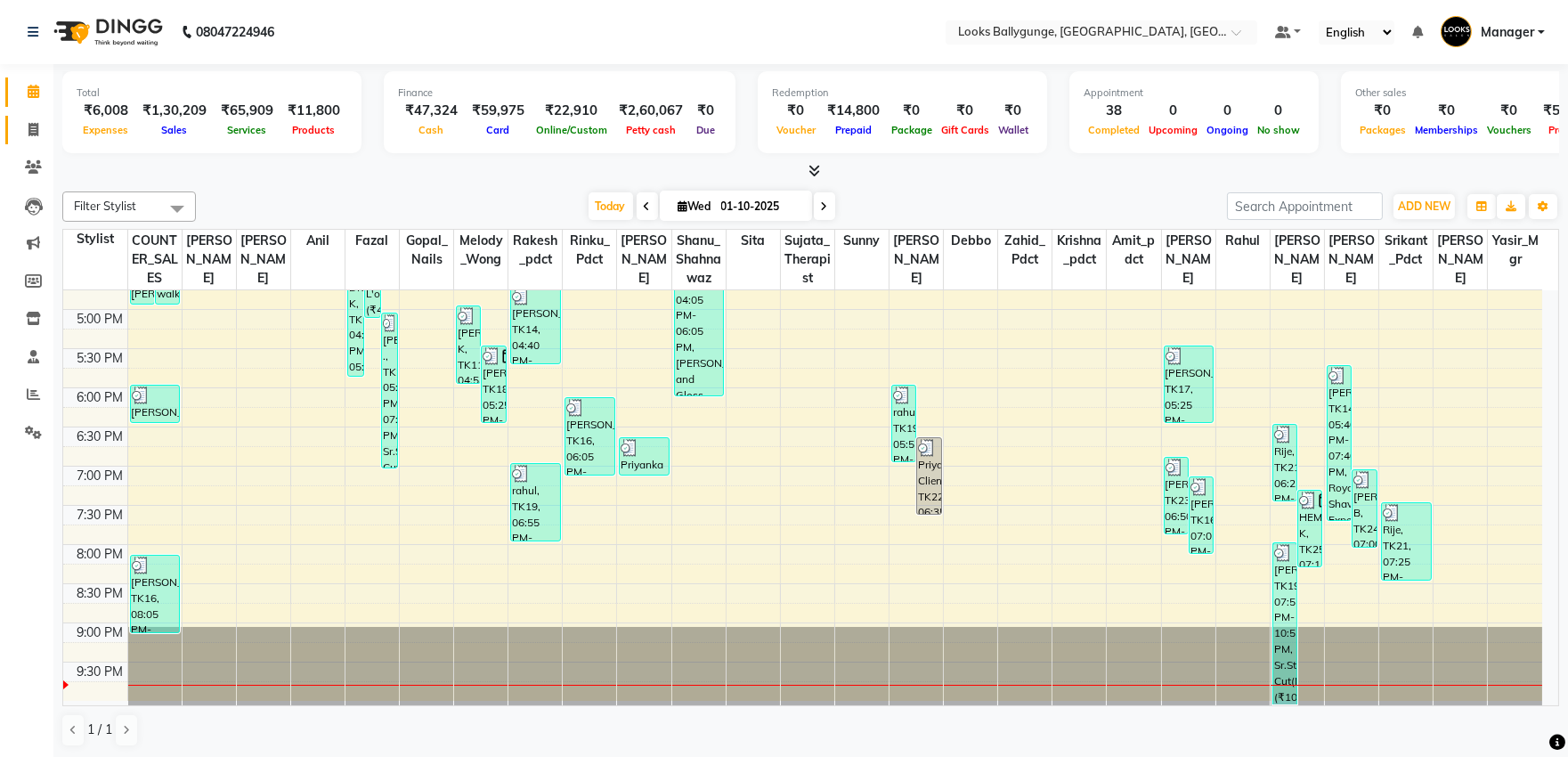
click at [20, 121] on span at bounding box center [33, 131] width 31 height 21
select select "service"
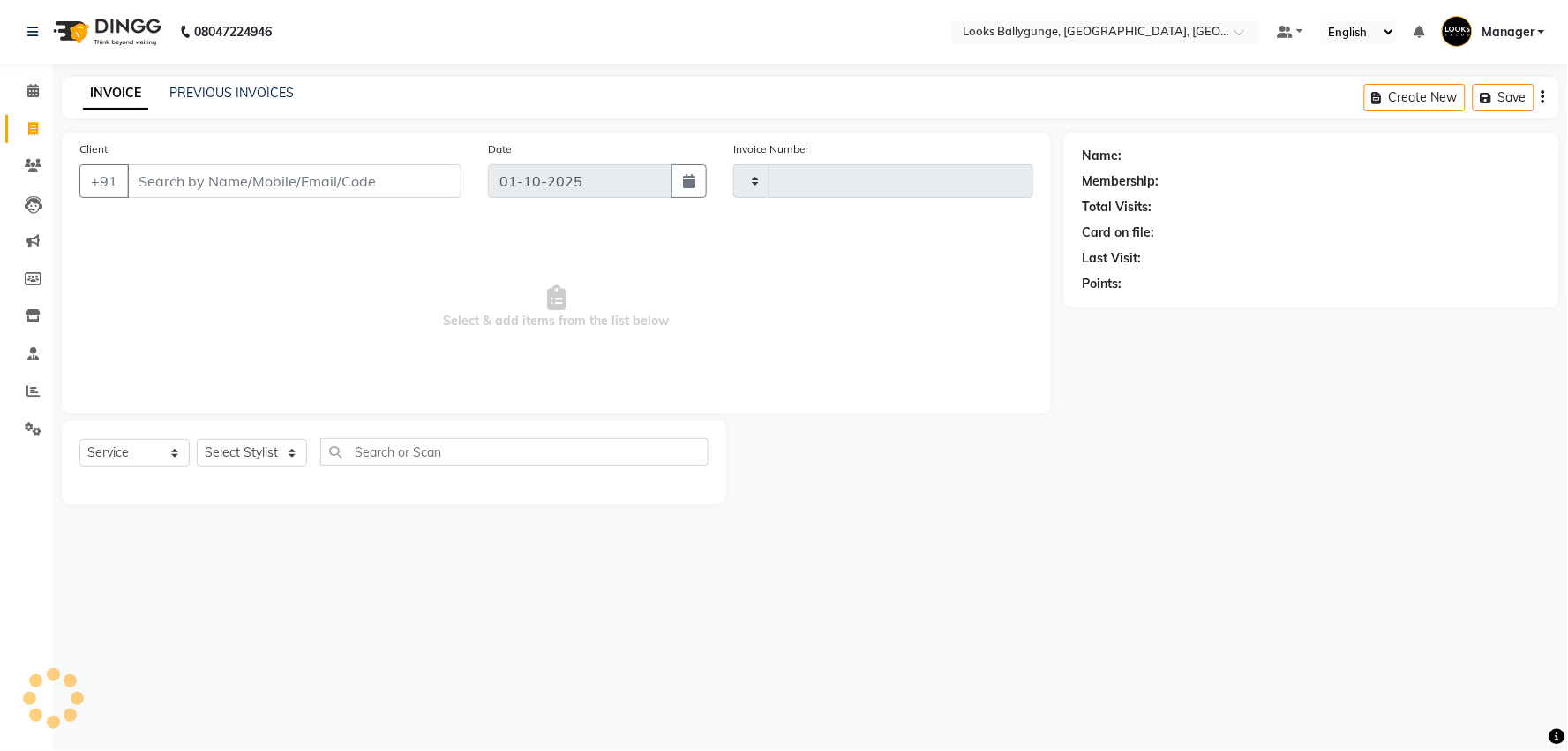
type input "4306"
select select "6477"
click at [257, 441] on select "Select Stylist" at bounding box center [251, 452] width 110 height 27
select select "50051"
click at [197, 439] on select "Select Stylist Ali_Stylist amit_pdct anil Ayush Sahu COUNTER_SALES Debbo Fazal …" at bounding box center [255, 452] width 118 height 27
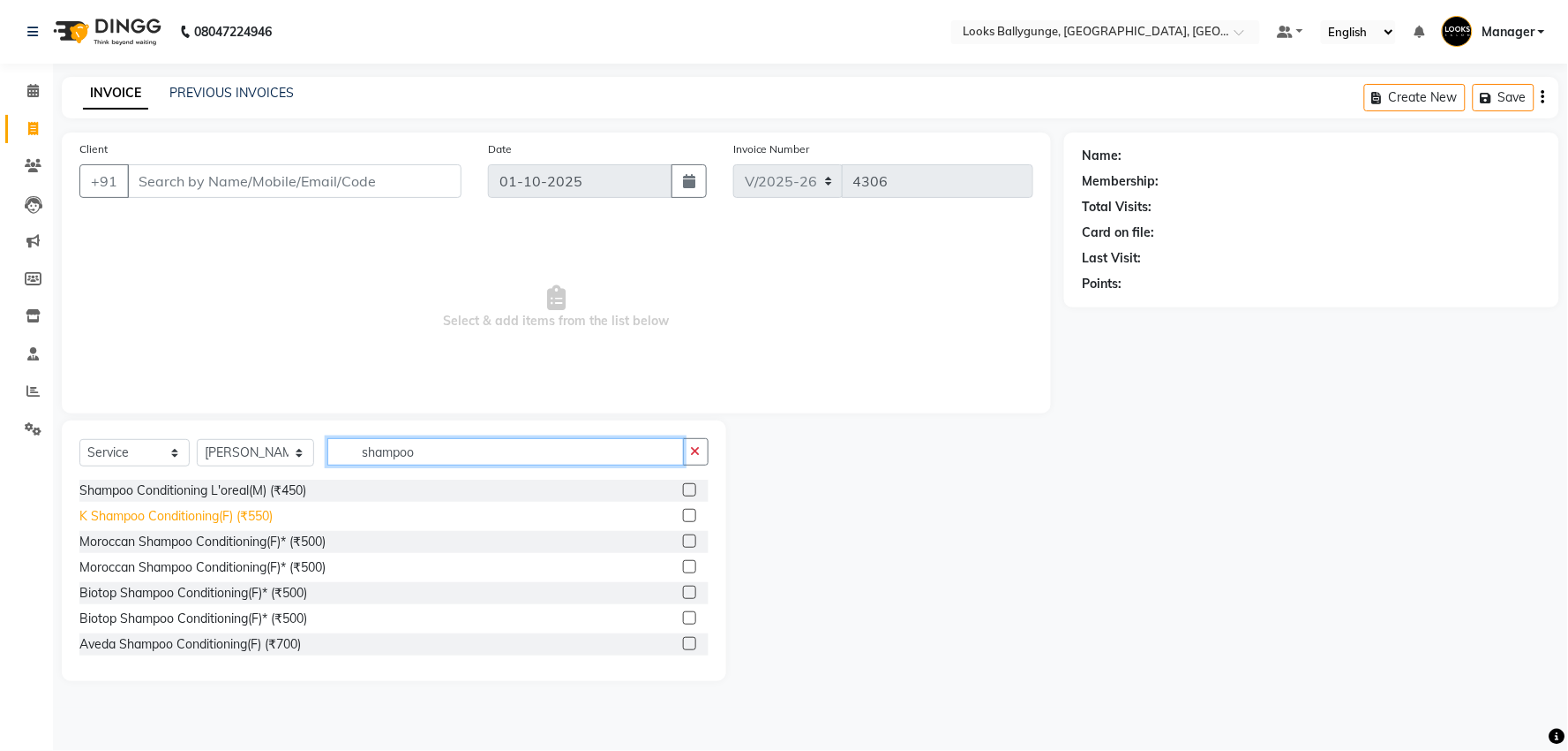
type input "shampoo"
click at [256, 512] on div "K Shampoo Conditioning(F) (₹550)" at bounding box center [175, 517] width 193 height 19
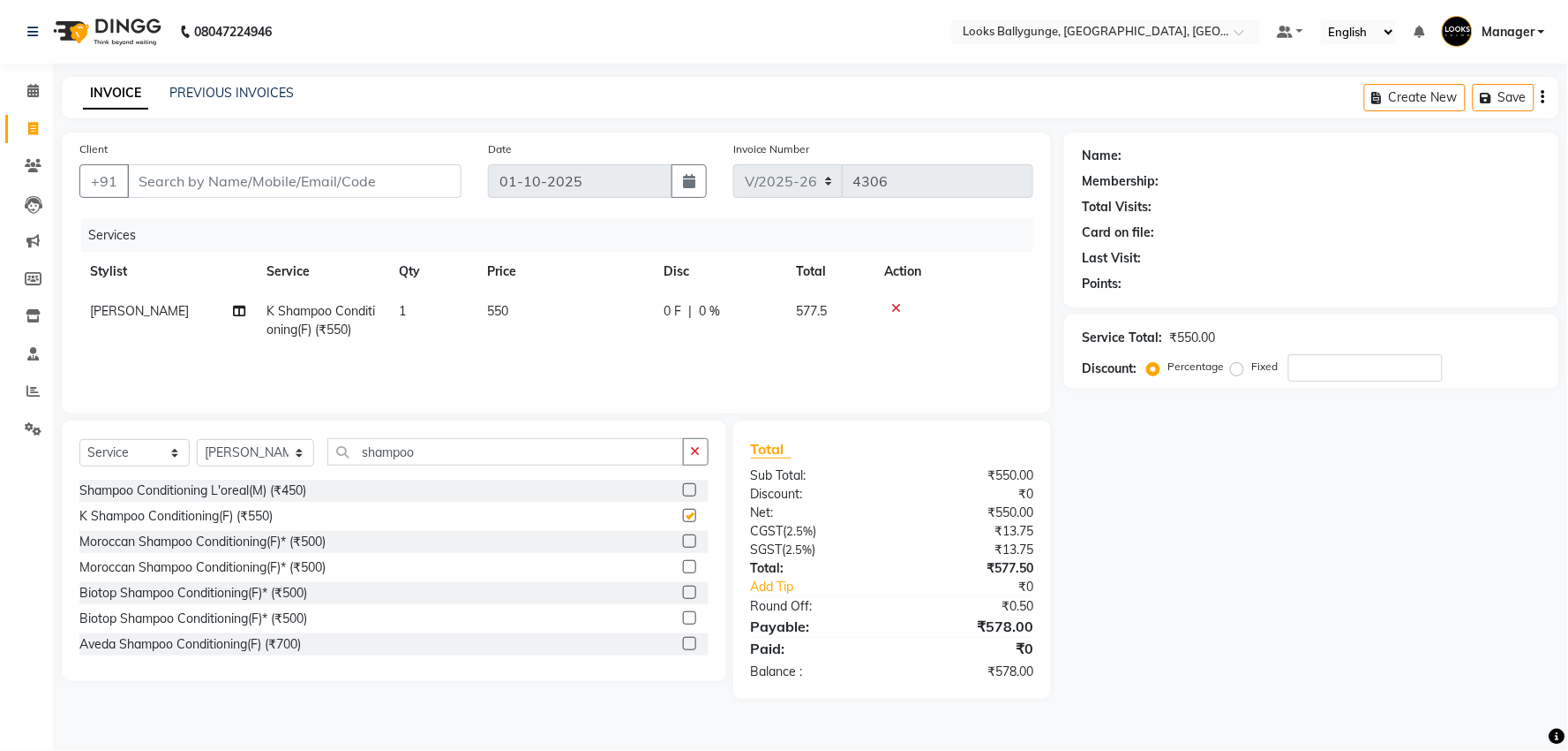
checkbox input "false"
click at [490, 306] on span "550" at bounding box center [498, 311] width 22 height 16
select select "50051"
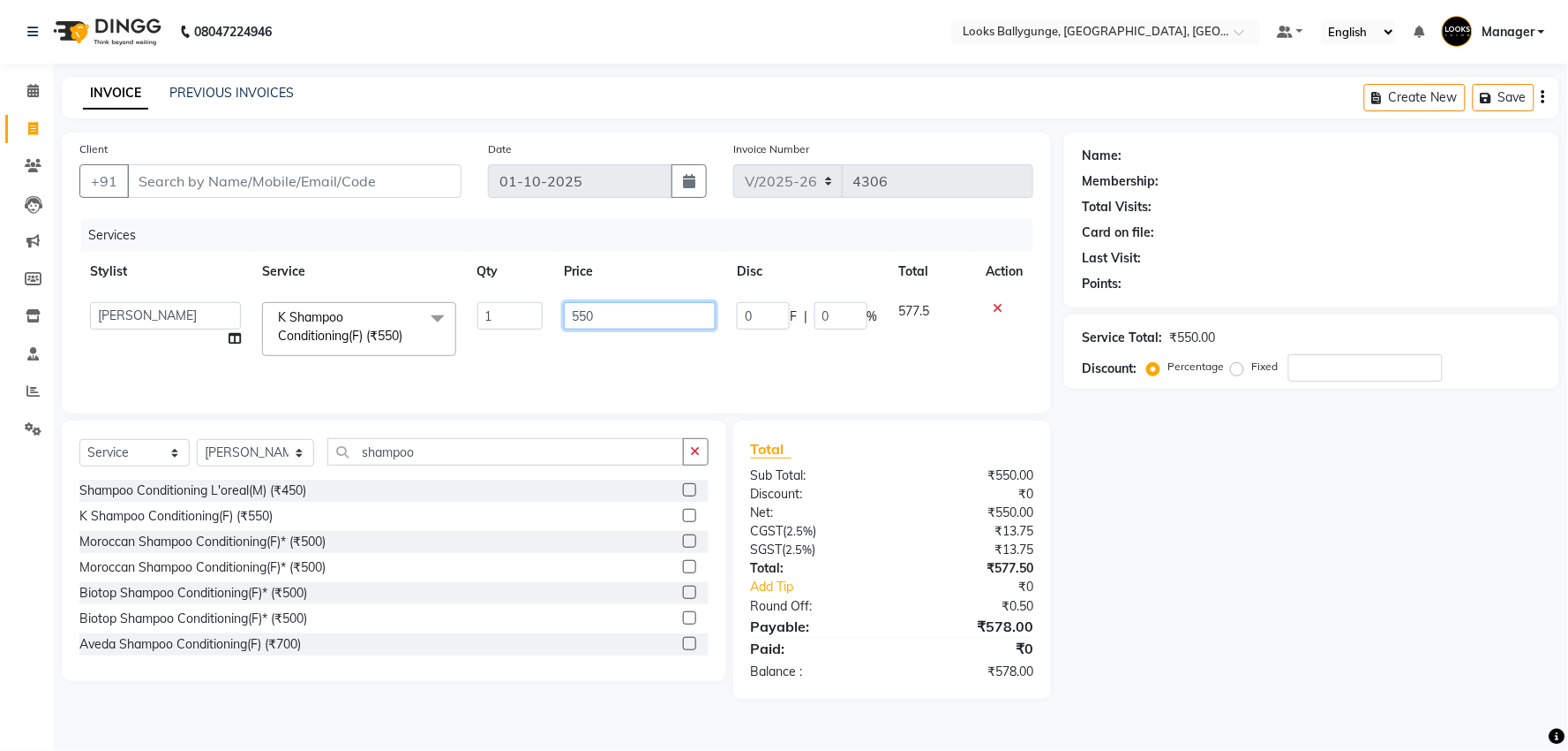
drag, startPoint x: 611, startPoint y: 313, endPoint x: 567, endPoint y: 318, distance: 44.3
click at [567, 318] on input "550" at bounding box center [640, 315] width 150 height 27
type input "900"
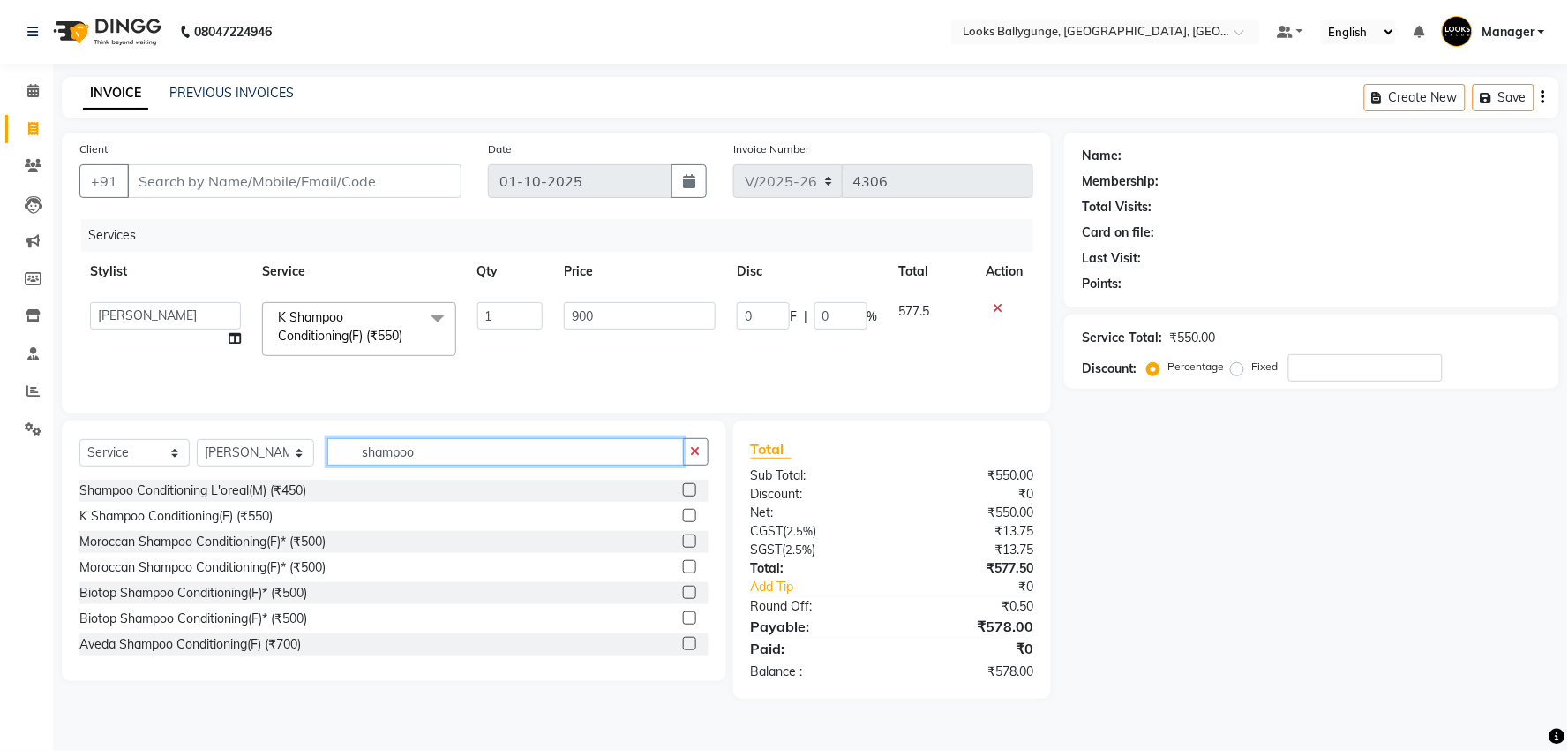
click at [415, 445] on input "shampoo" at bounding box center [505, 451] width 356 height 27
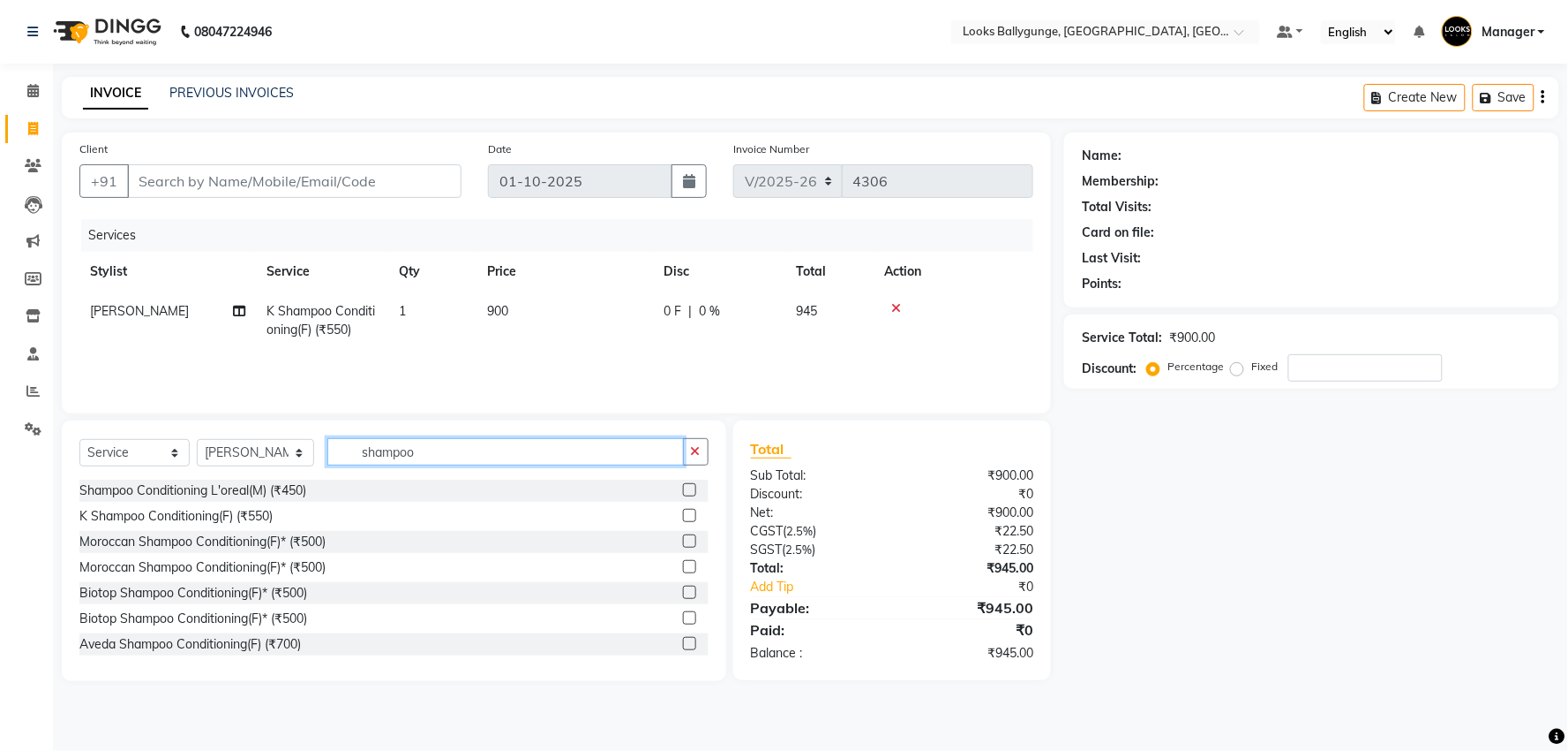
click at [416, 444] on input "shampoo" at bounding box center [505, 451] width 356 height 27
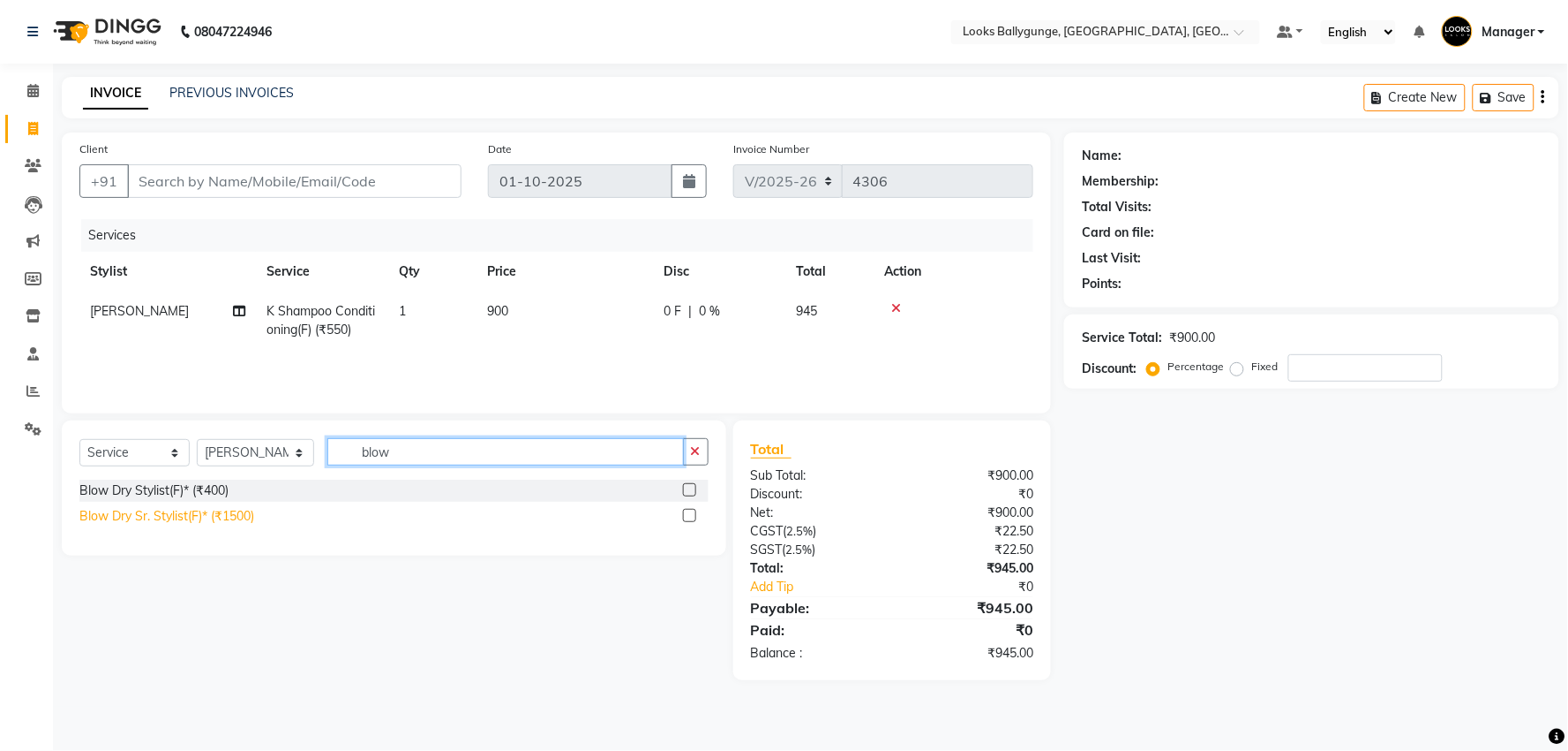
type input "blow"
click at [244, 519] on div "Blow Dry Sr. Stylist(F)* (₹1500)" at bounding box center [166, 517] width 175 height 19
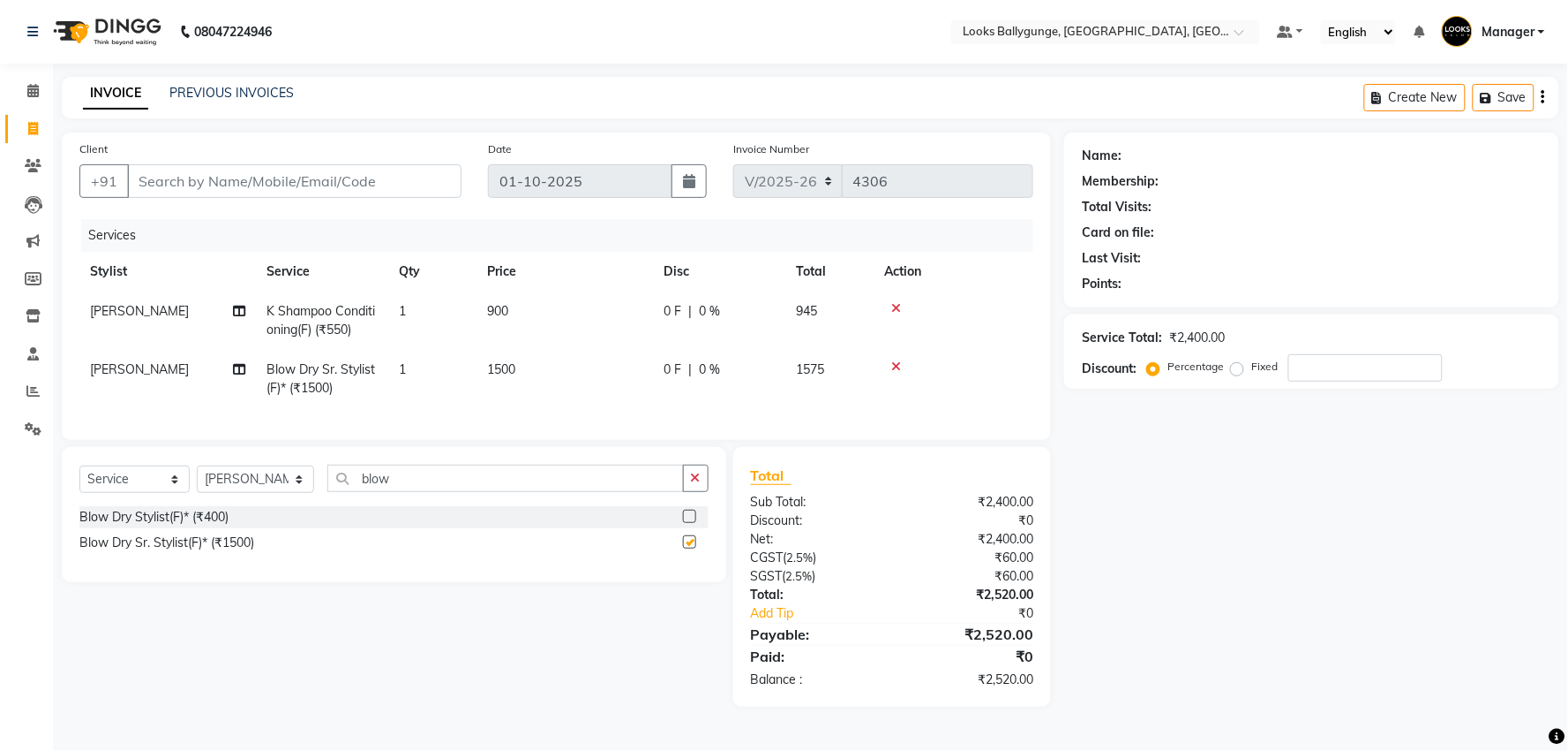
checkbox input "false"
click at [515, 361] on span "1500" at bounding box center [501, 369] width 28 height 16
select select "50051"
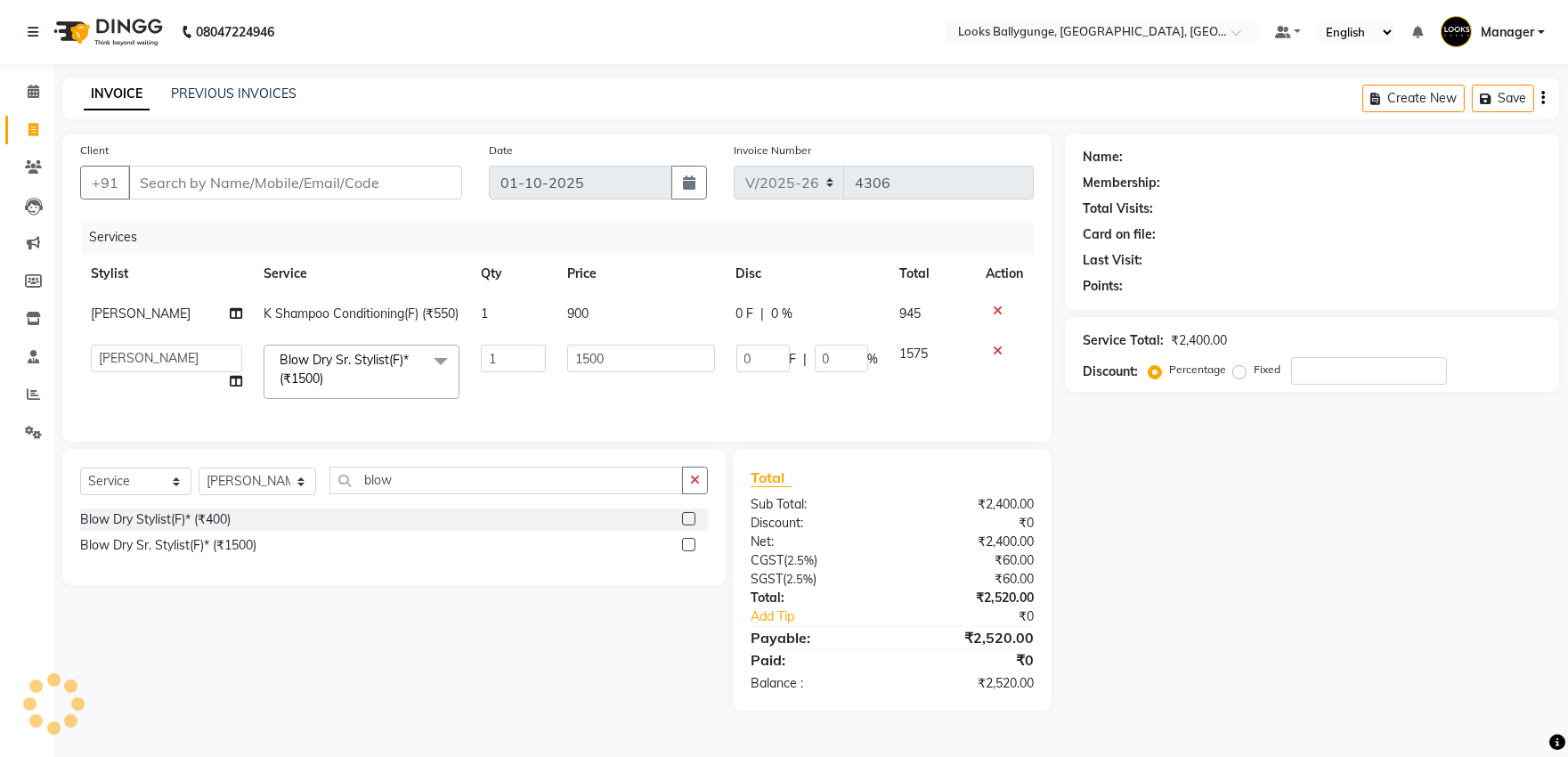
click at [519, 410] on td "1" at bounding box center [513, 372] width 86 height 76
click at [993, 357] on icon at bounding box center [998, 350] width 9 height 12
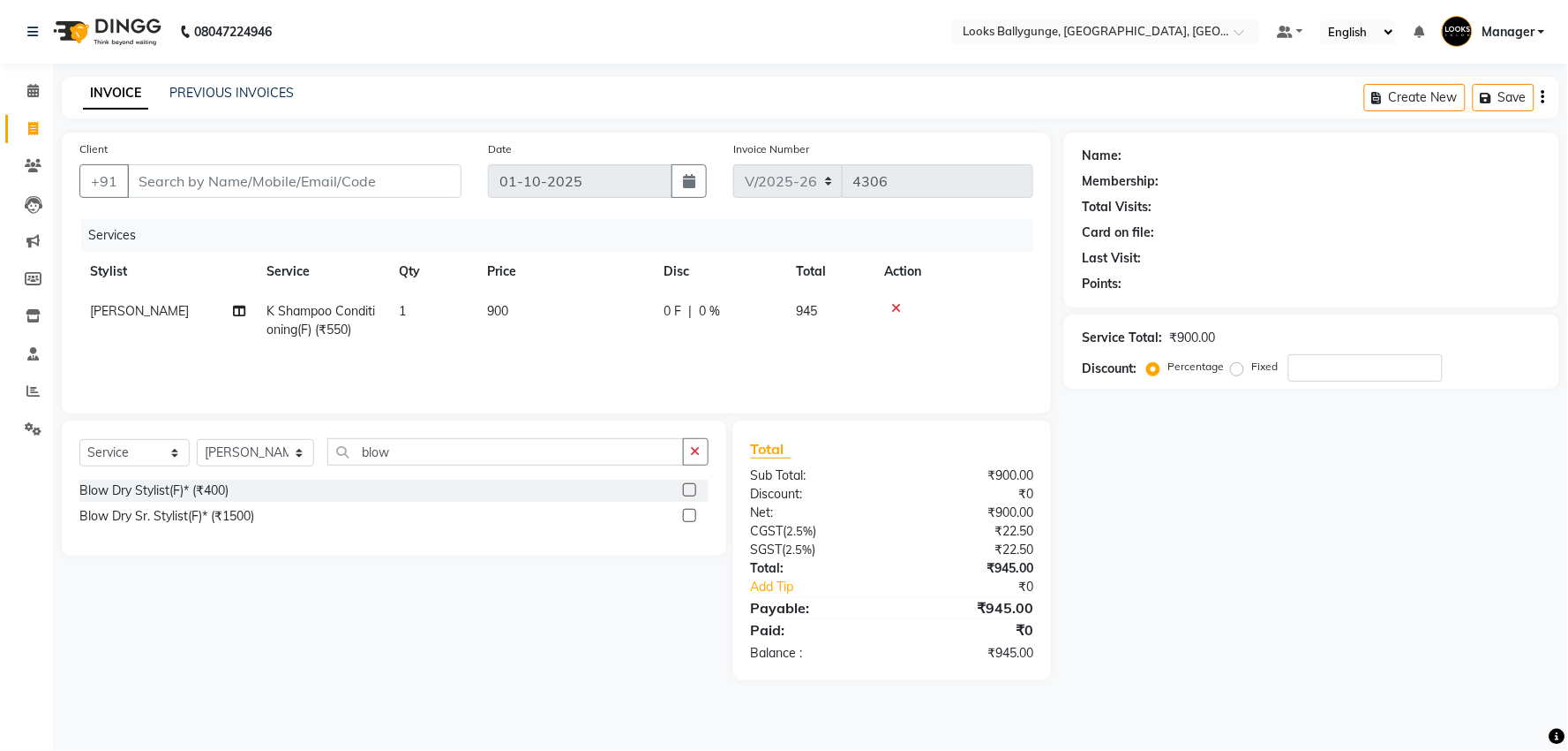
click at [898, 308] on icon at bounding box center [896, 308] width 9 height 12
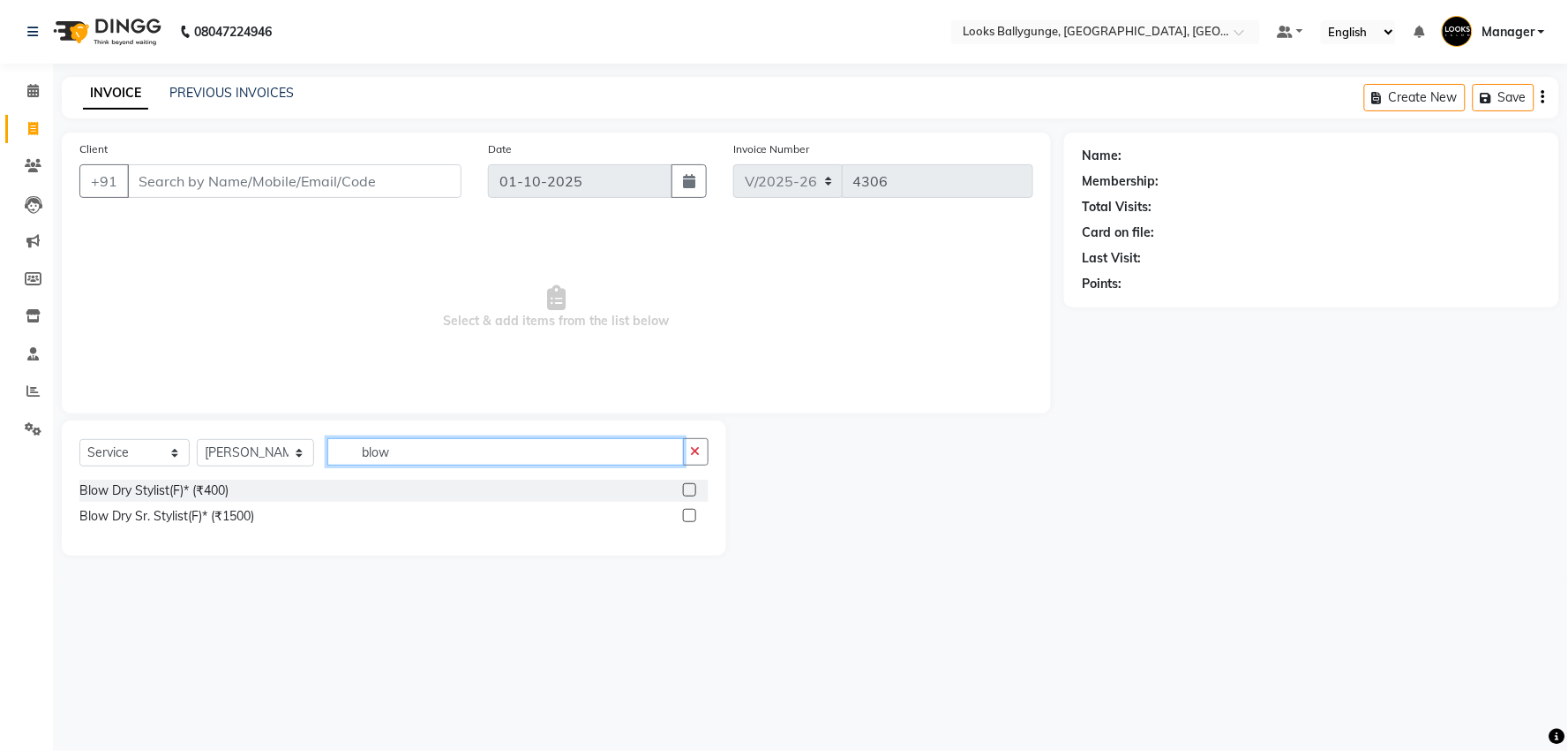
click at [447, 462] on input "blow" at bounding box center [505, 451] width 356 height 27
click at [448, 462] on input "blow" at bounding box center [505, 451] width 356 height 27
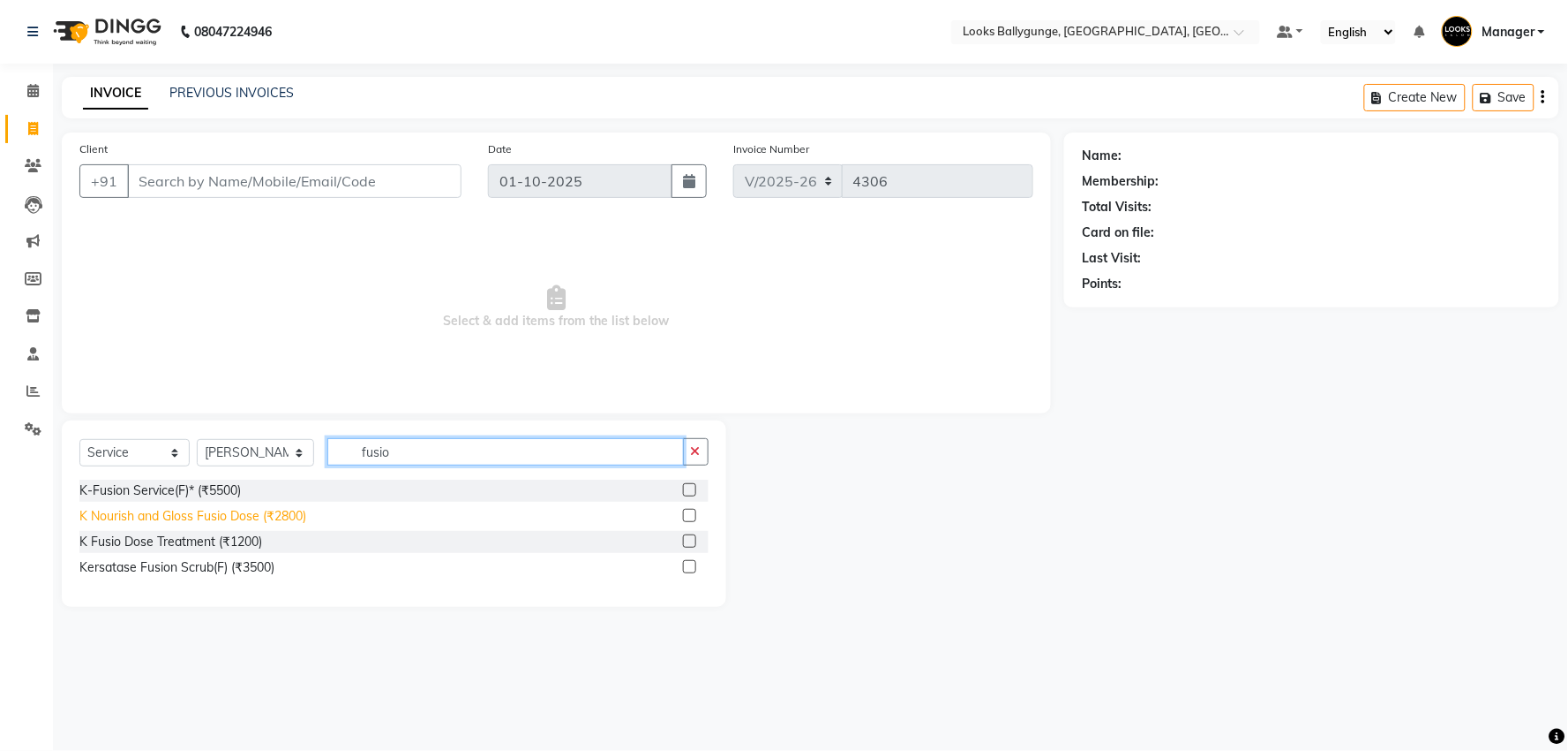
type input "fusio"
click at [302, 516] on div "K Nourish and Gloss Fusio Dose (₹2800)" at bounding box center [192, 517] width 227 height 19
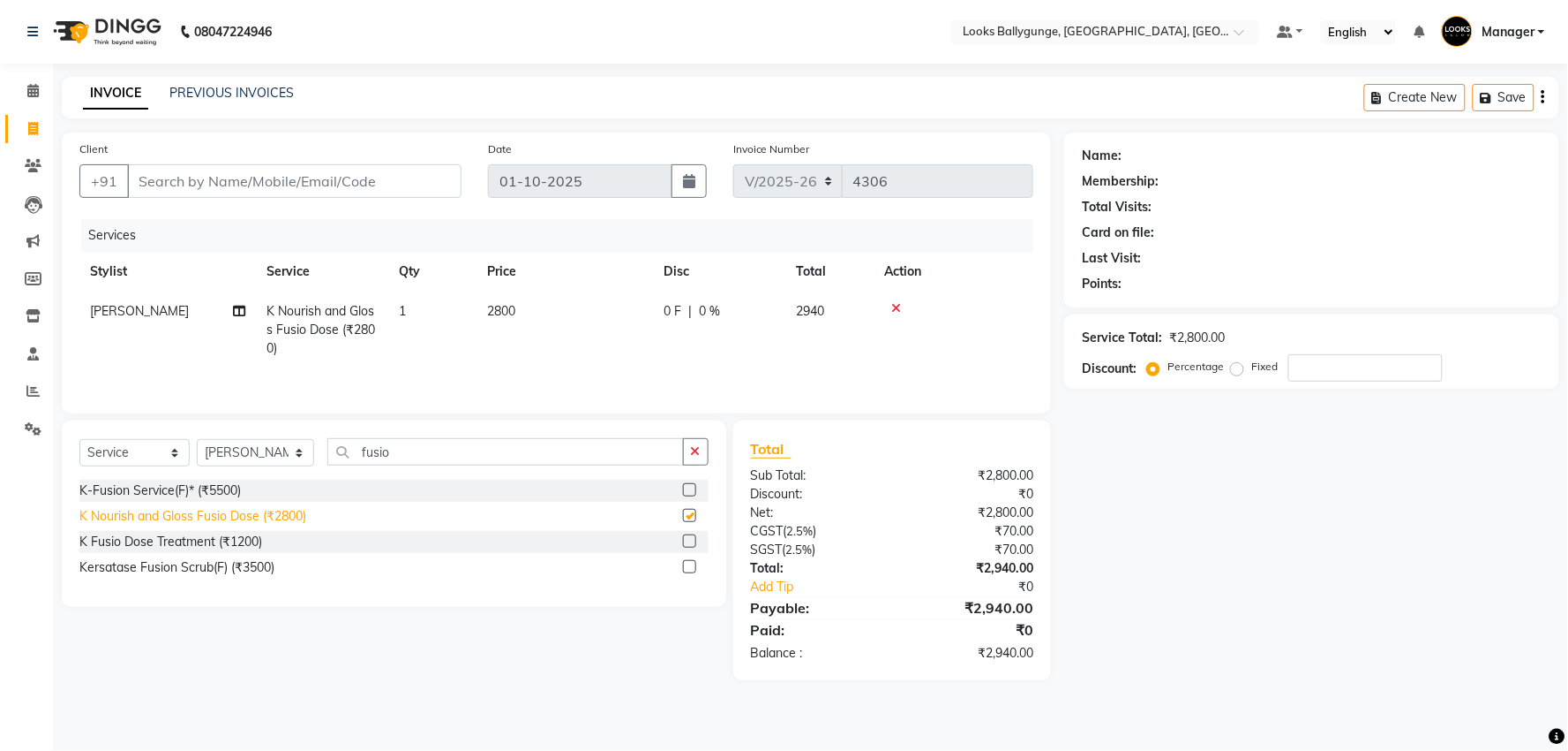
checkbox input "false"
click at [507, 304] on span "2800" at bounding box center [501, 311] width 28 height 16
select select "50051"
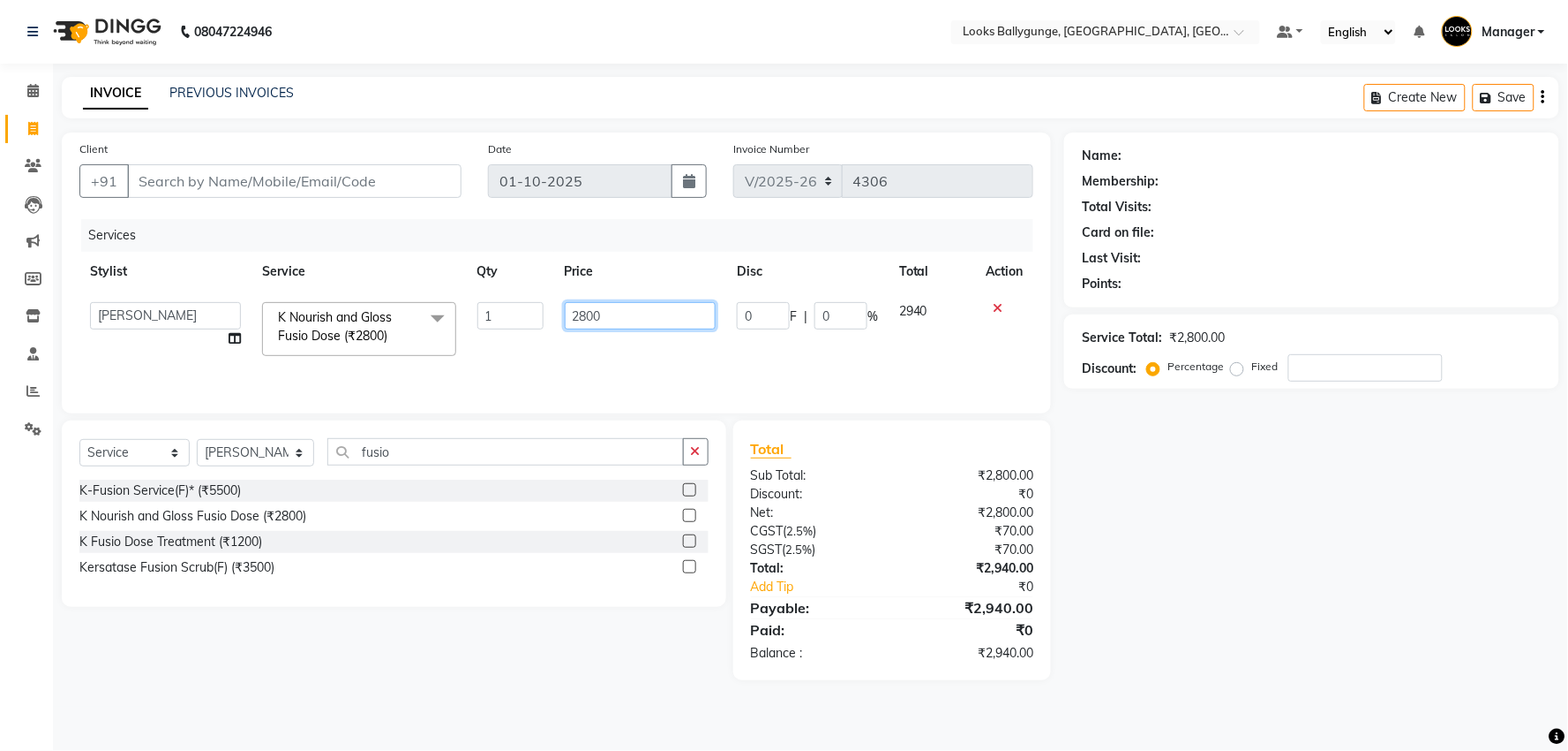
drag, startPoint x: 634, startPoint y: 318, endPoint x: 558, endPoint y: 322, distance: 76.1
click at [558, 322] on td "2800" at bounding box center [640, 329] width 172 height 75
type input "2500"
click at [630, 365] on td "2500" at bounding box center [640, 329] width 172 height 75
select select "50051"
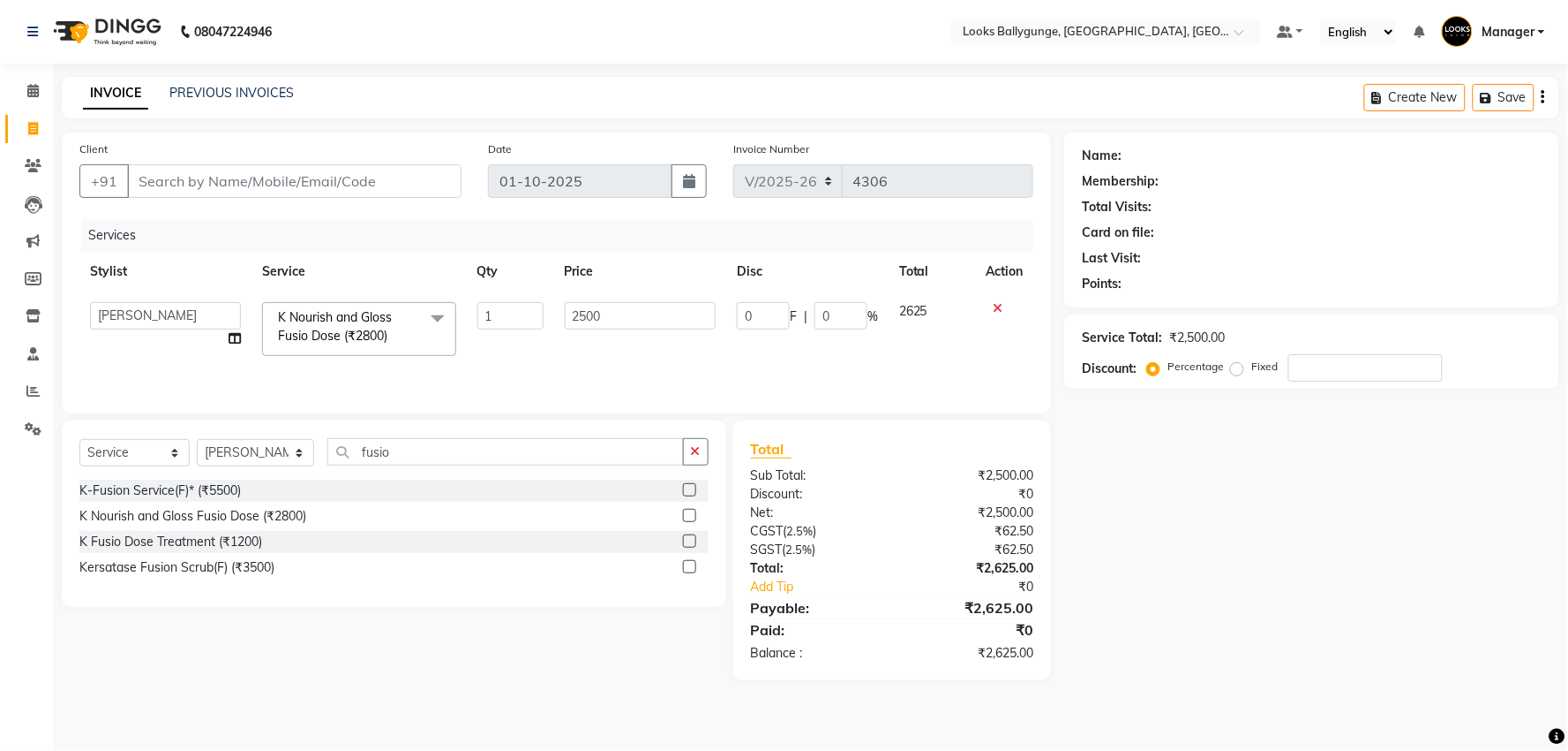
click at [638, 357] on td "2500" at bounding box center [640, 329] width 172 height 75
click at [1178, 551] on div "Name: Membership: Total Visits: Card on file: Last Visit: Points: Service Total…" at bounding box center [1319, 407] width 508 height 548
click at [359, 183] on input "Client" at bounding box center [294, 182] width 335 height 34
type input "7"
type input "0"
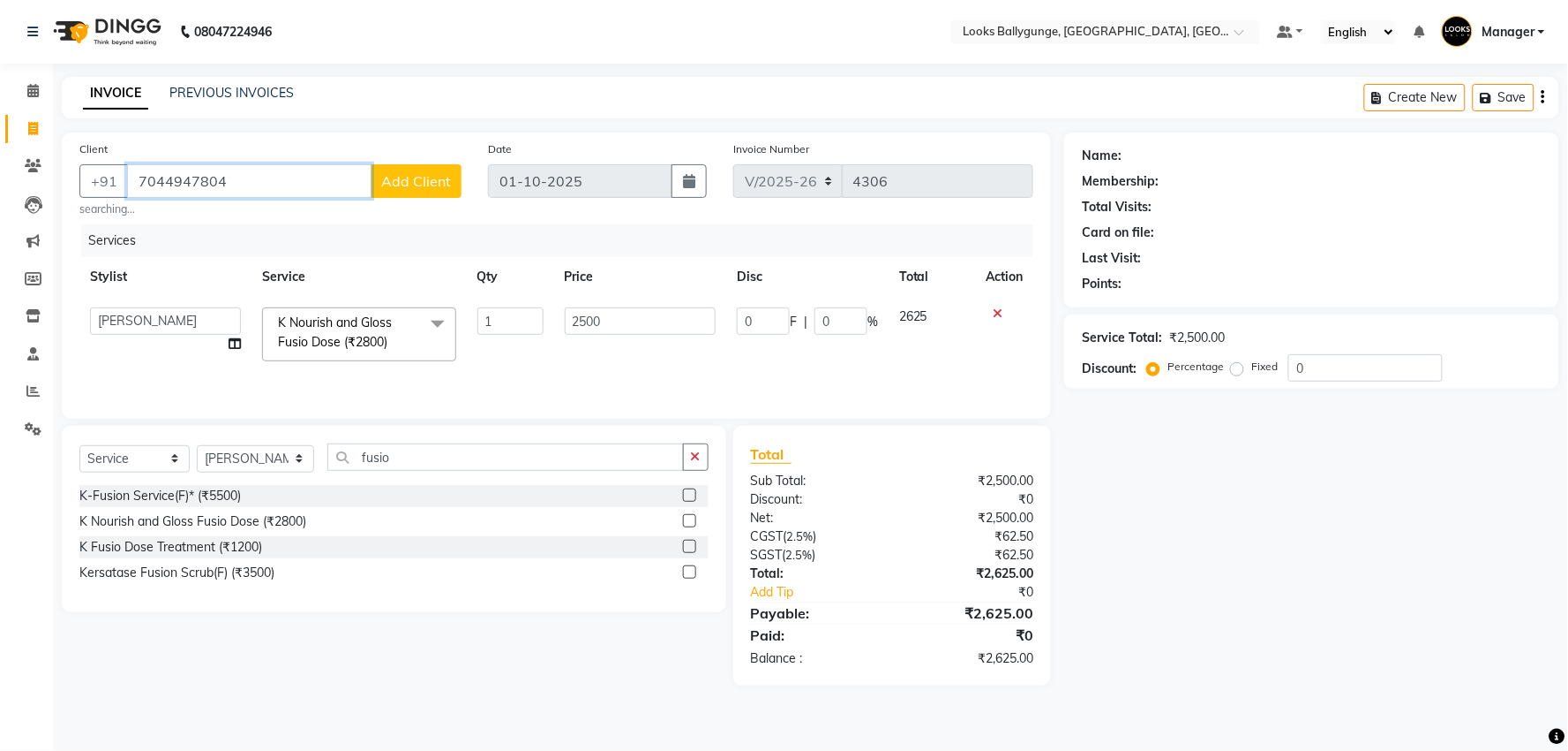
type input "7044947804"
click at [388, 204] on small "searching..." at bounding box center [270, 209] width 382 height 16
click at [402, 184] on span "Add Client" at bounding box center [416, 181] width 70 height 18
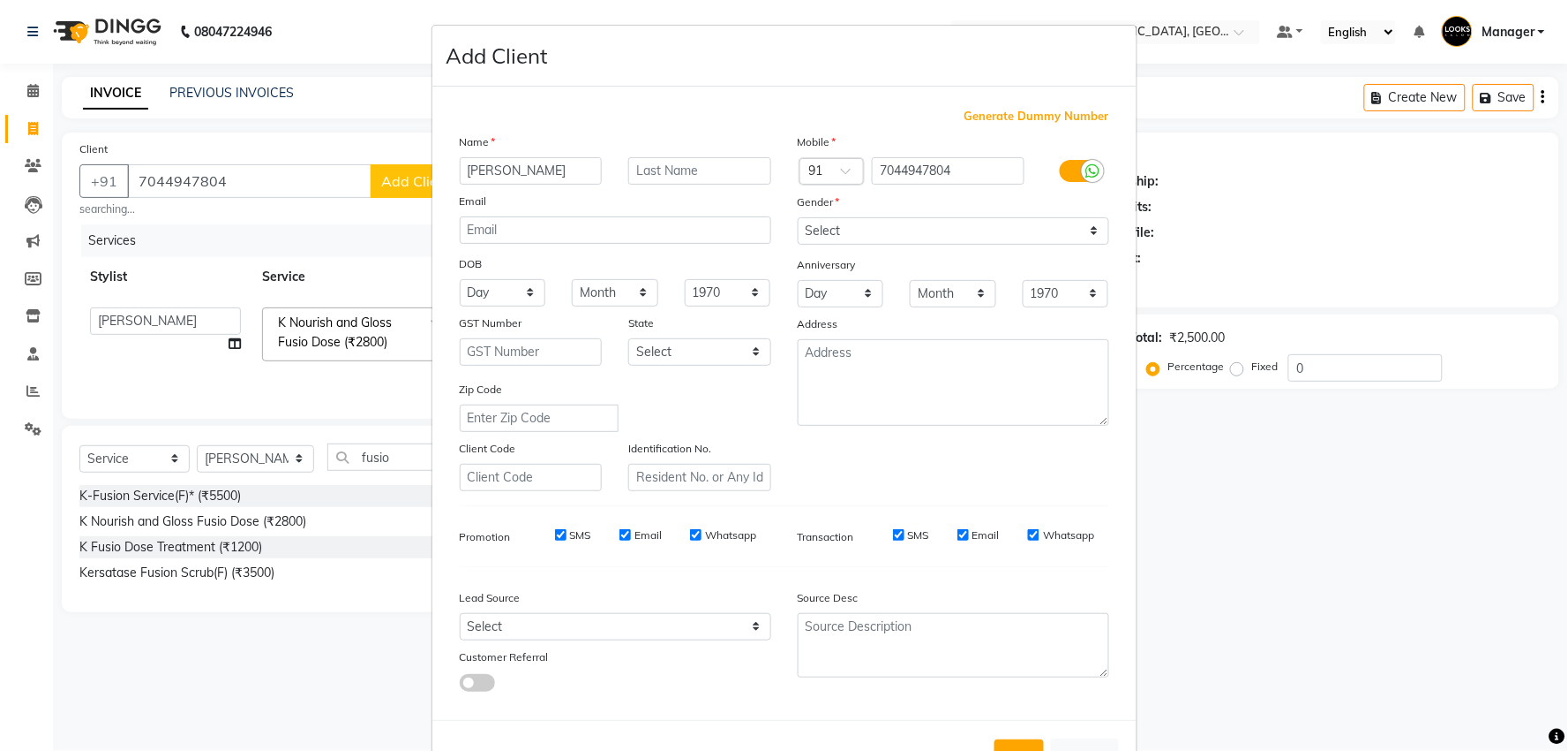
type input "ANNIE"
type input "Roy"
click at [1030, 224] on select "Select Male Female Other Prefer Not To Say" at bounding box center [953, 231] width 311 height 27
select select "female"
click at [798, 217] on select "Select Male Female Other Prefer Not To Say" at bounding box center [953, 231] width 311 height 27
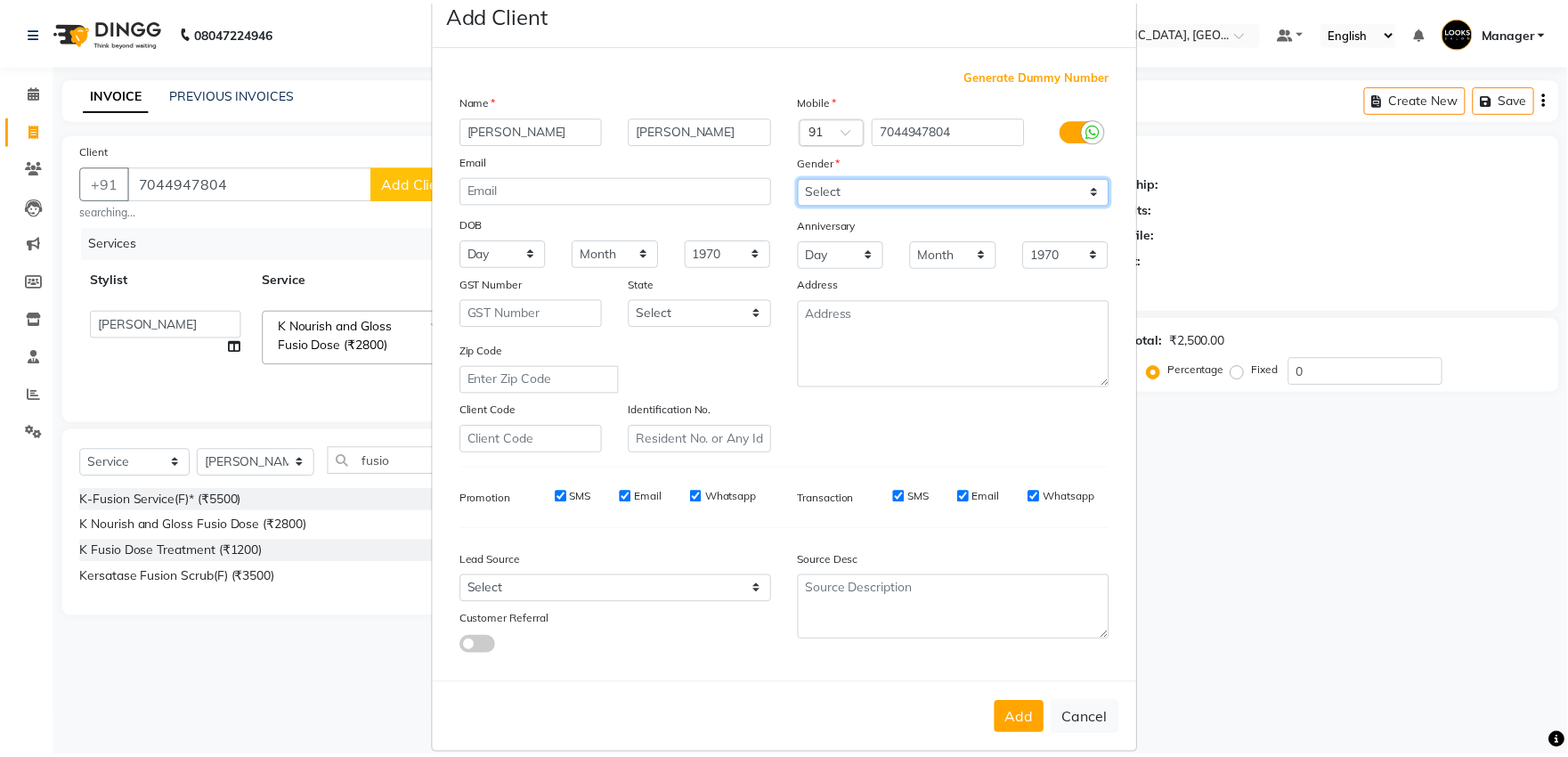
scroll to position [65, 0]
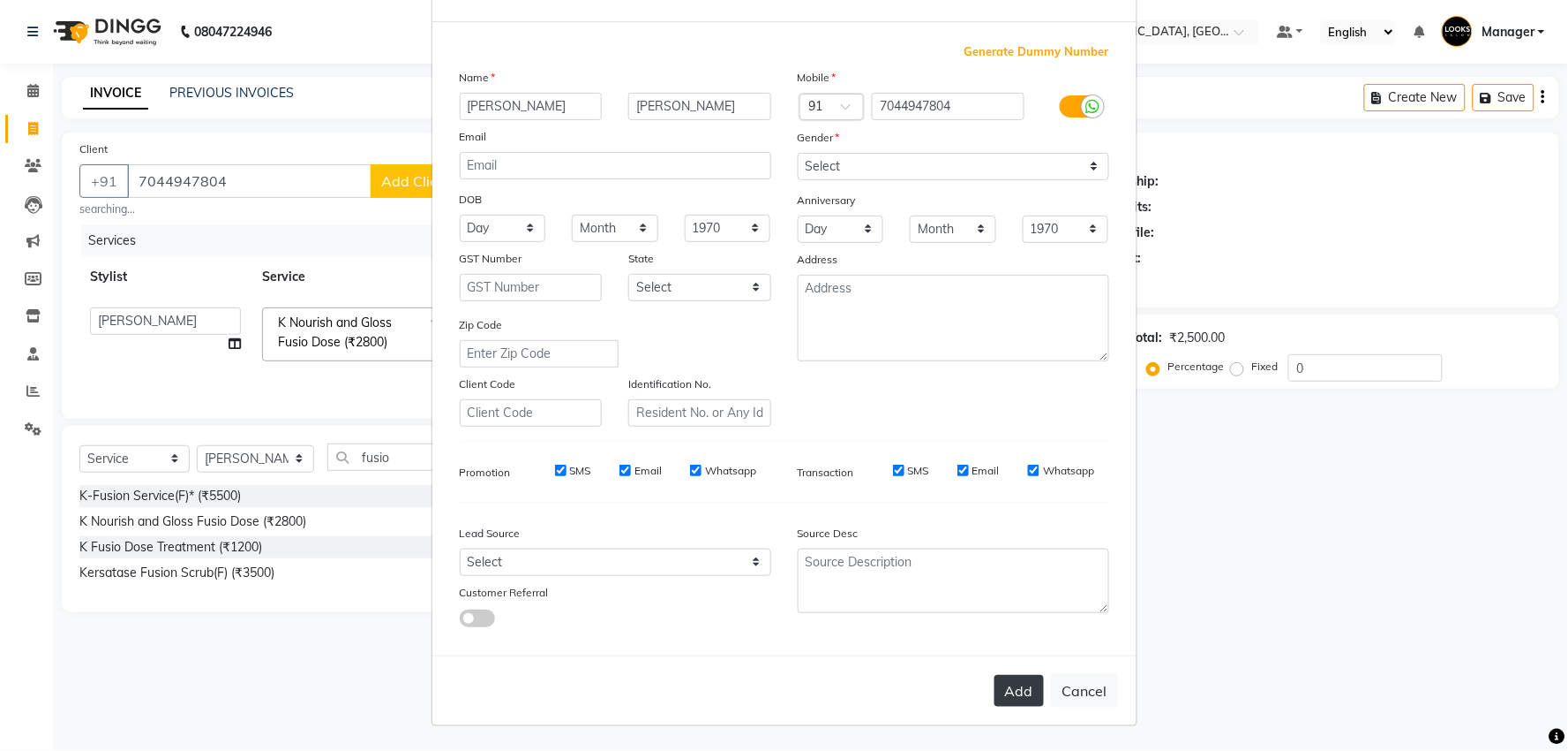
click at [1036, 682] on button "Add" at bounding box center [1019, 691] width 50 height 32
select select
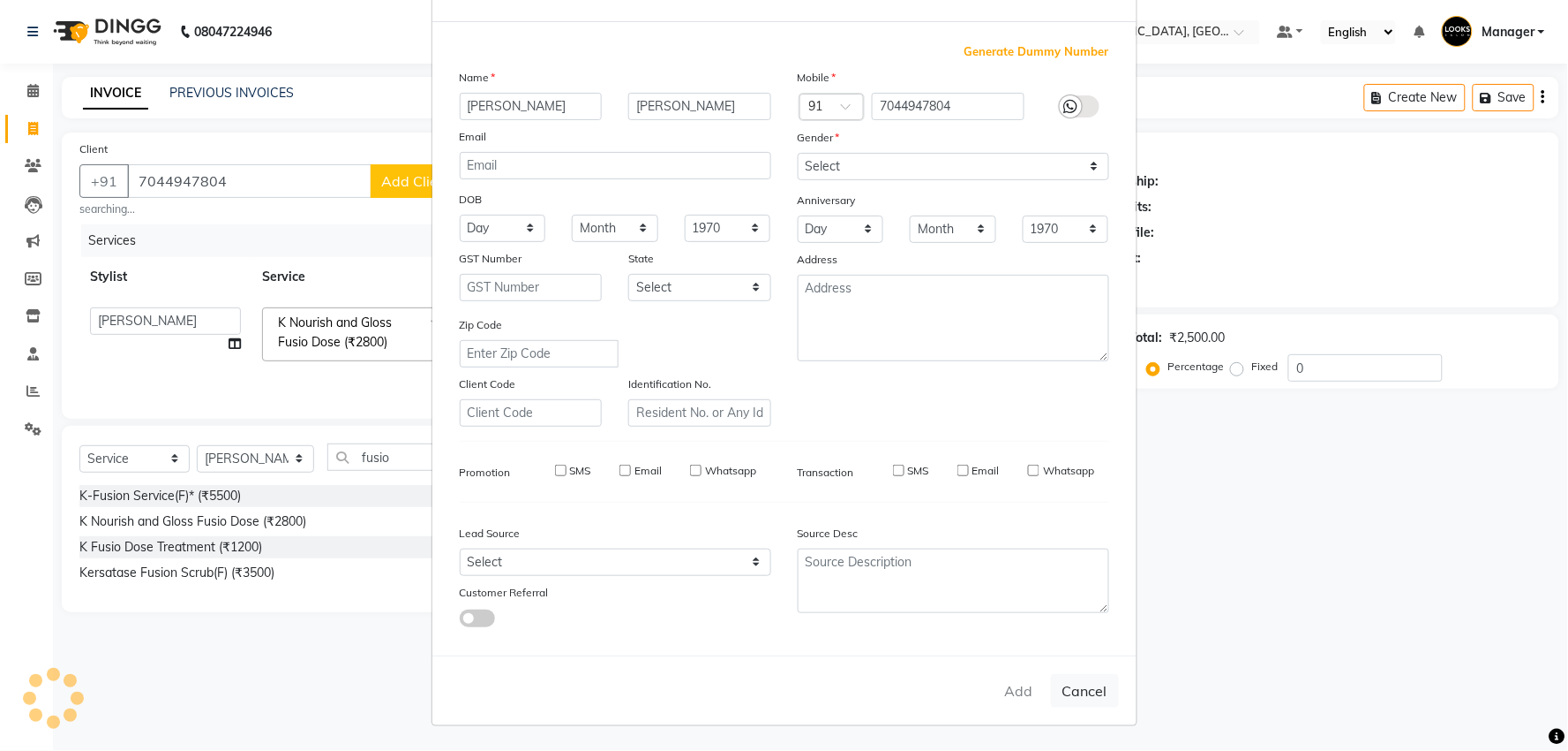
select select
checkbox input "false"
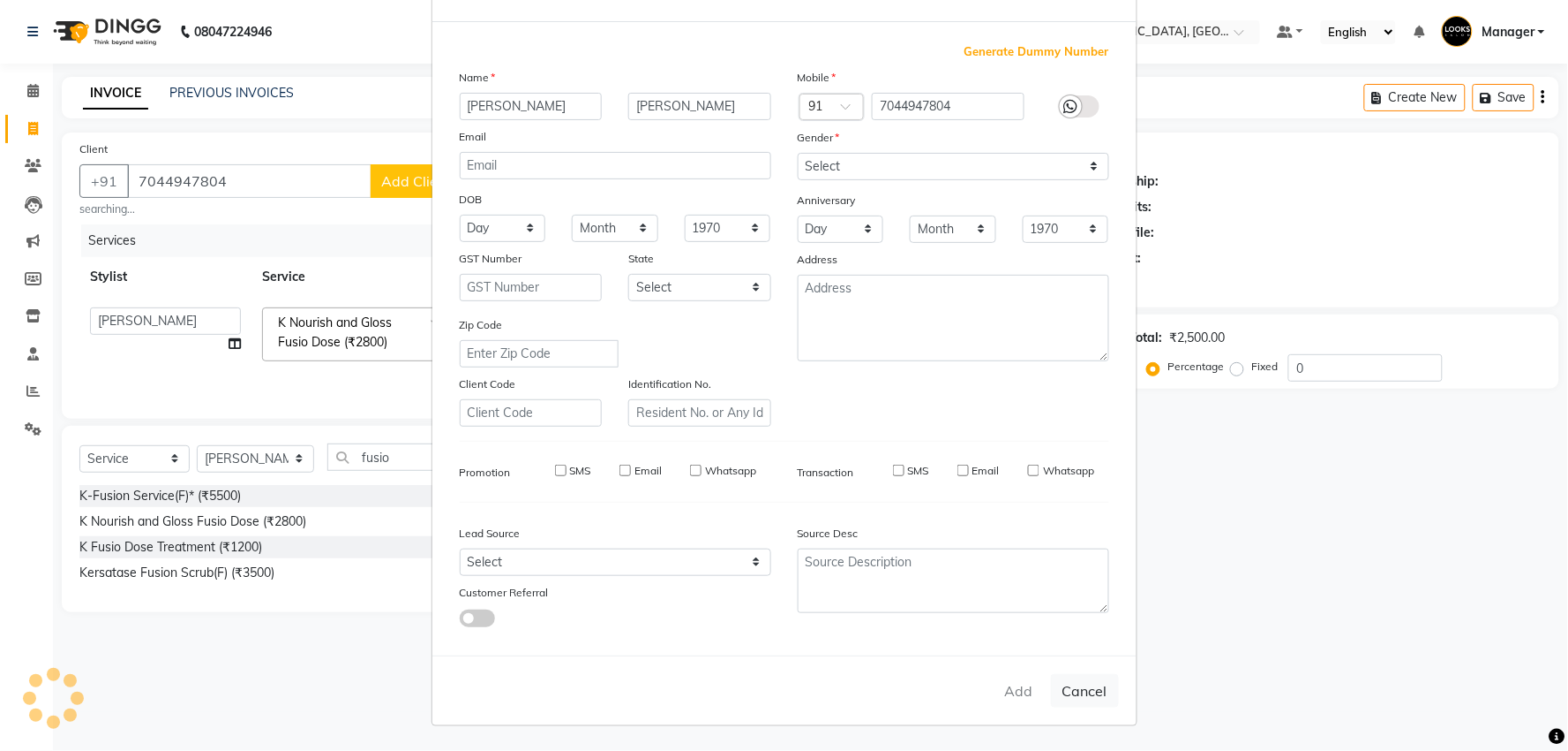
checkbox input "false"
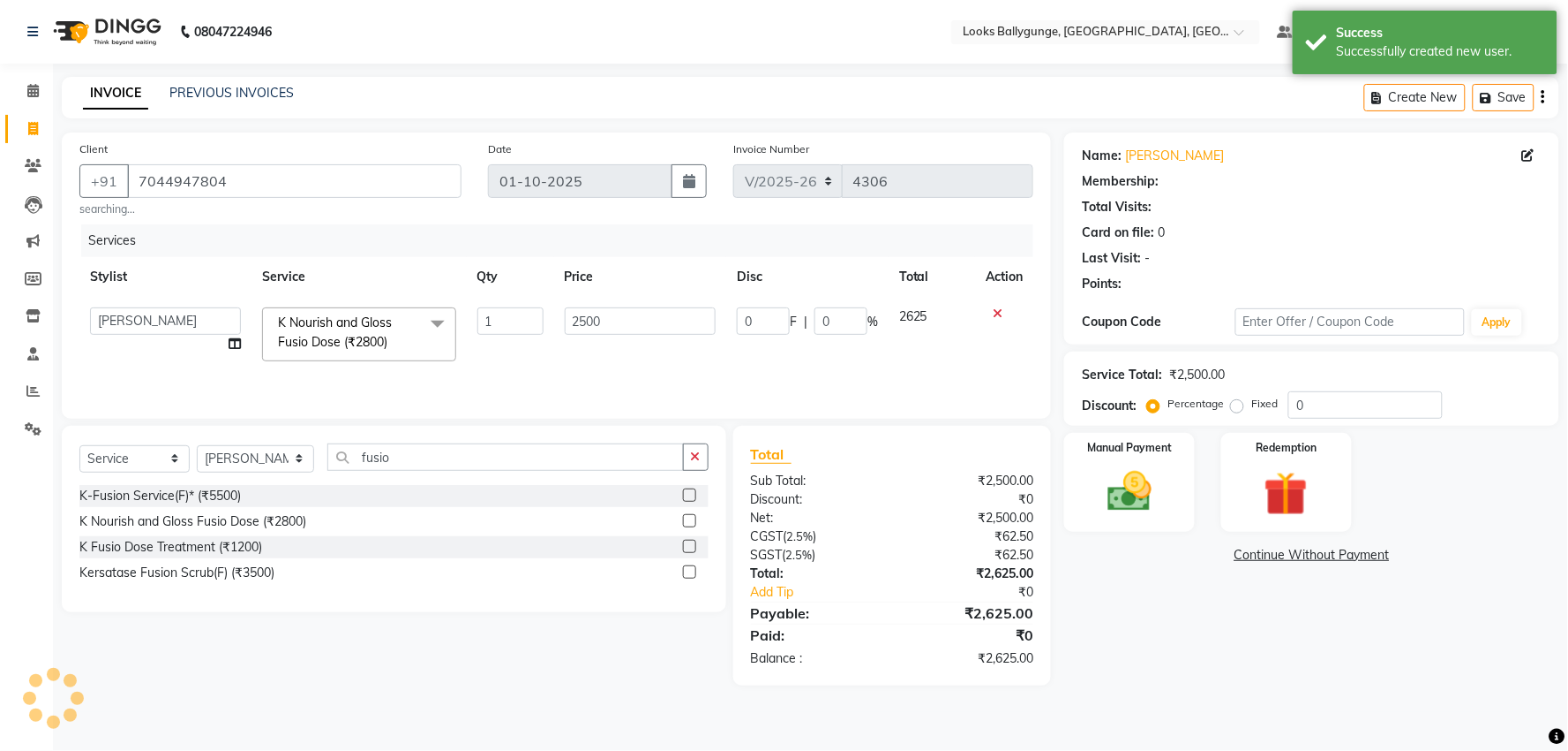
select select "1: Object"
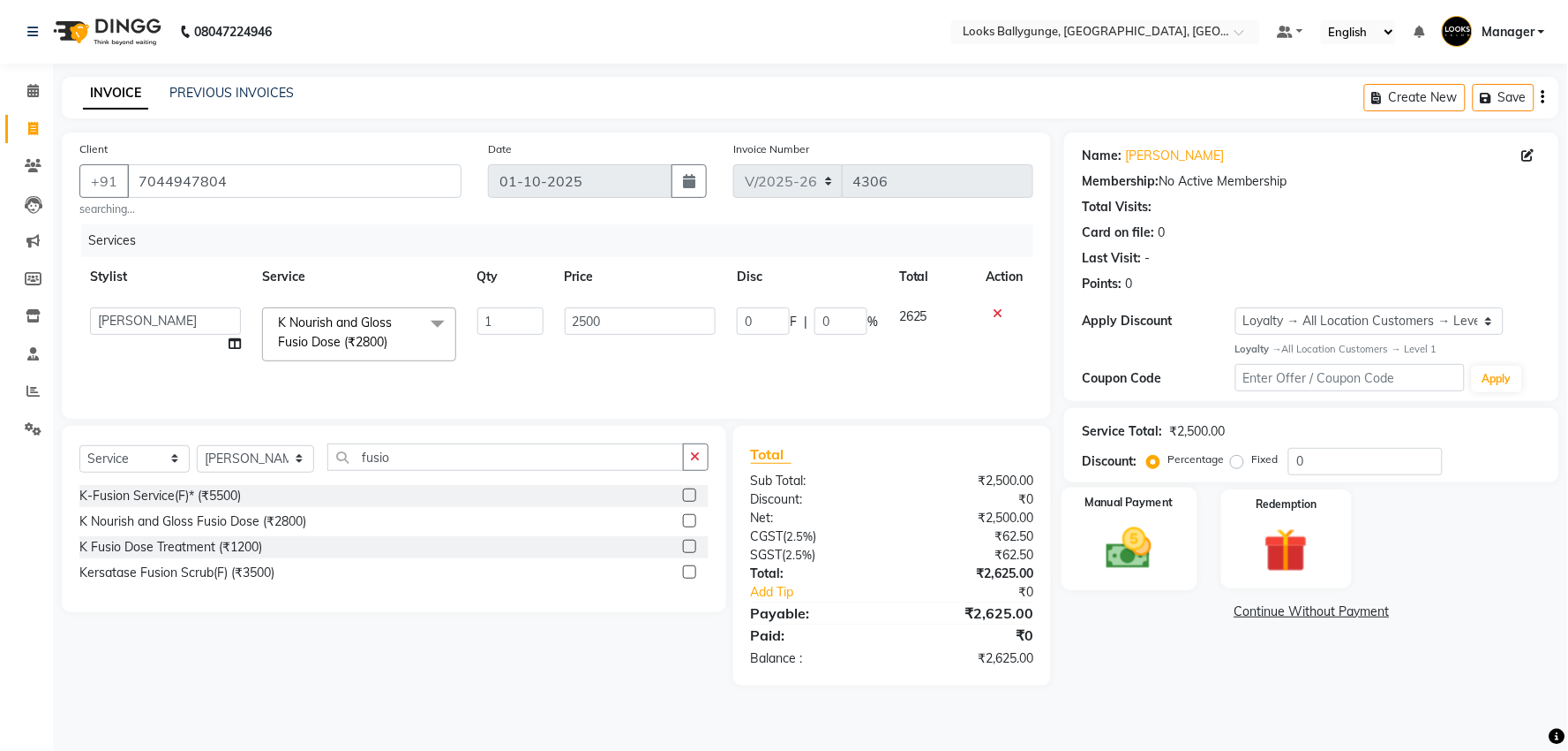
click at [1180, 569] on div "Manual Payment" at bounding box center [1130, 538] width 135 height 103
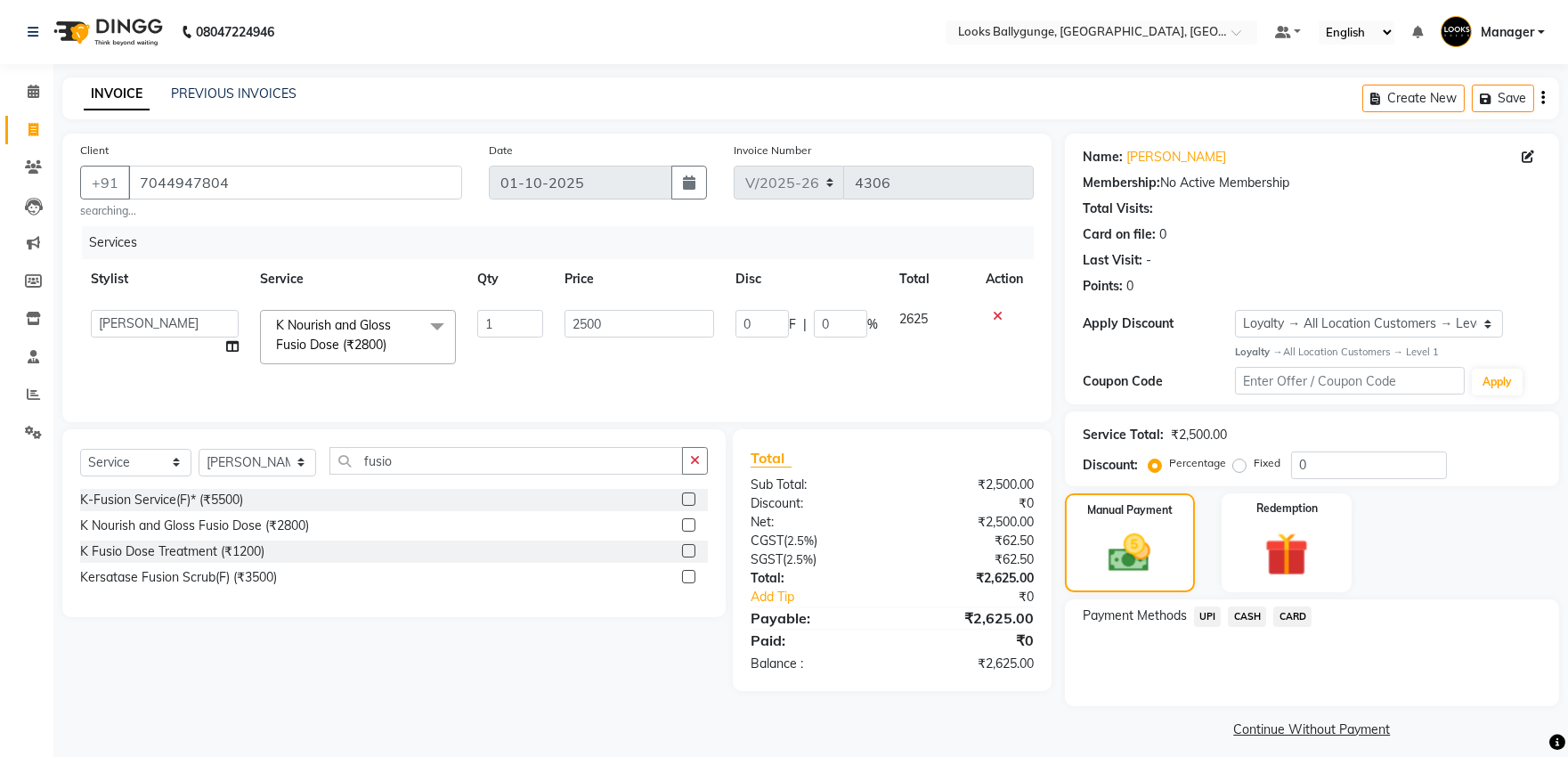
click at [1205, 612] on span "UPI" at bounding box center [1207, 617] width 28 height 21
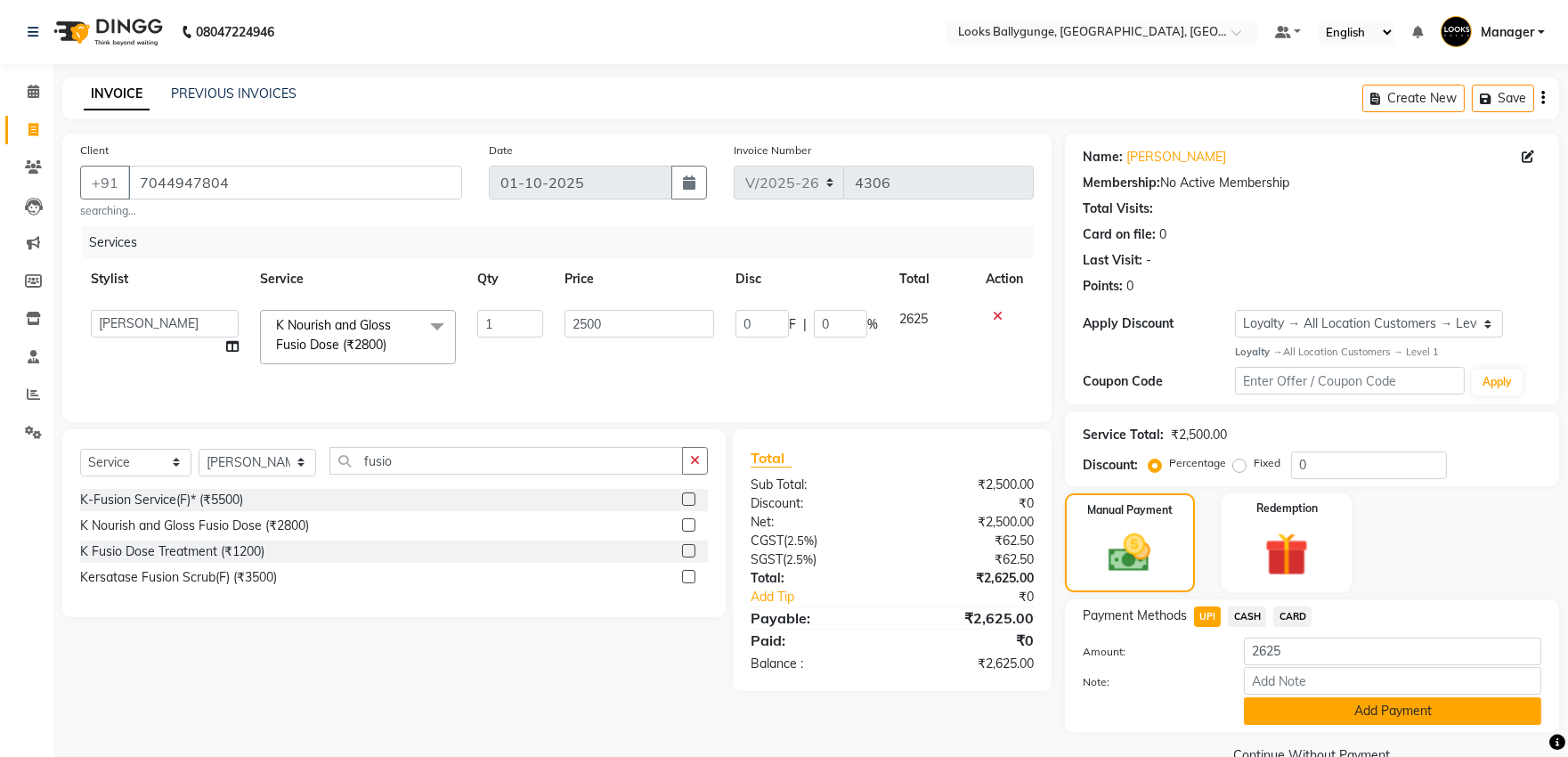
click at [1297, 707] on button "Add Payment" at bounding box center [1392, 711] width 297 height 28
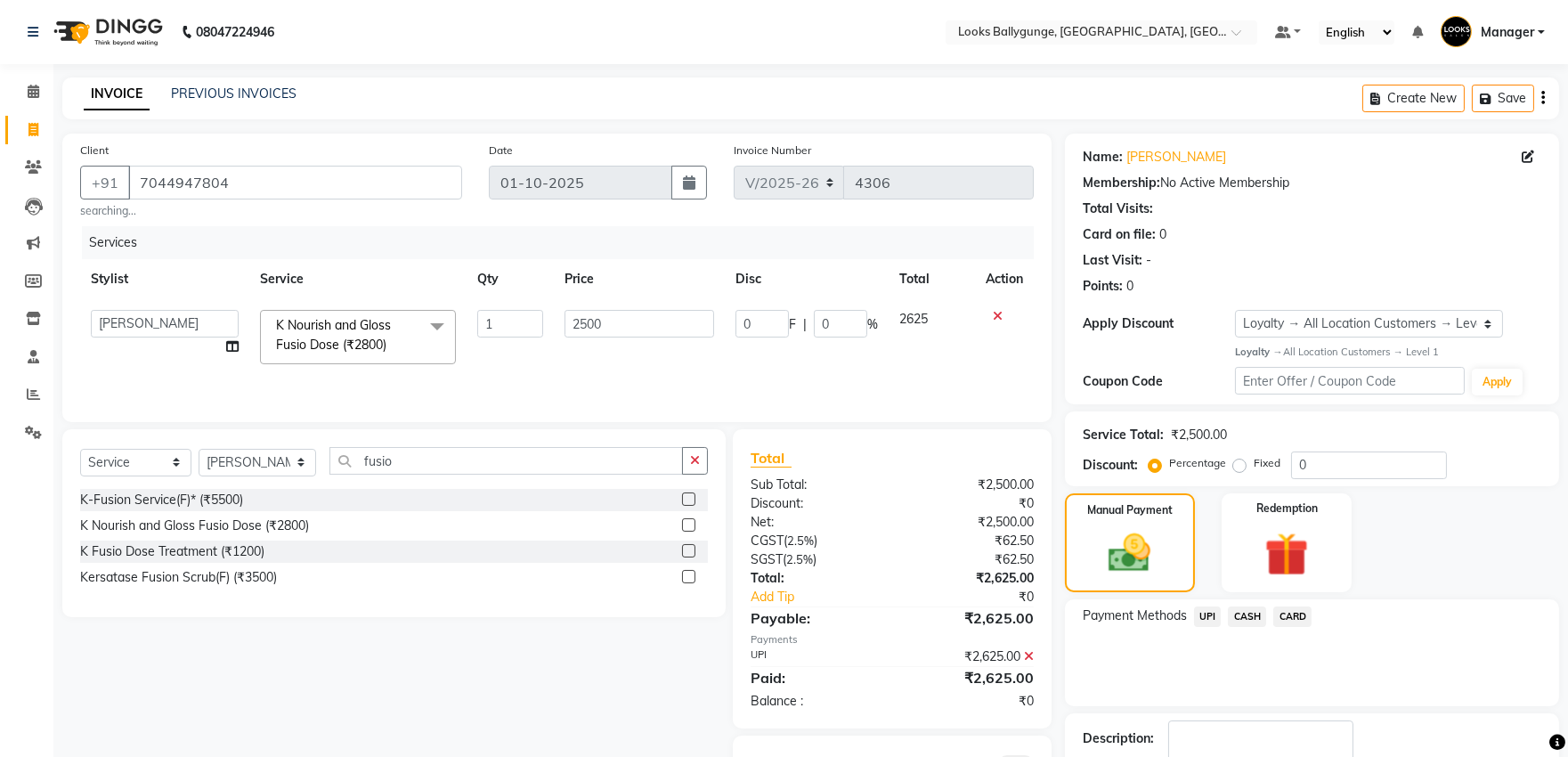
scroll to position [112, 0]
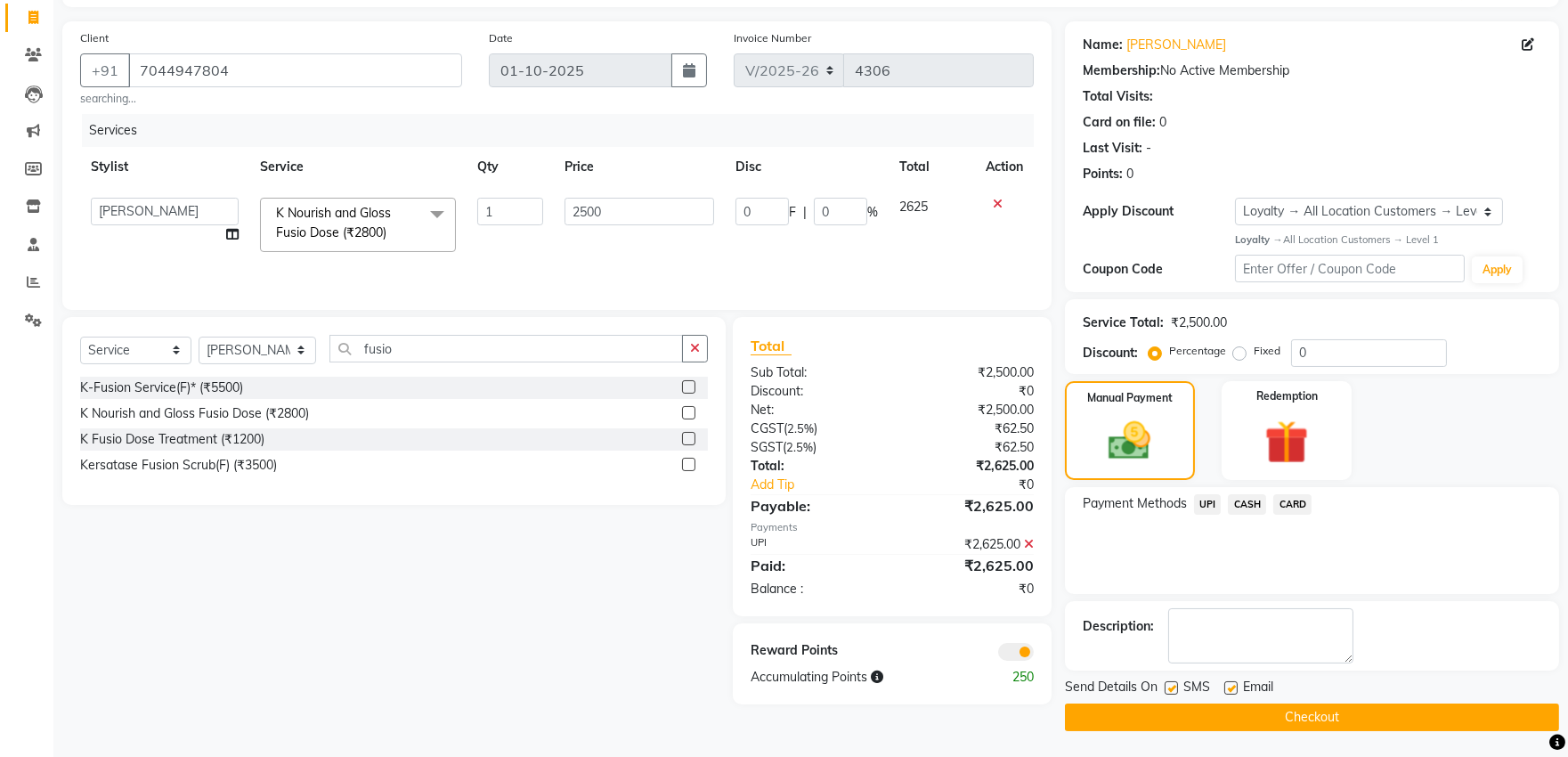
click at [1307, 706] on button "Checkout" at bounding box center [1312, 716] width 495 height 28
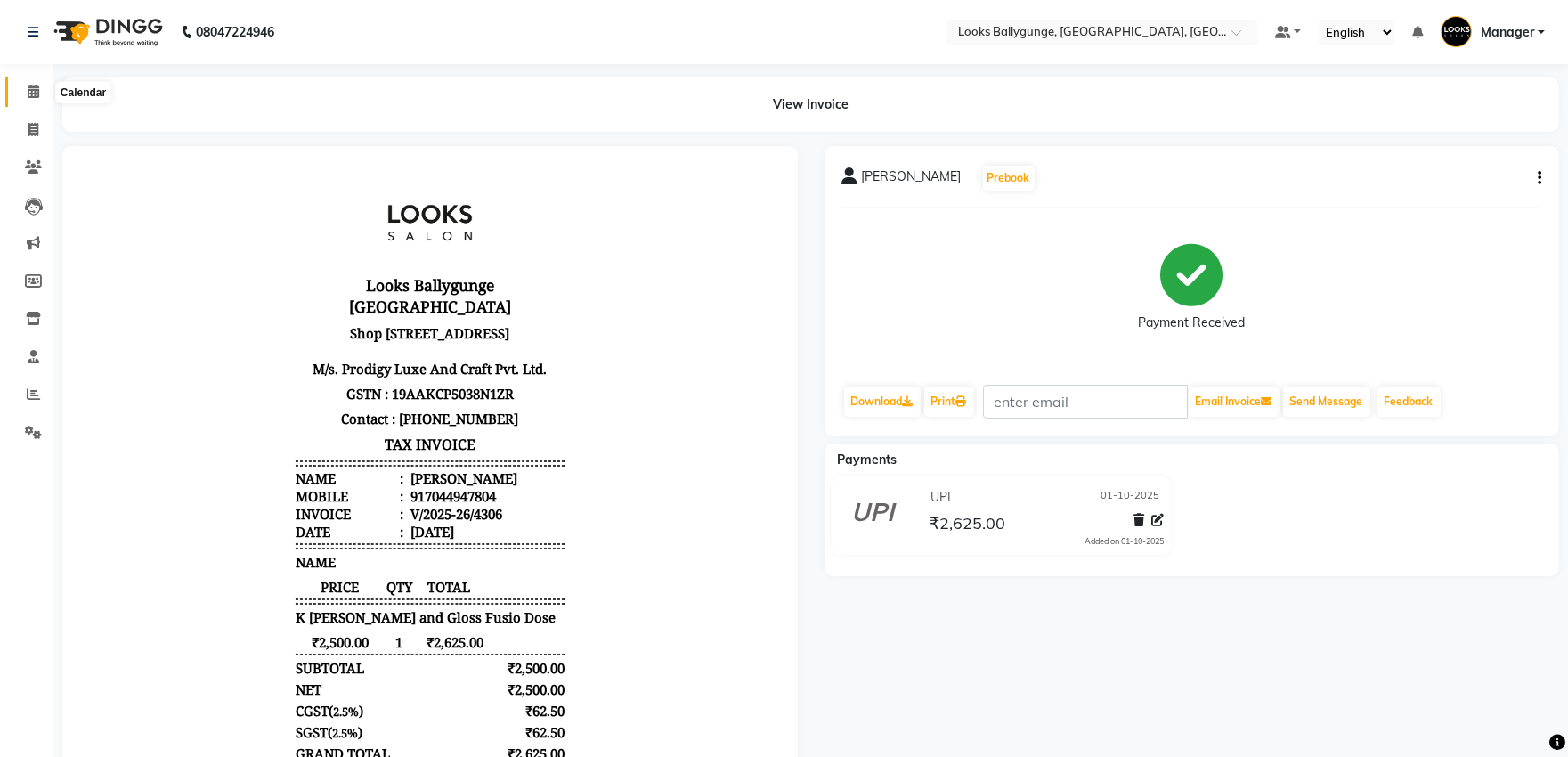
click at [24, 94] on span at bounding box center [33, 92] width 31 height 21
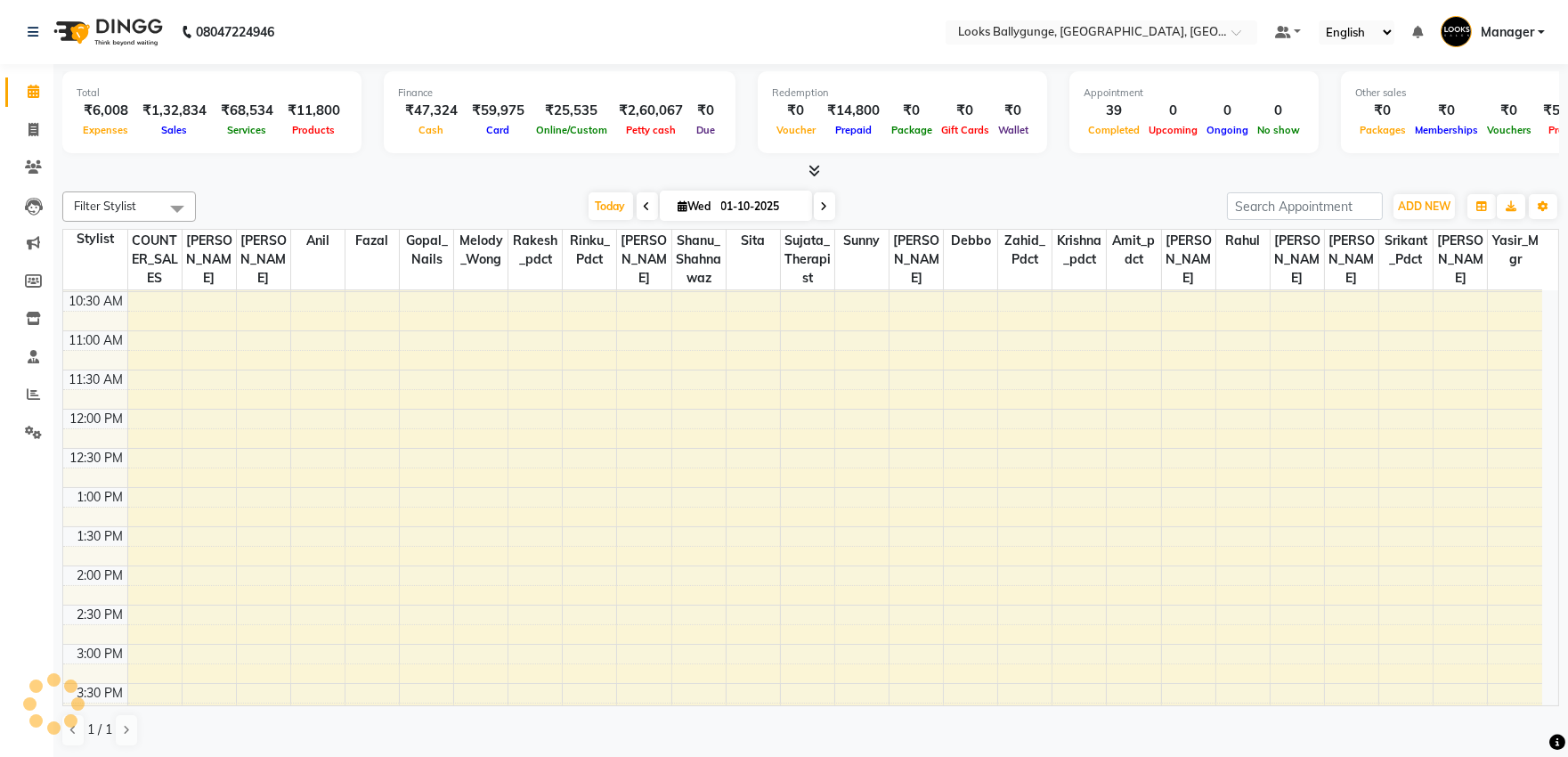
scroll to position [197, 0]
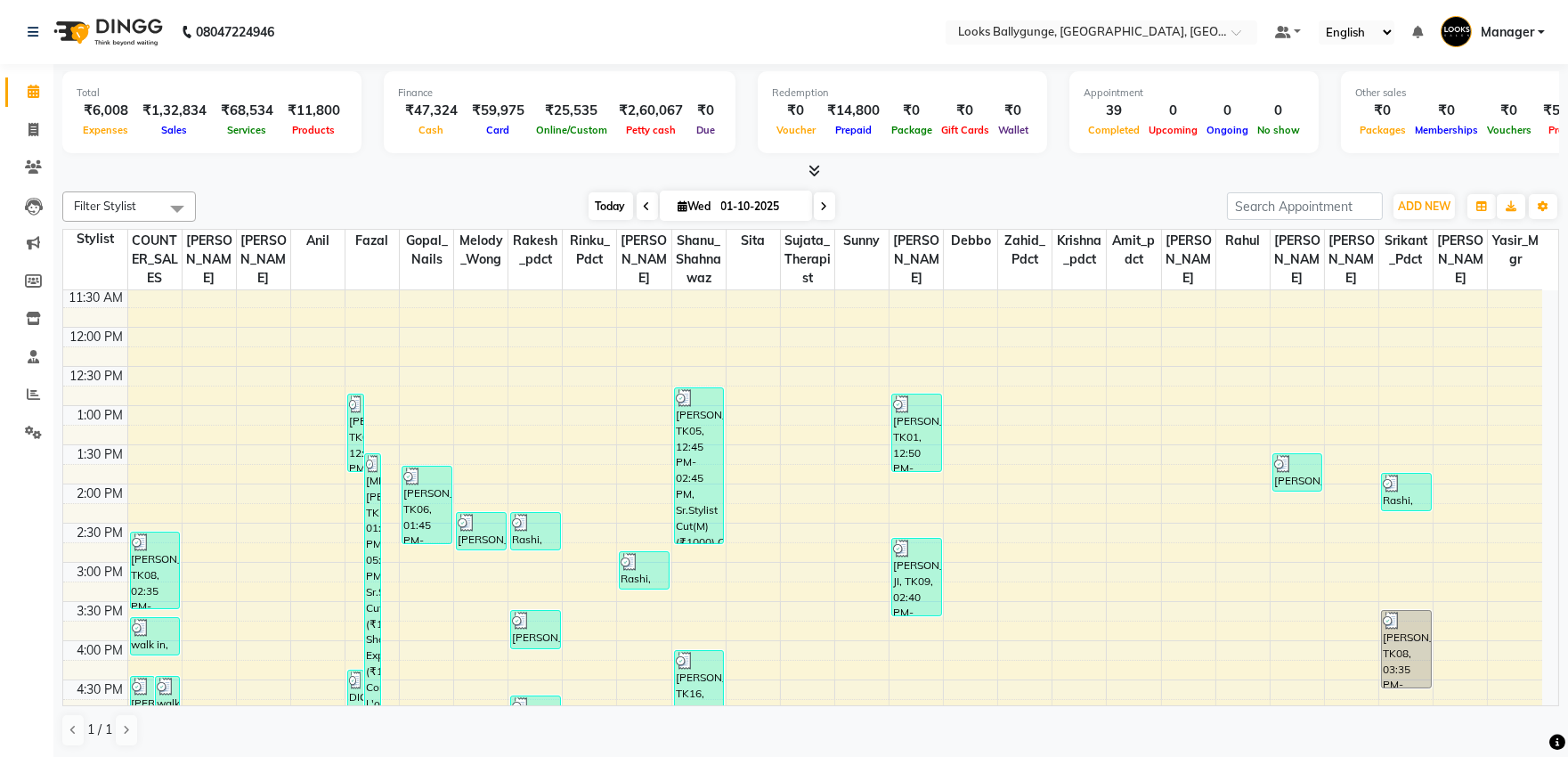
click at [607, 206] on span "Today" at bounding box center [610, 206] width 45 height 28
click at [36, 388] on icon at bounding box center [33, 393] width 13 height 13
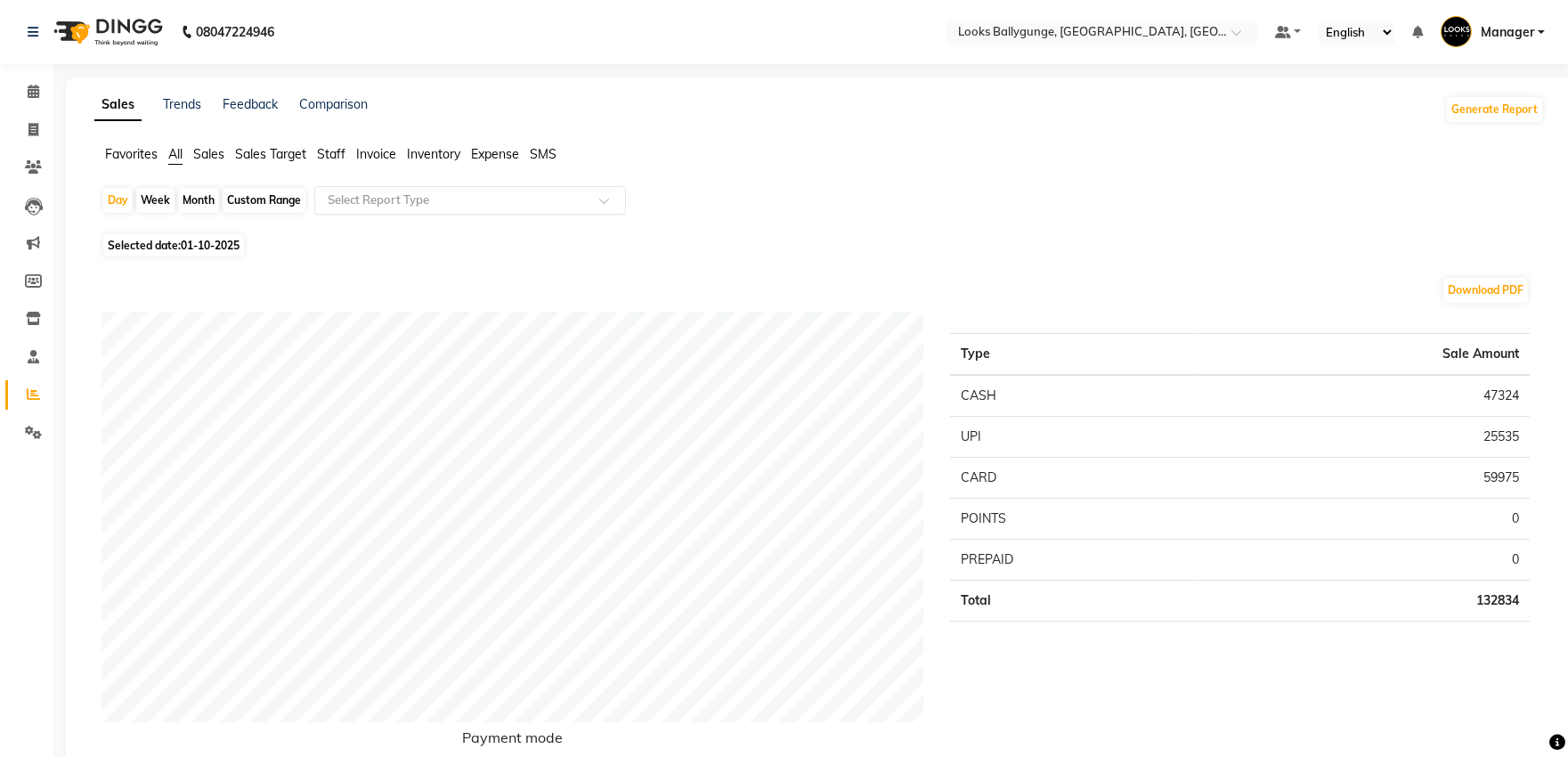
click at [445, 203] on input "text" at bounding box center [453, 200] width 256 height 18
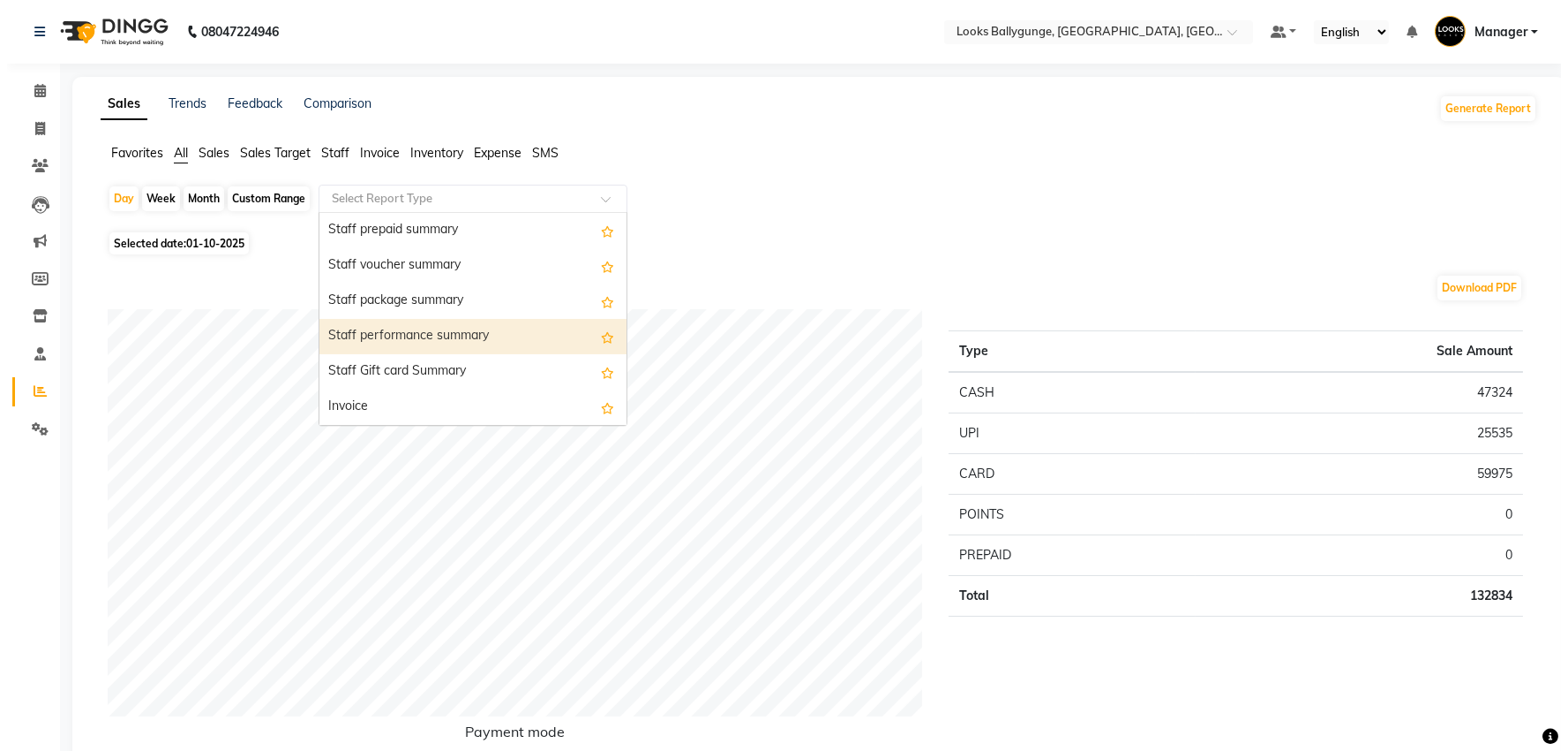
scroll to position [981, 0]
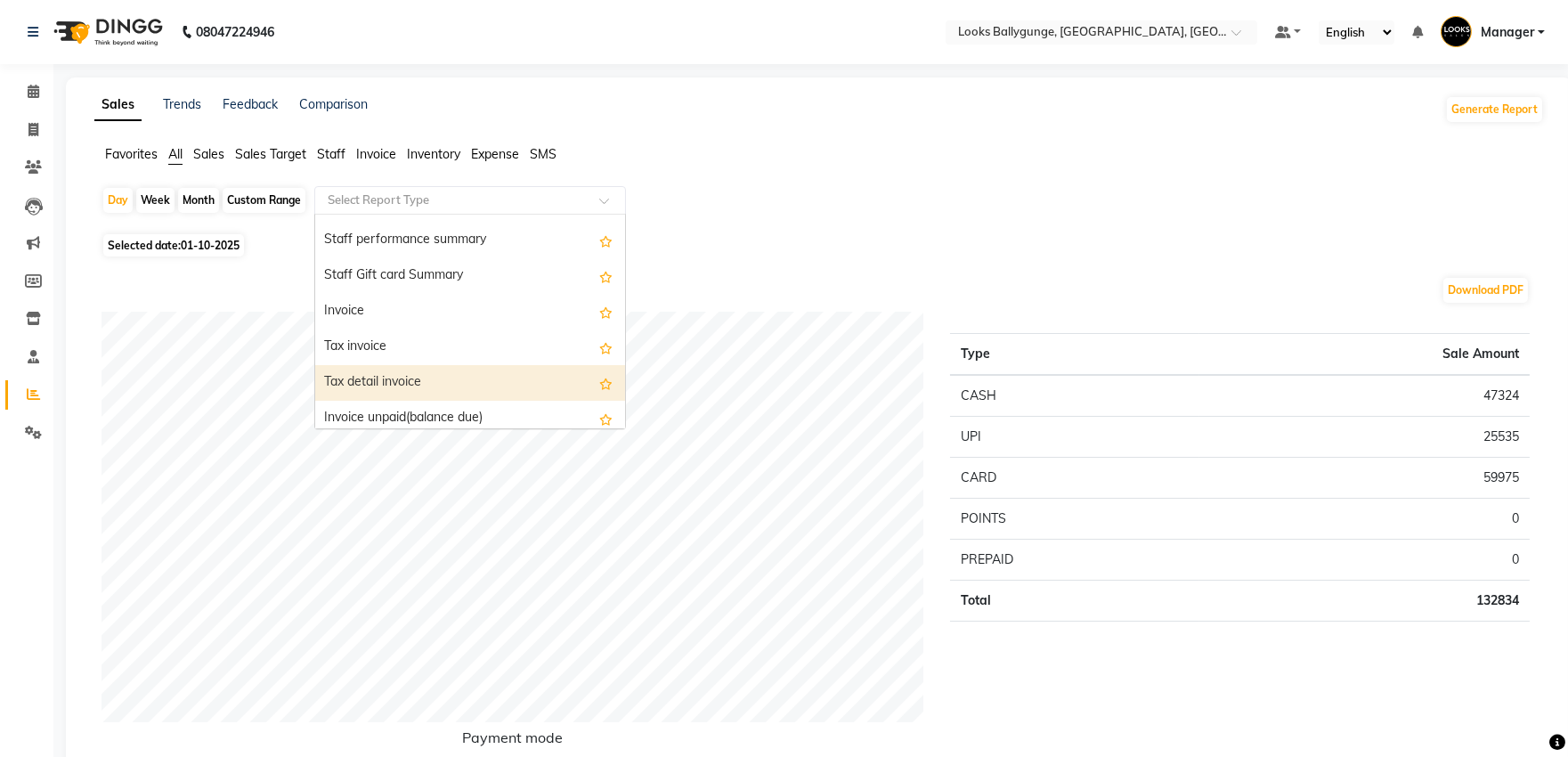
click at [455, 374] on div "Tax detail invoice" at bounding box center [470, 383] width 310 height 36
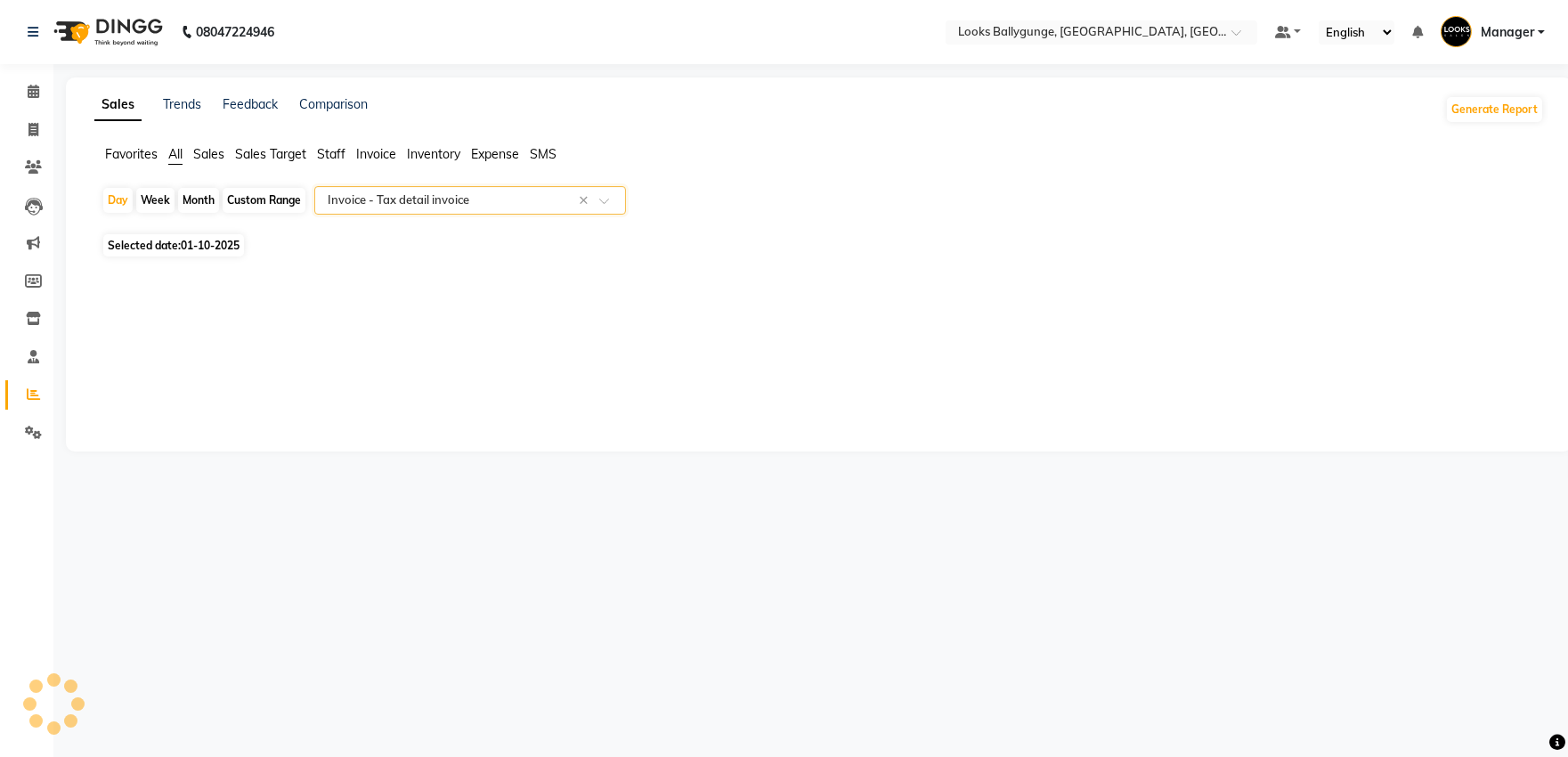
select select "full_report"
select select "pdf"
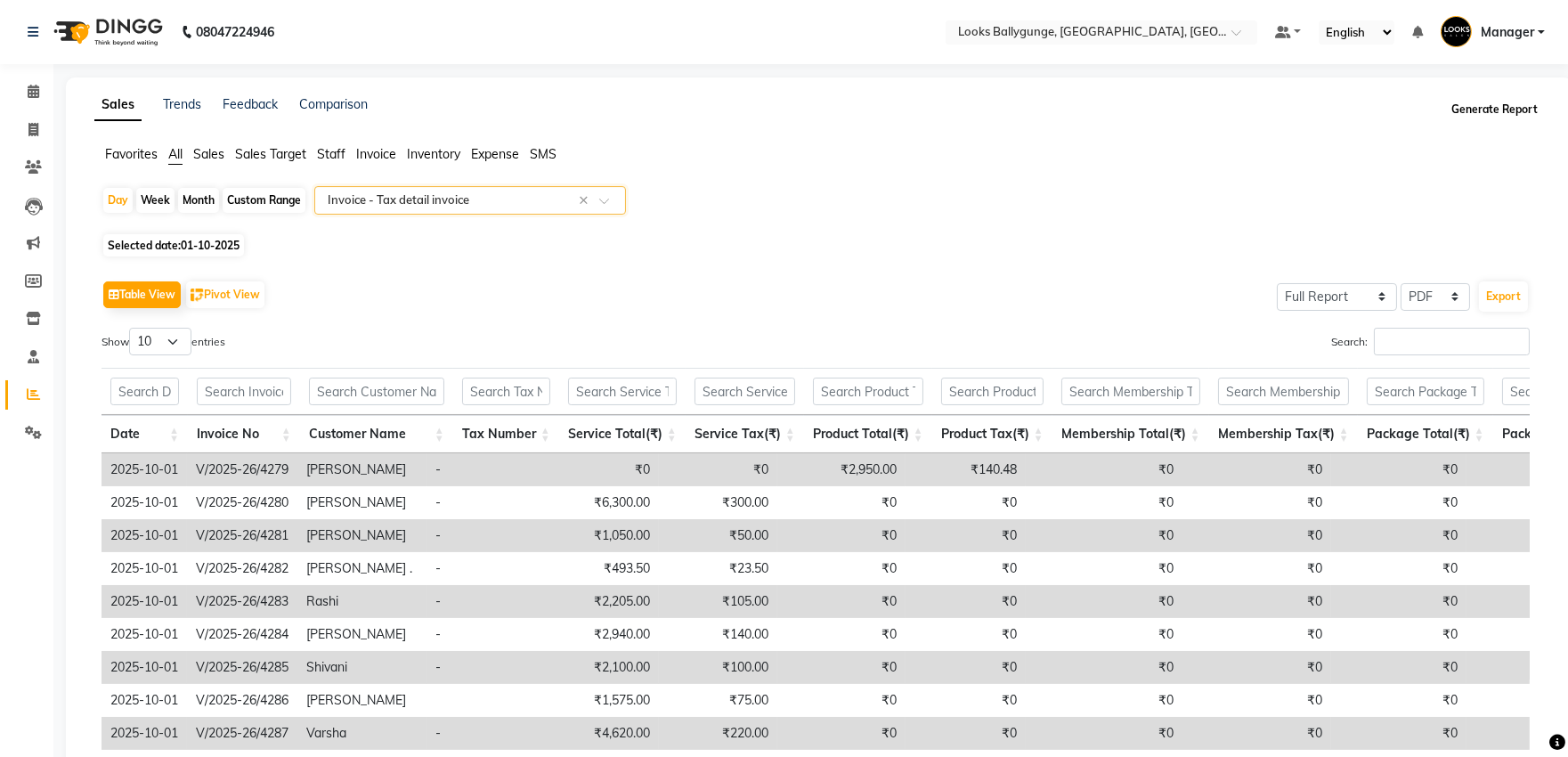
click at [1533, 118] on button "Generate Report" at bounding box center [1495, 109] width 95 height 25
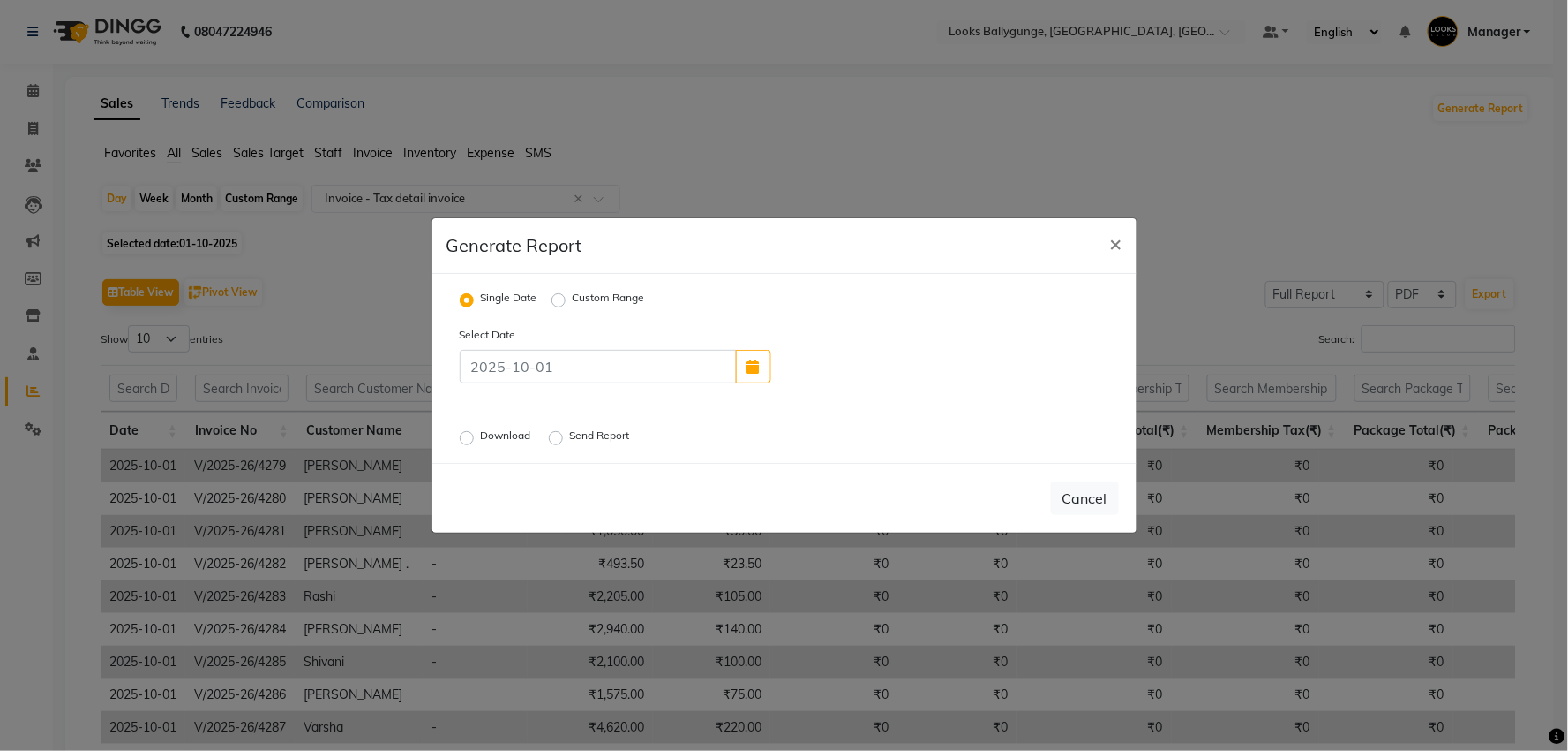
click at [513, 427] on label "Download" at bounding box center [507, 438] width 54 height 22
click at [476, 432] on input "Download" at bounding box center [469, 438] width 12 height 12
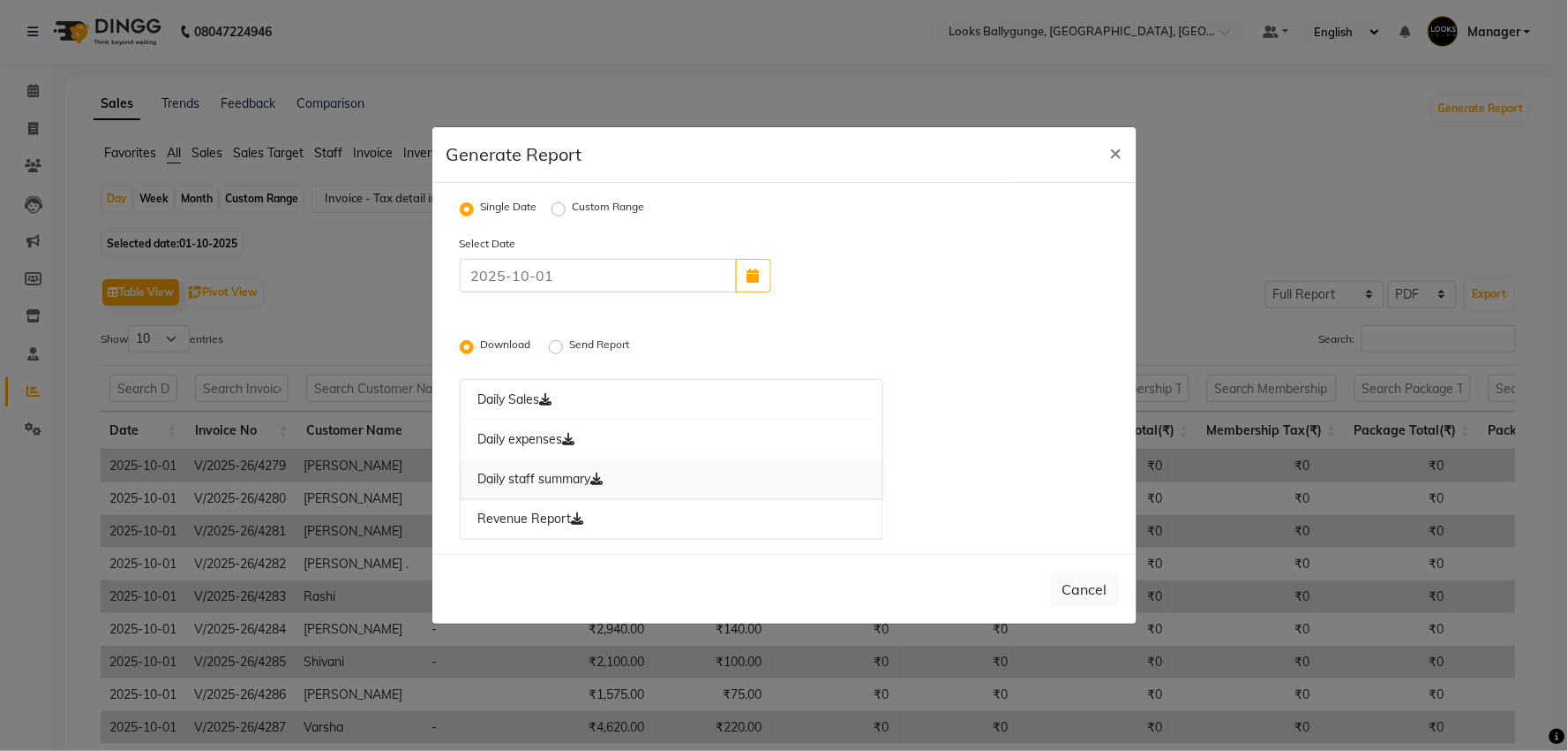
click at [565, 479] on link "Daily staff summary" at bounding box center [672, 479] width 424 height 40
click at [561, 518] on link "Revenue Report" at bounding box center [672, 519] width 424 height 40
click at [1107, 153] on button "×" at bounding box center [1116, 152] width 40 height 50
radio input "false"
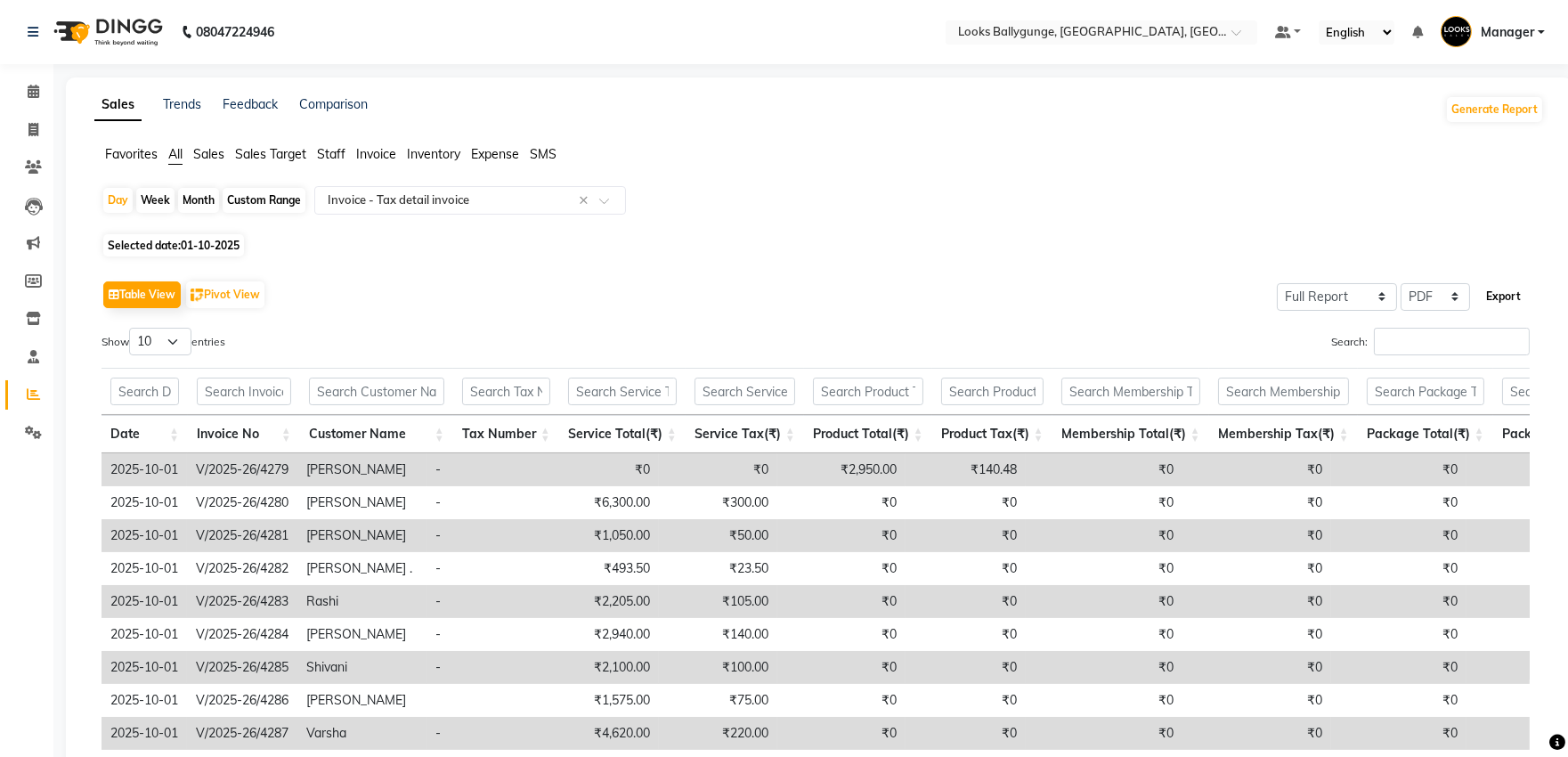
click at [1507, 286] on button "Export" at bounding box center [1503, 296] width 49 height 30
select select "monospace"
select select "12px"
select select "template_1"
select select "A4"
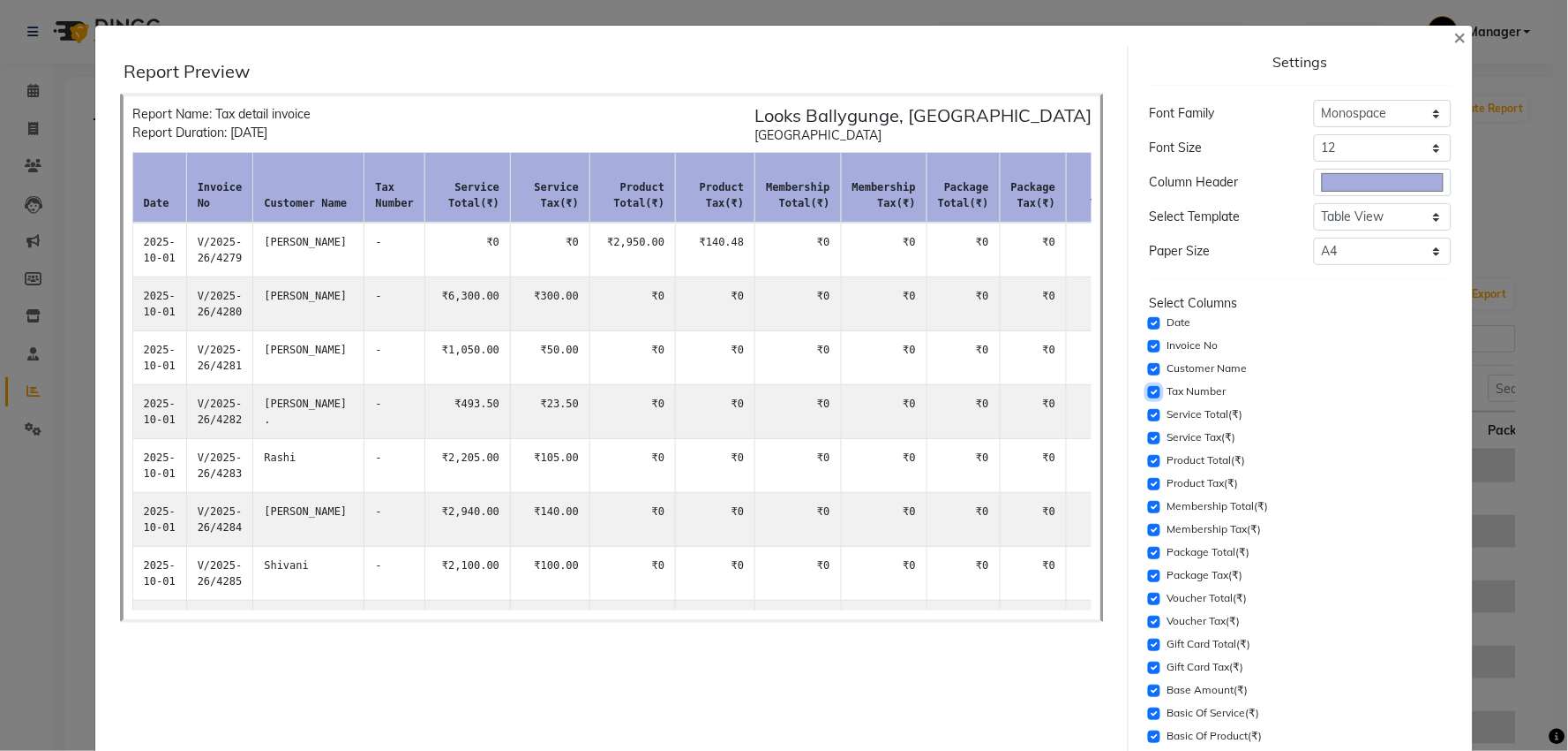
click at [1150, 387] on input "checkbox" at bounding box center [1154, 391] width 12 height 12
checkbox input "false"
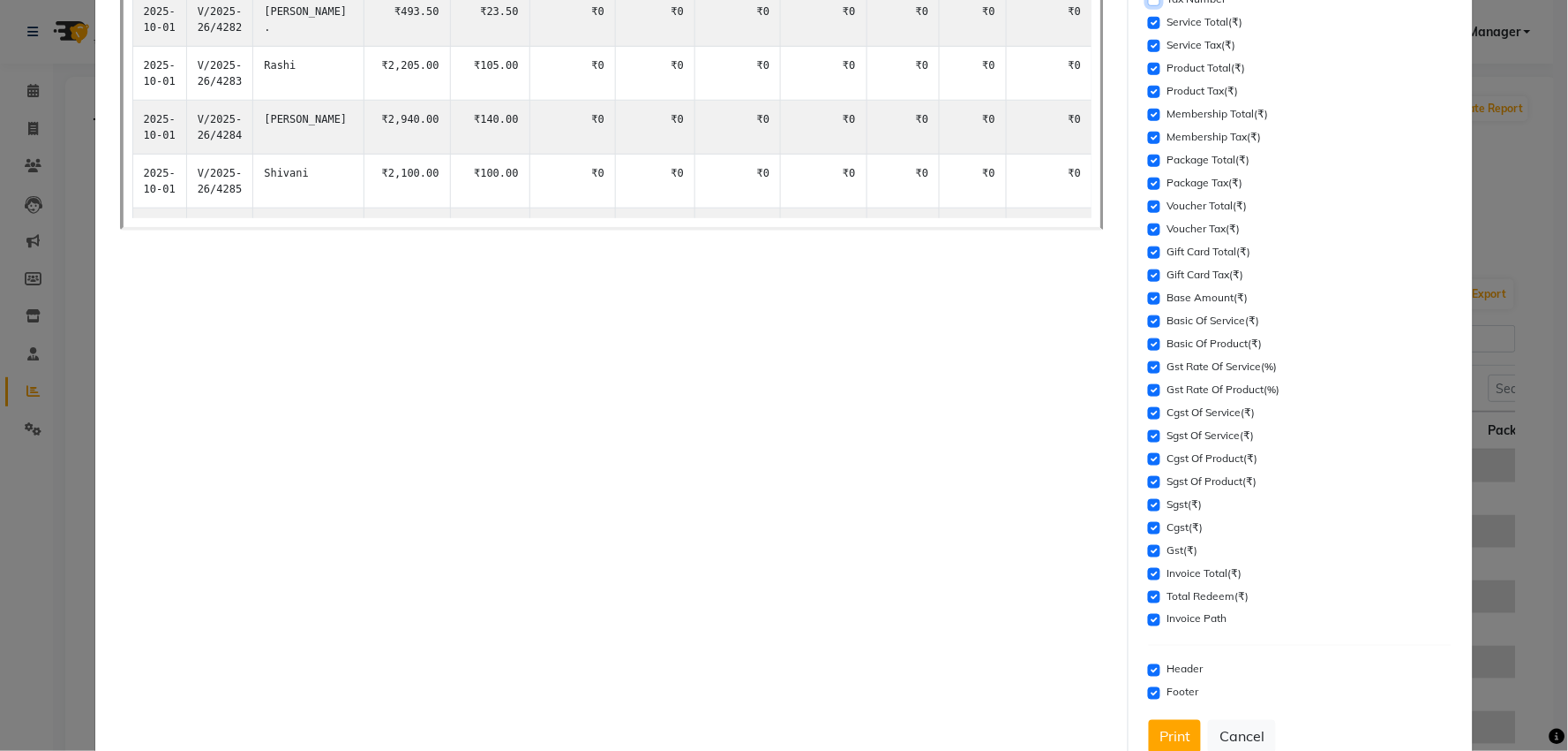
scroll to position [441, 0]
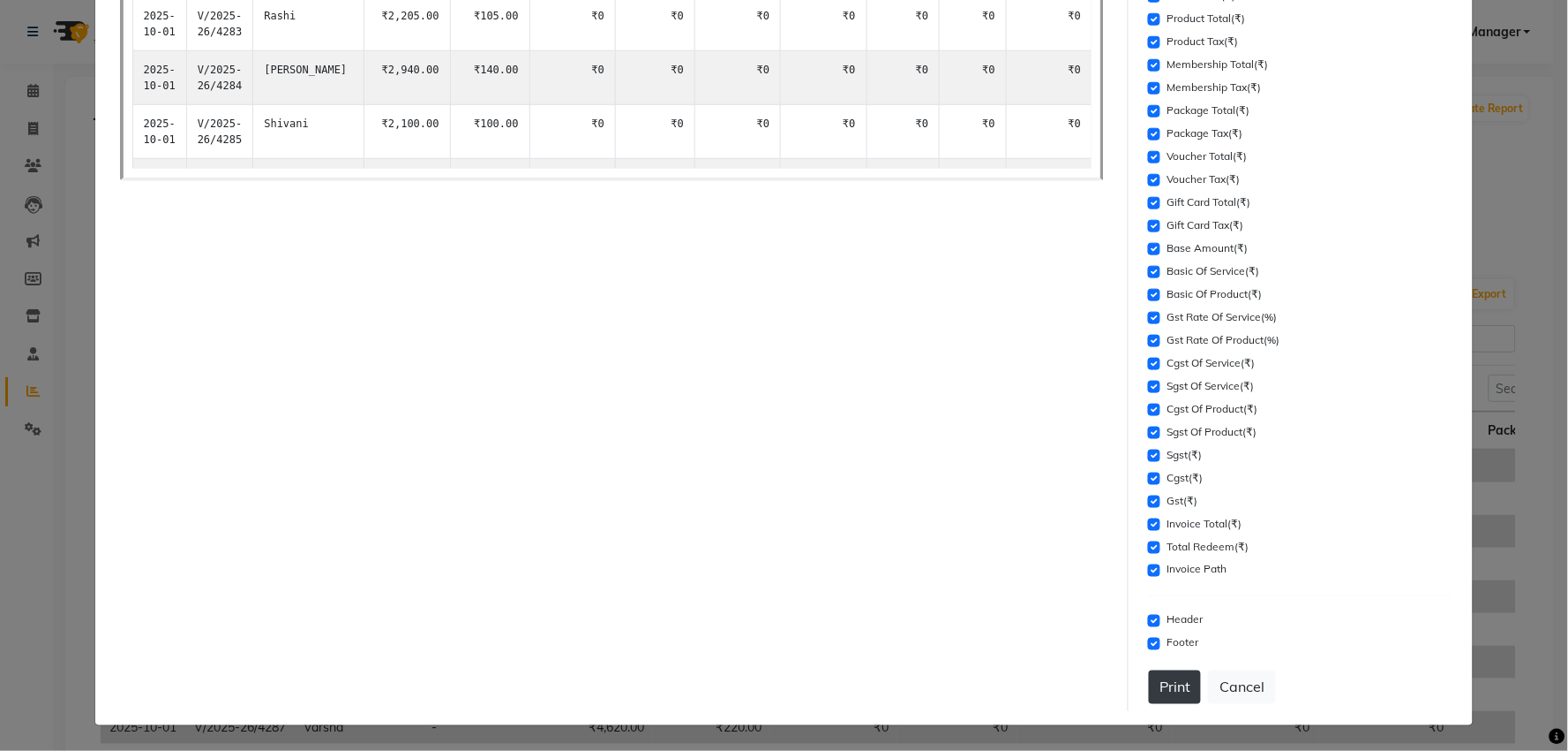
click at [1170, 683] on button "Print" at bounding box center [1175, 687] width 52 height 34
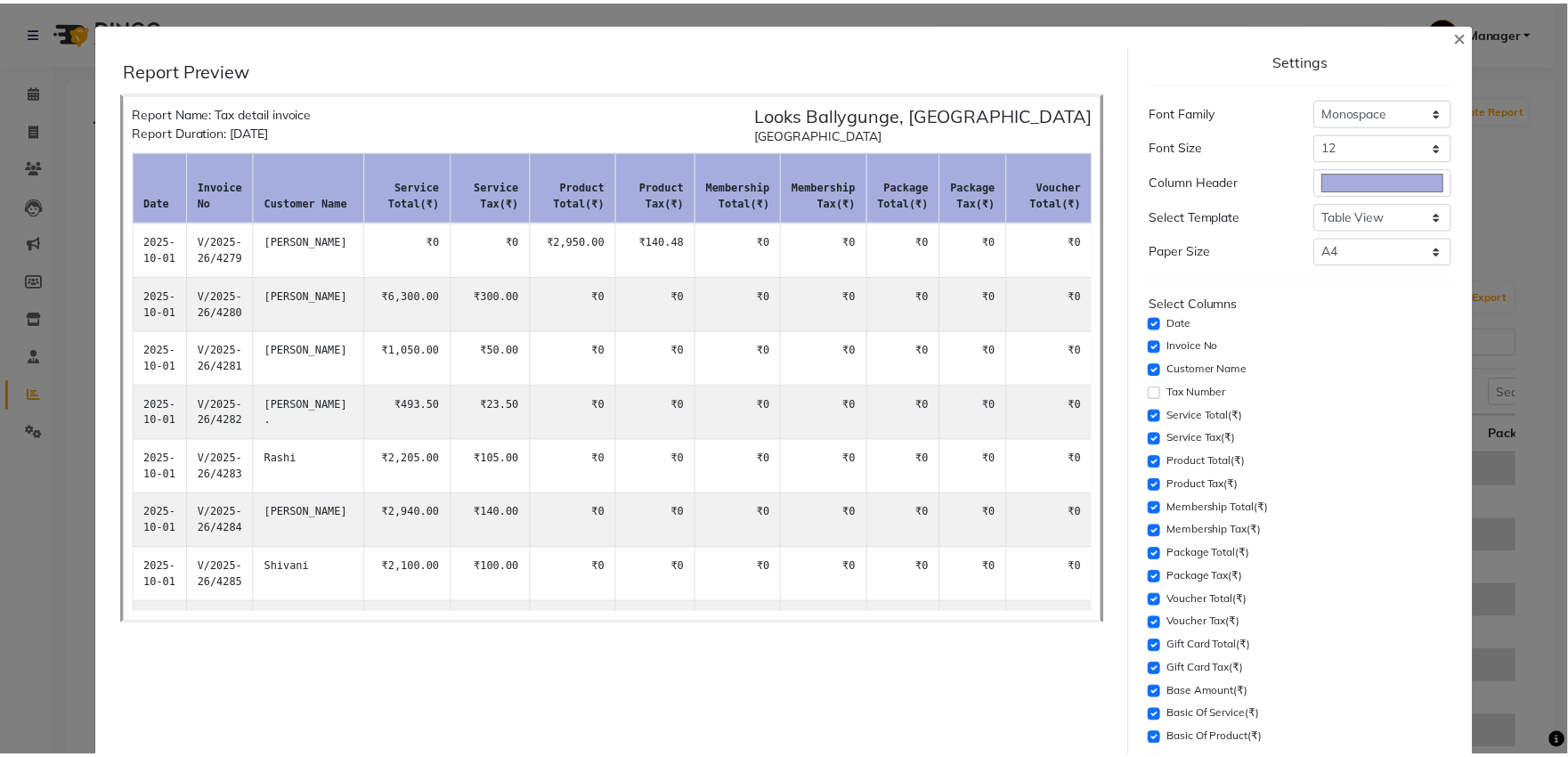
scroll to position [0, 0]
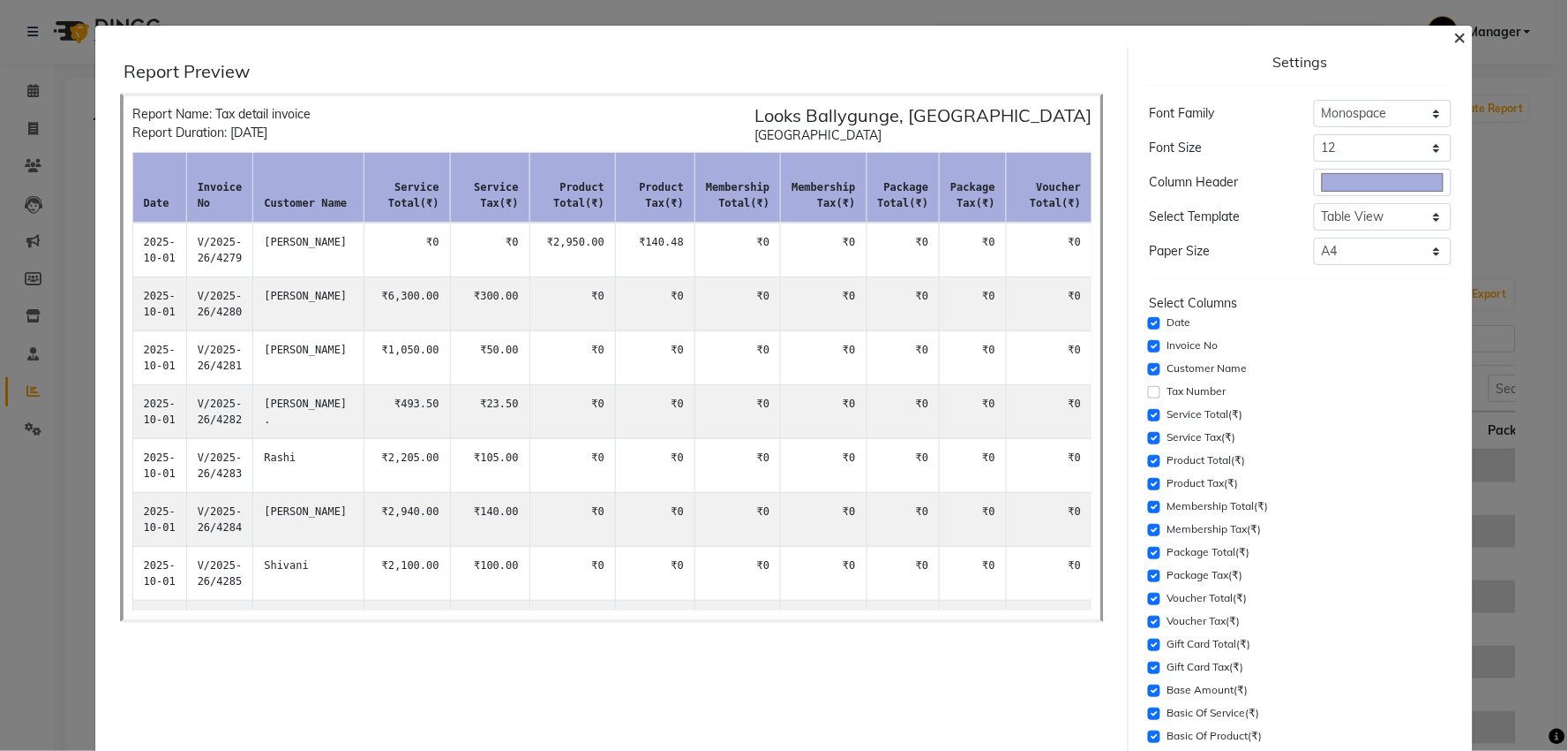
click at [1453, 41] on span "×" at bounding box center [1459, 36] width 12 height 26
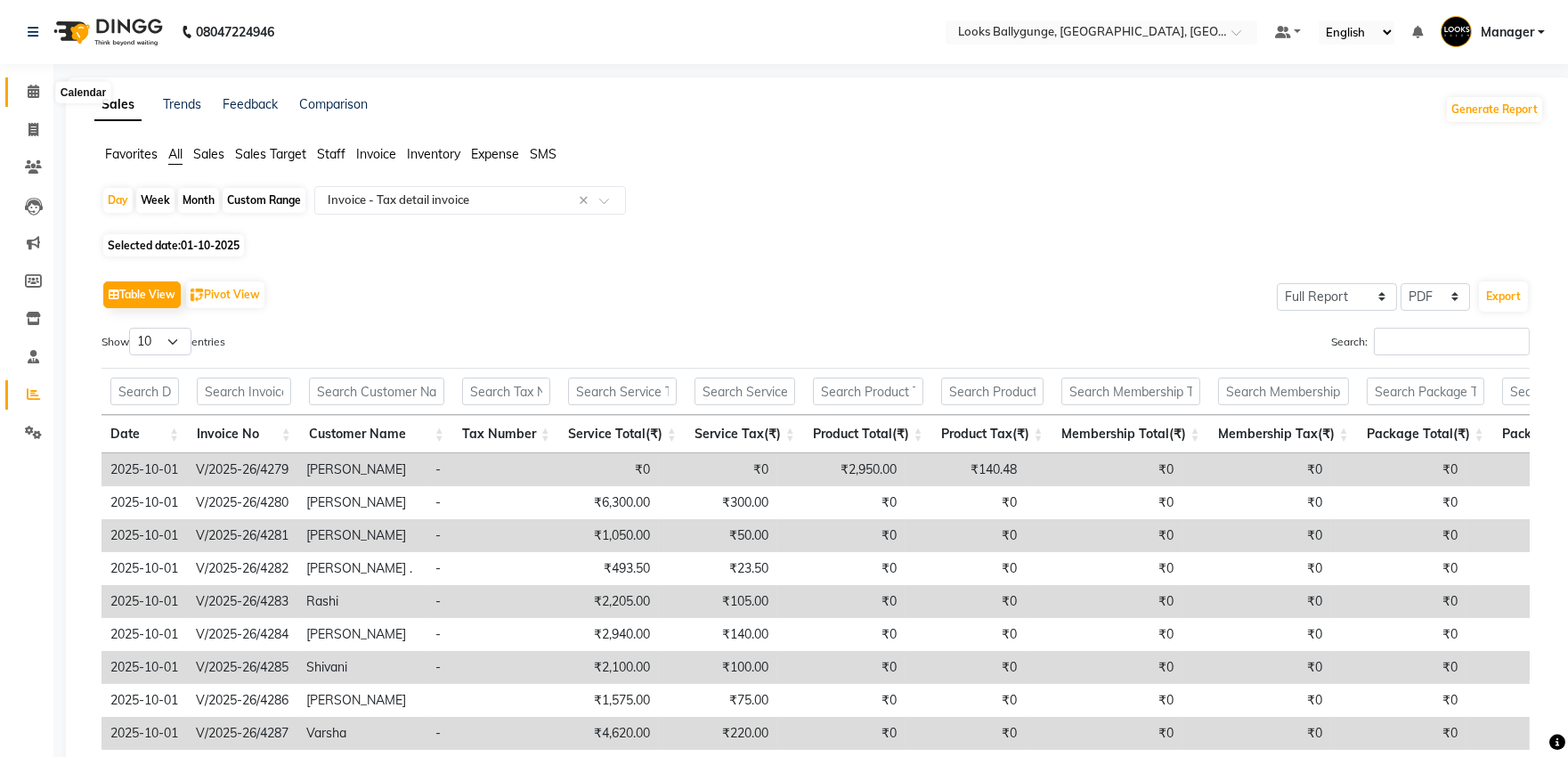
click at [45, 89] on span at bounding box center [33, 92] width 31 height 21
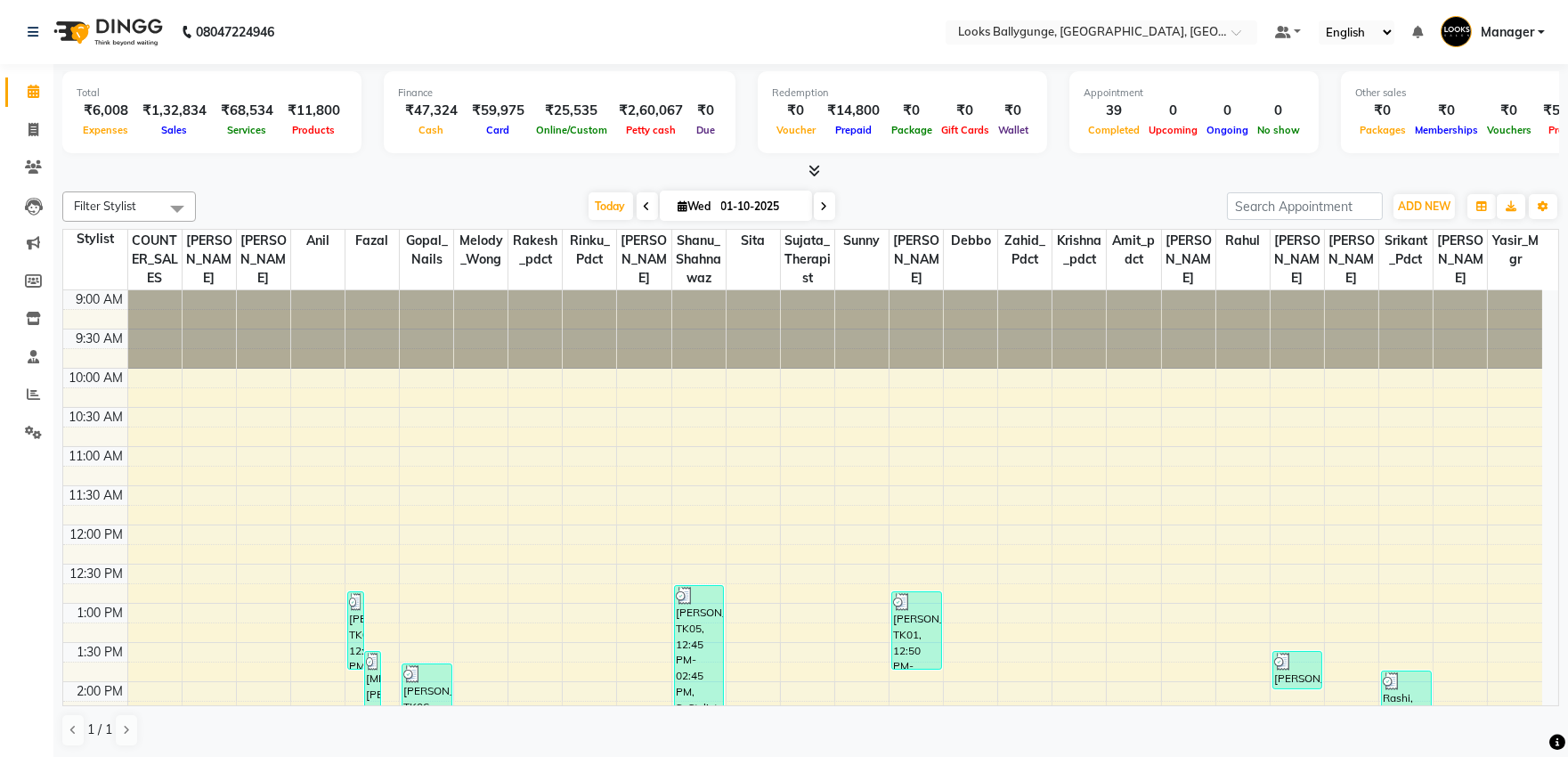
click at [1528, 32] on span "Manager" at bounding box center [1507, 32] width 53 height 19
click at [1498, 119] on link "Sign out" at bounding box center [1454, 127] width 163 height 28
